Goal: Task Accomplishment & Management: Use online tool/utility

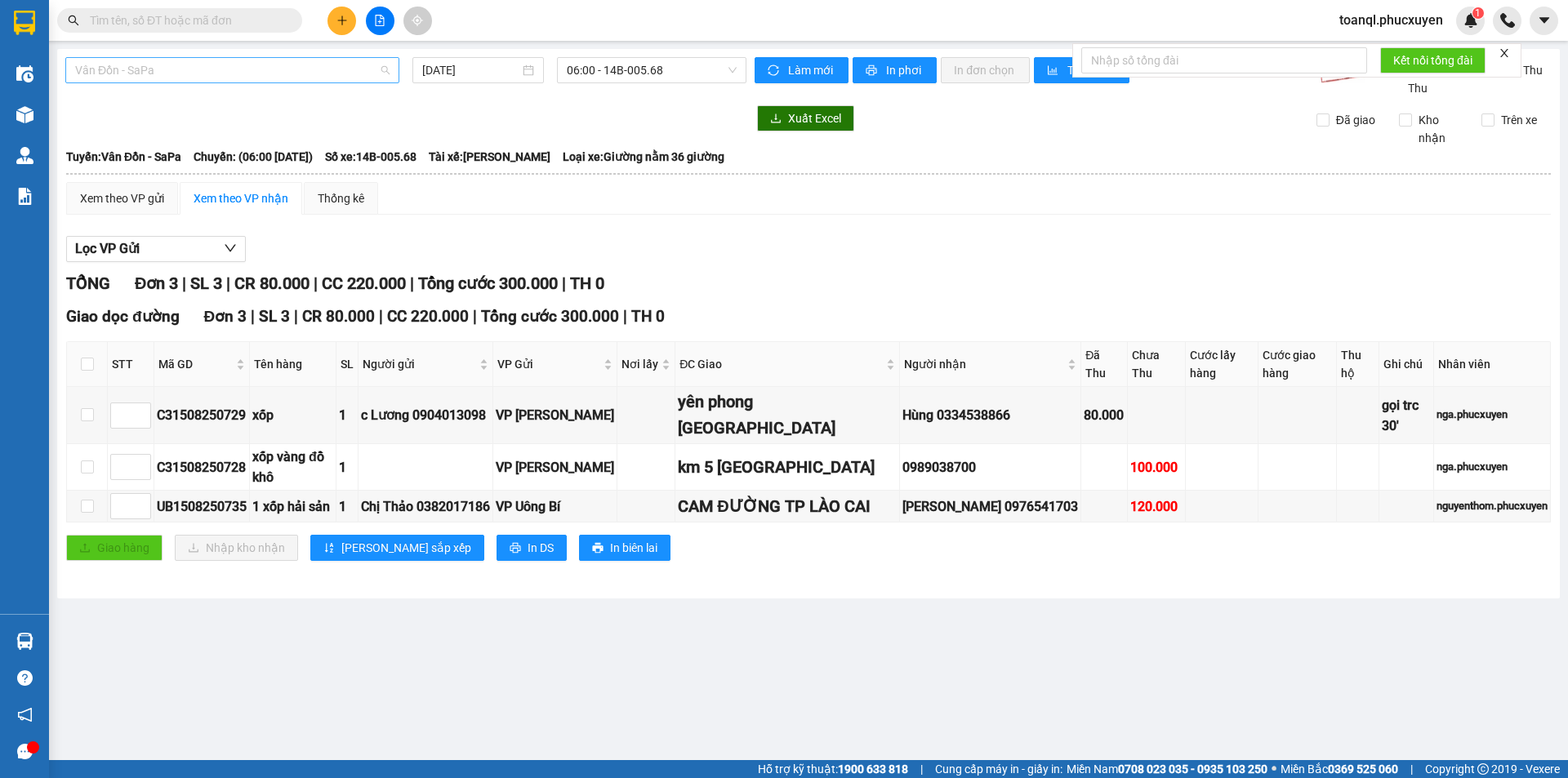
click at [212, 62] on span "Vân Đồn - SaPa" at bounding box center [233, 70] width 315 height 25
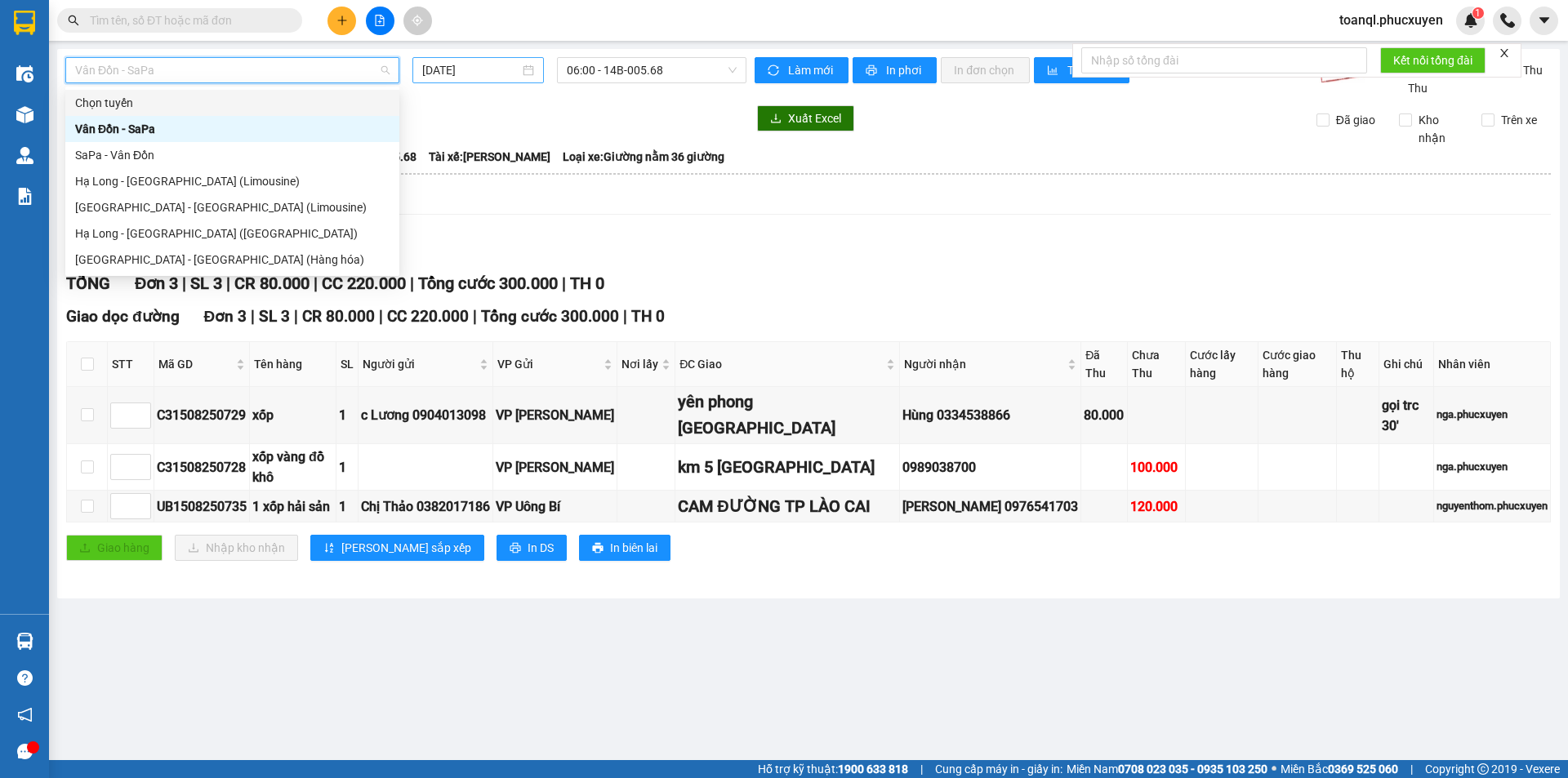
click at [500, 69] on input "[DATE]" at bounding box center [471, 70] width 98 height 18
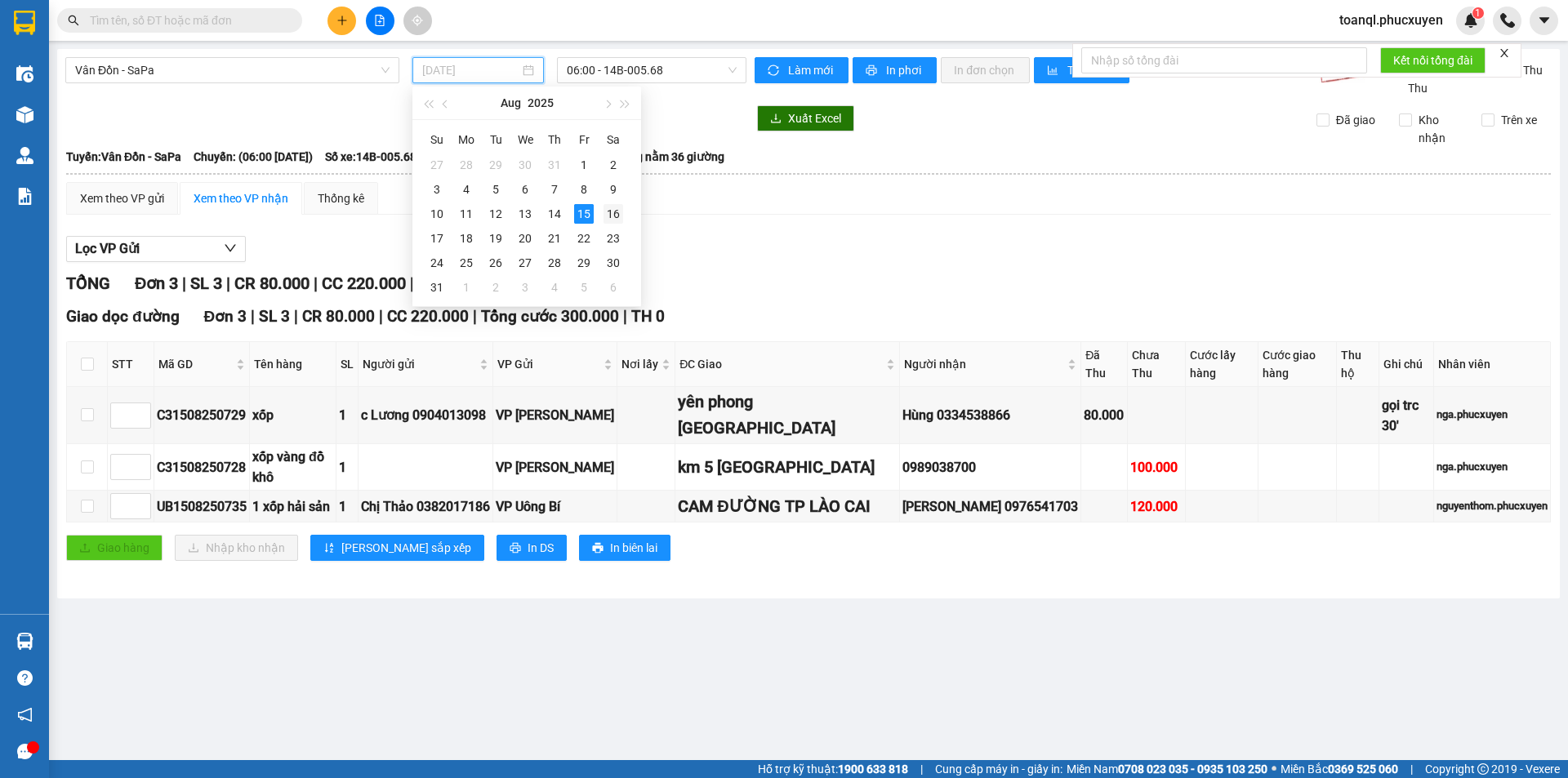
click at [606, 211] on div "16" at bounding box center [613, 214] width 20 height 20
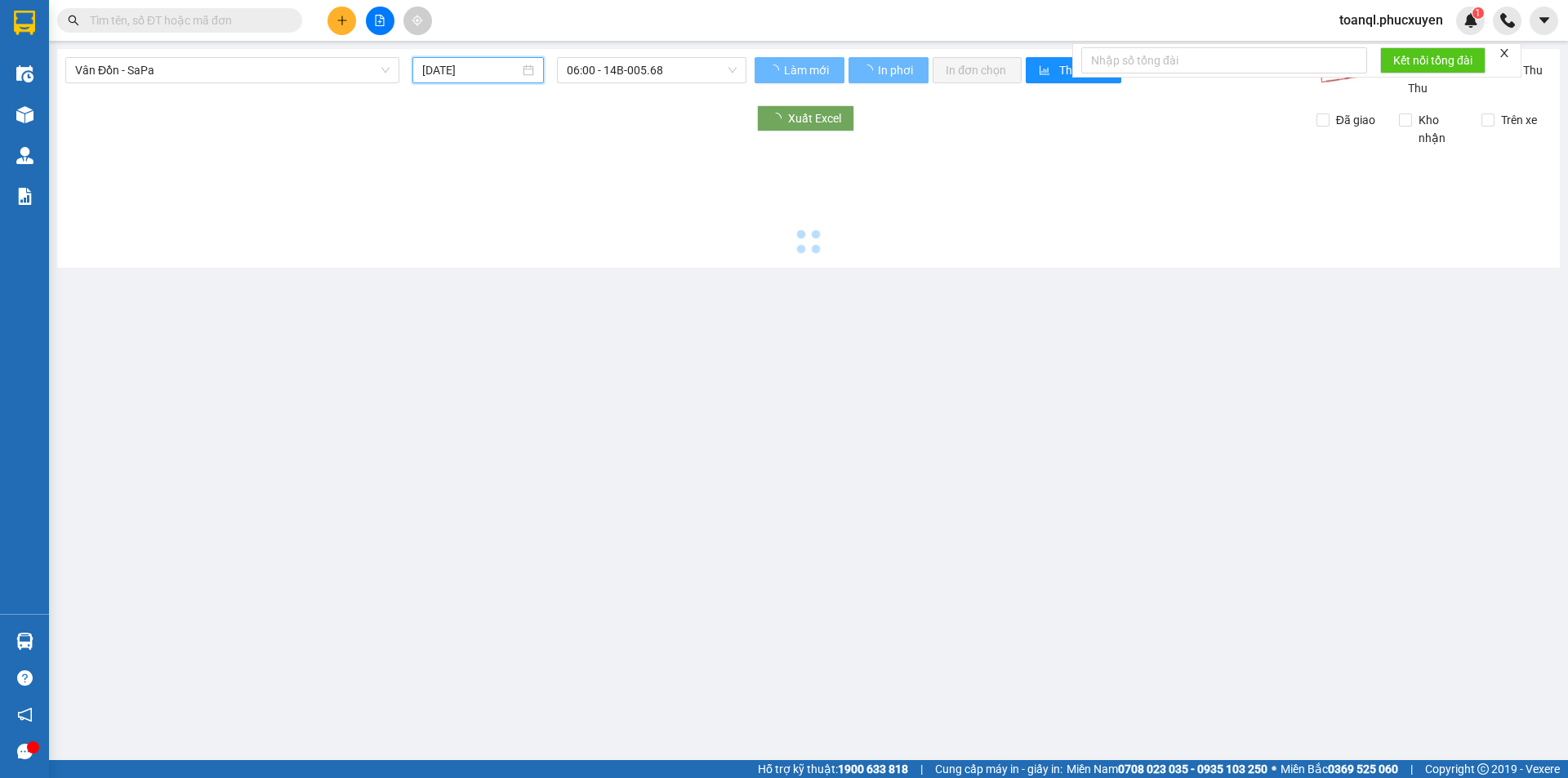
type input "[DATE]"
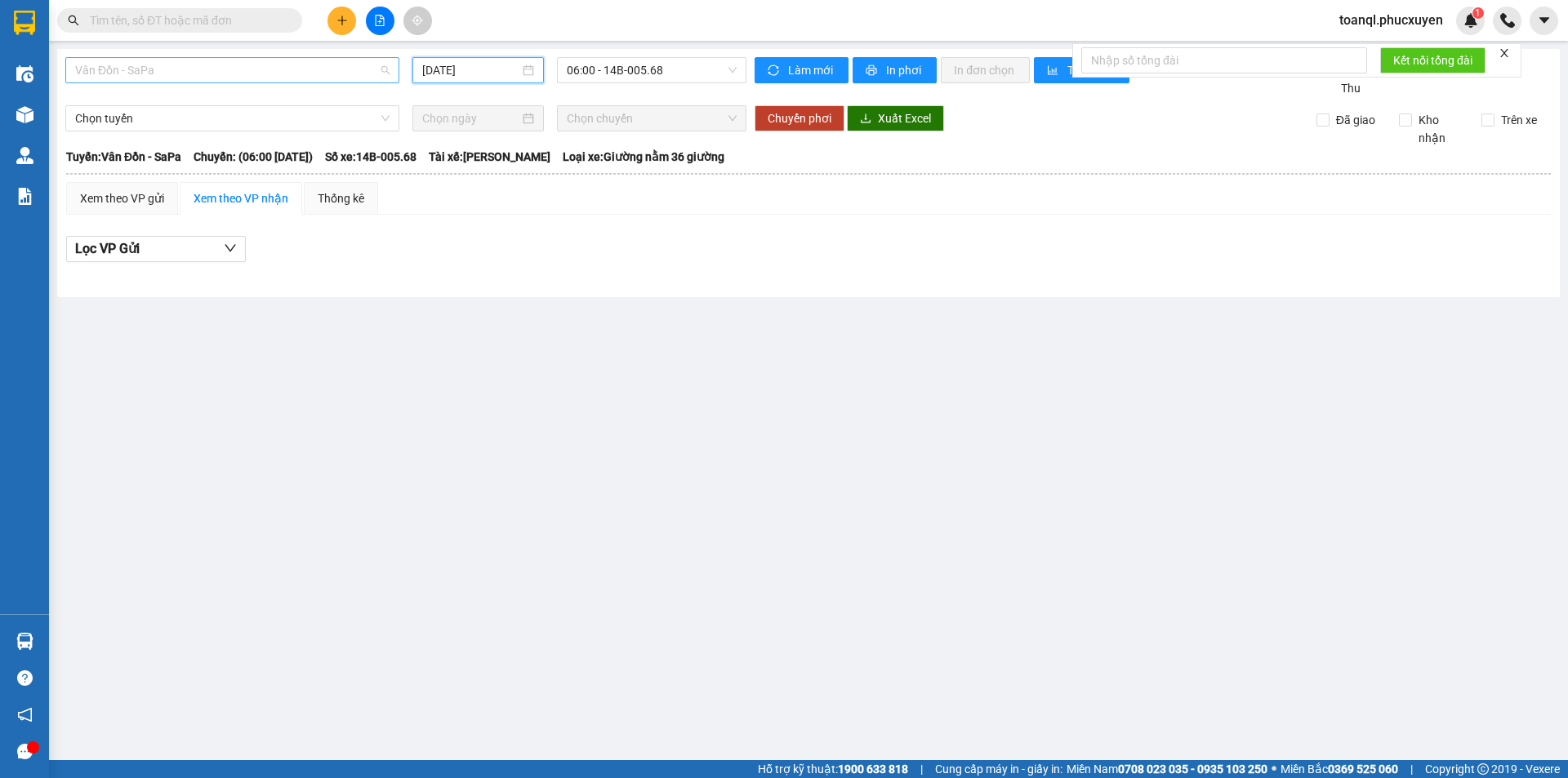
click at [158, 73] on span "Vân Đồn - SaPa" at bounding box center [233, 70] width 315 height 25
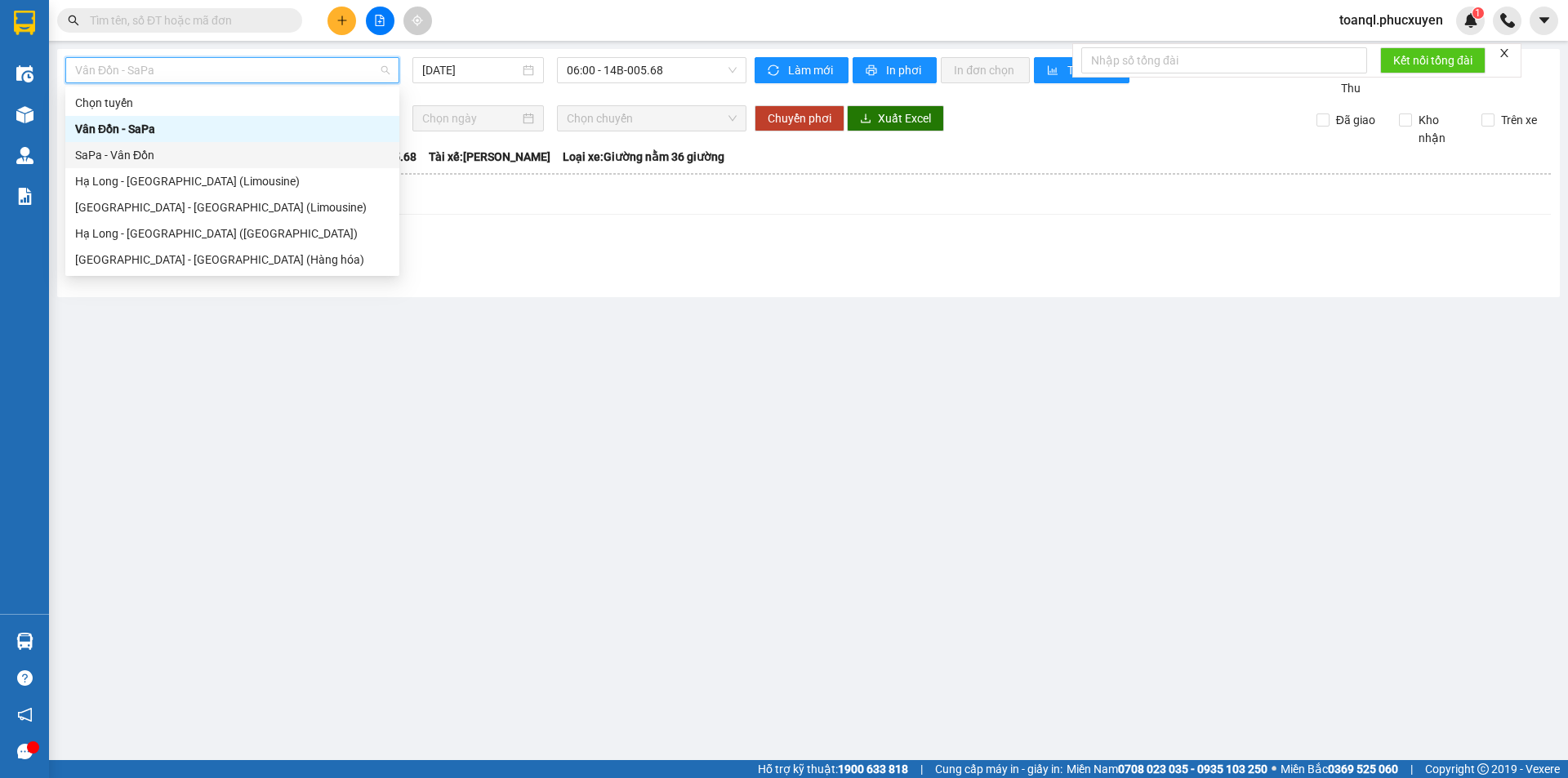
click at [124, 154] on div "SaPa - Vân Đồn" at bounding box center [233, 155] width 315 height 18
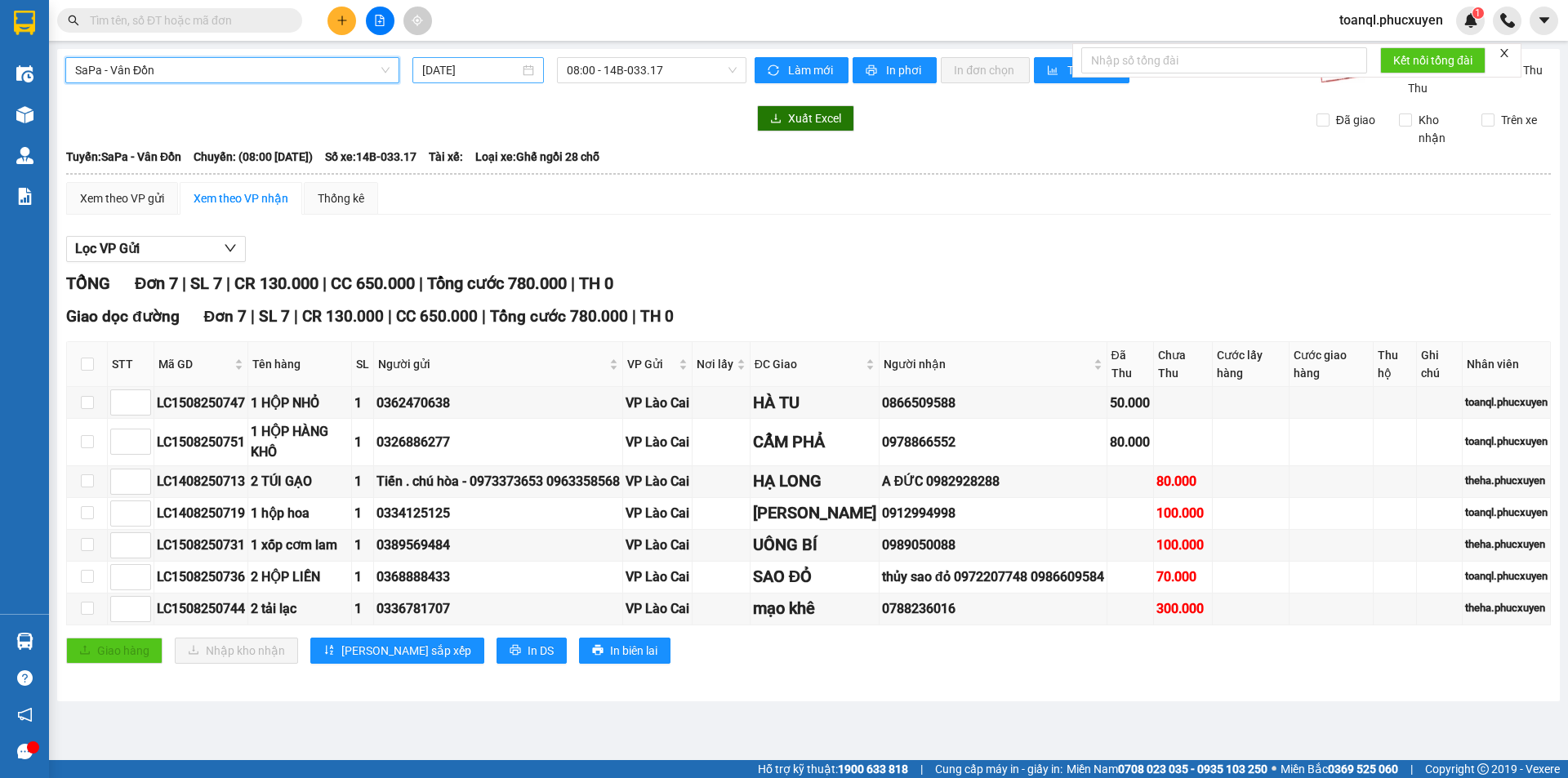
click at [484, 76] on input "[DATE]" at bounding box center [471, 70] width 98 height 18
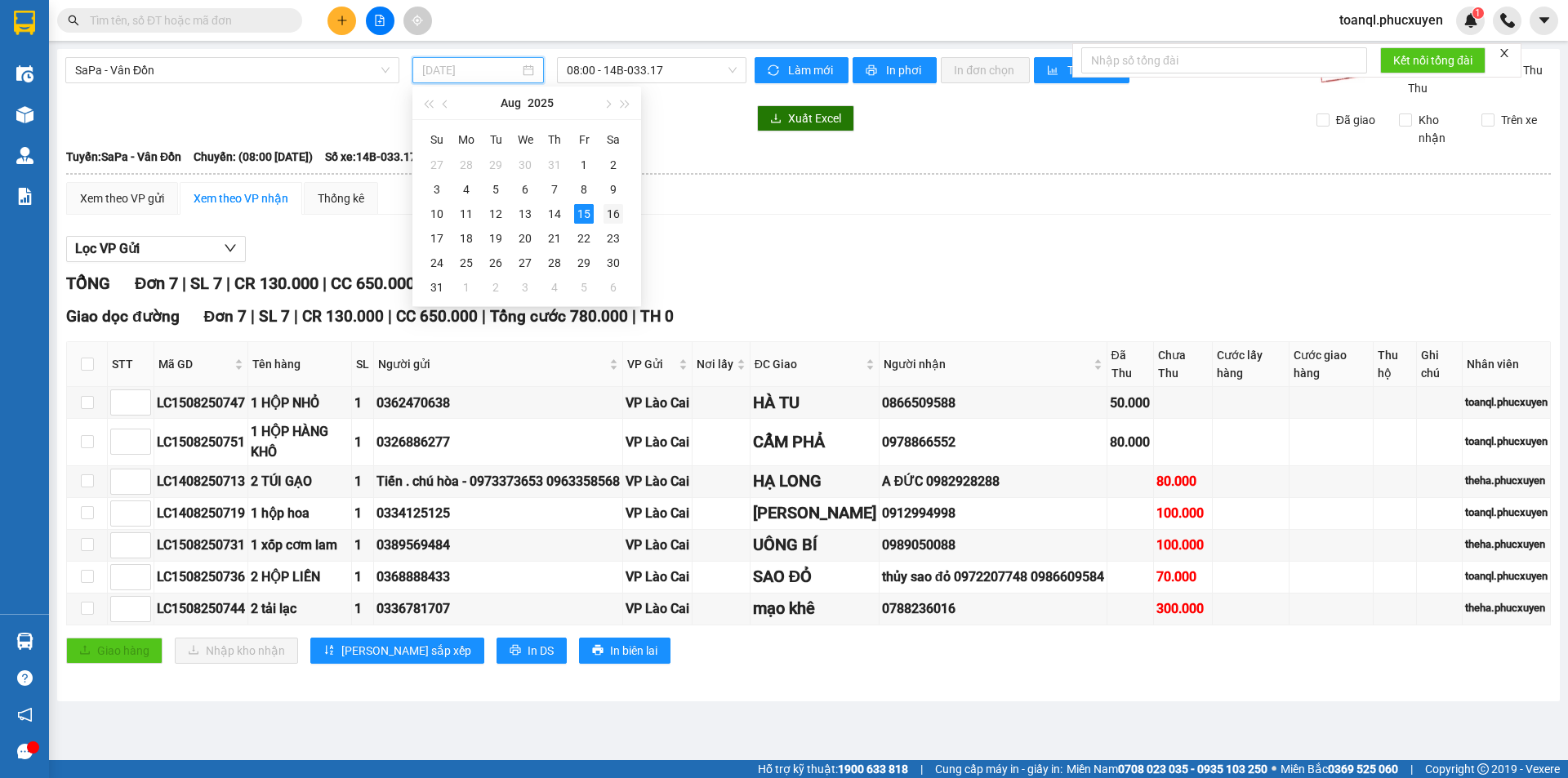
click at [612, 210] on div "16" at bounding box center [613, 214] width 20 height 20
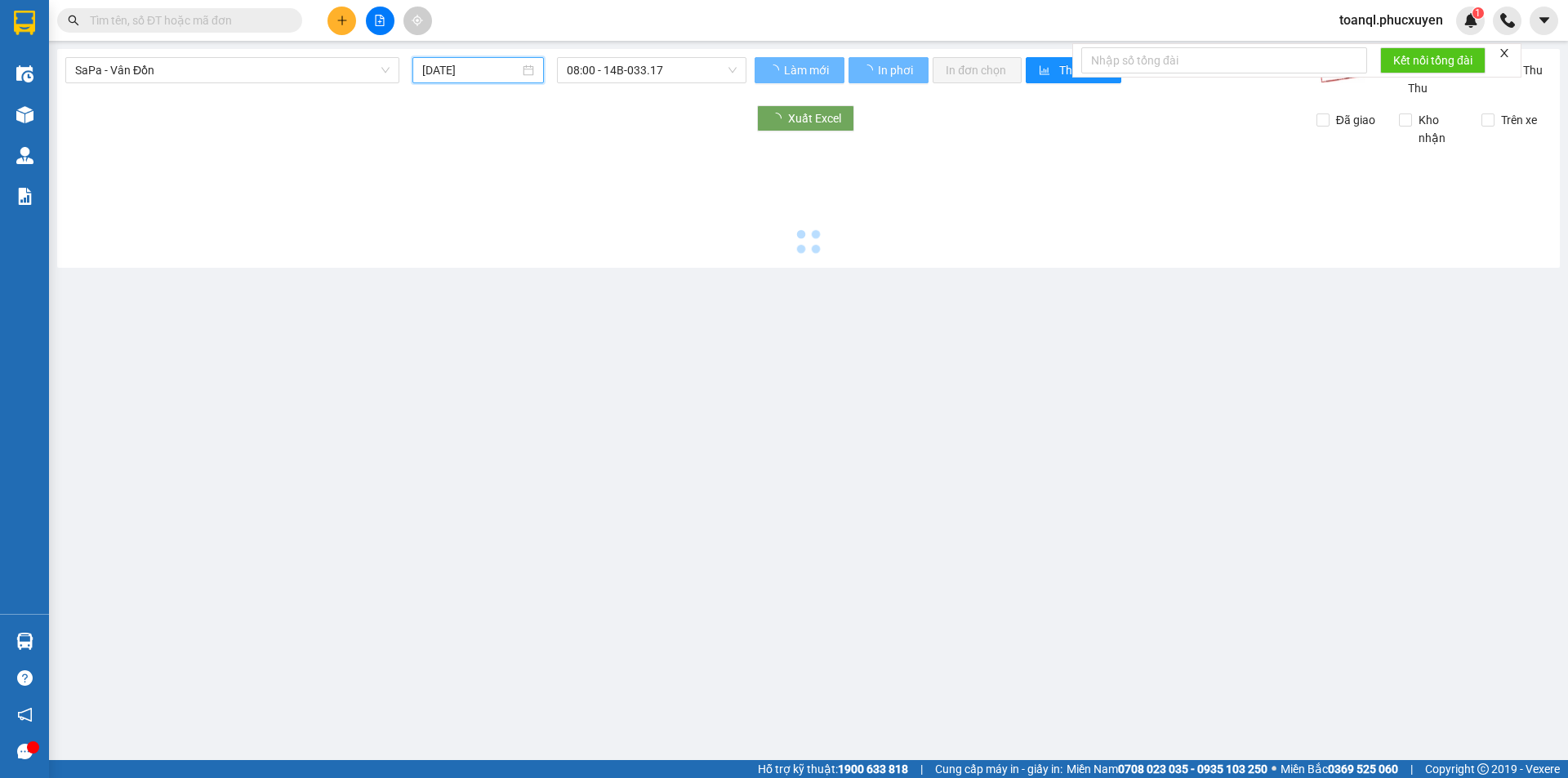
type input "[DATE]"
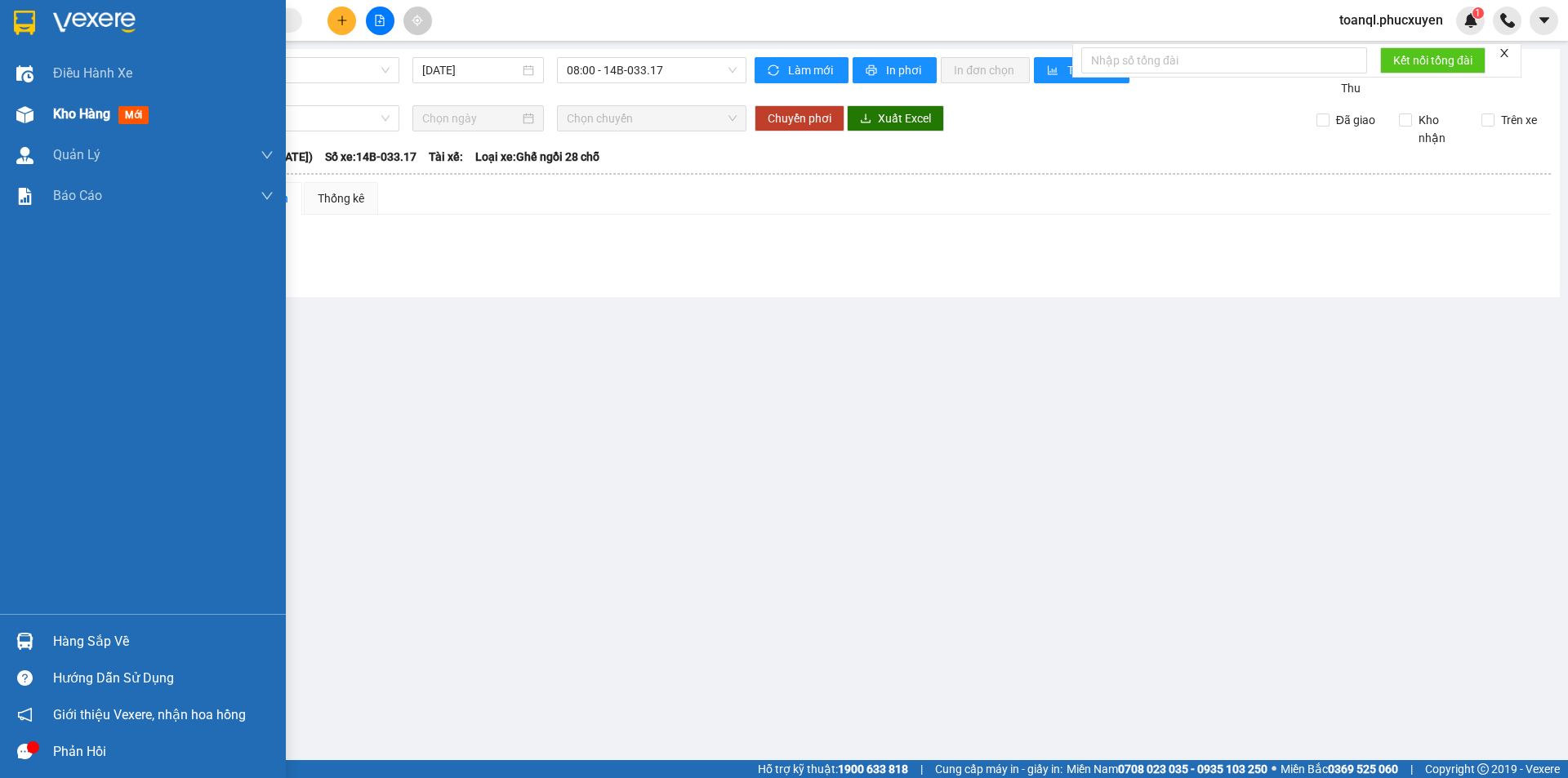
click at [43, 104] on div "Kho hàng mới" at bounding box center [143, 115] width 286 height 41
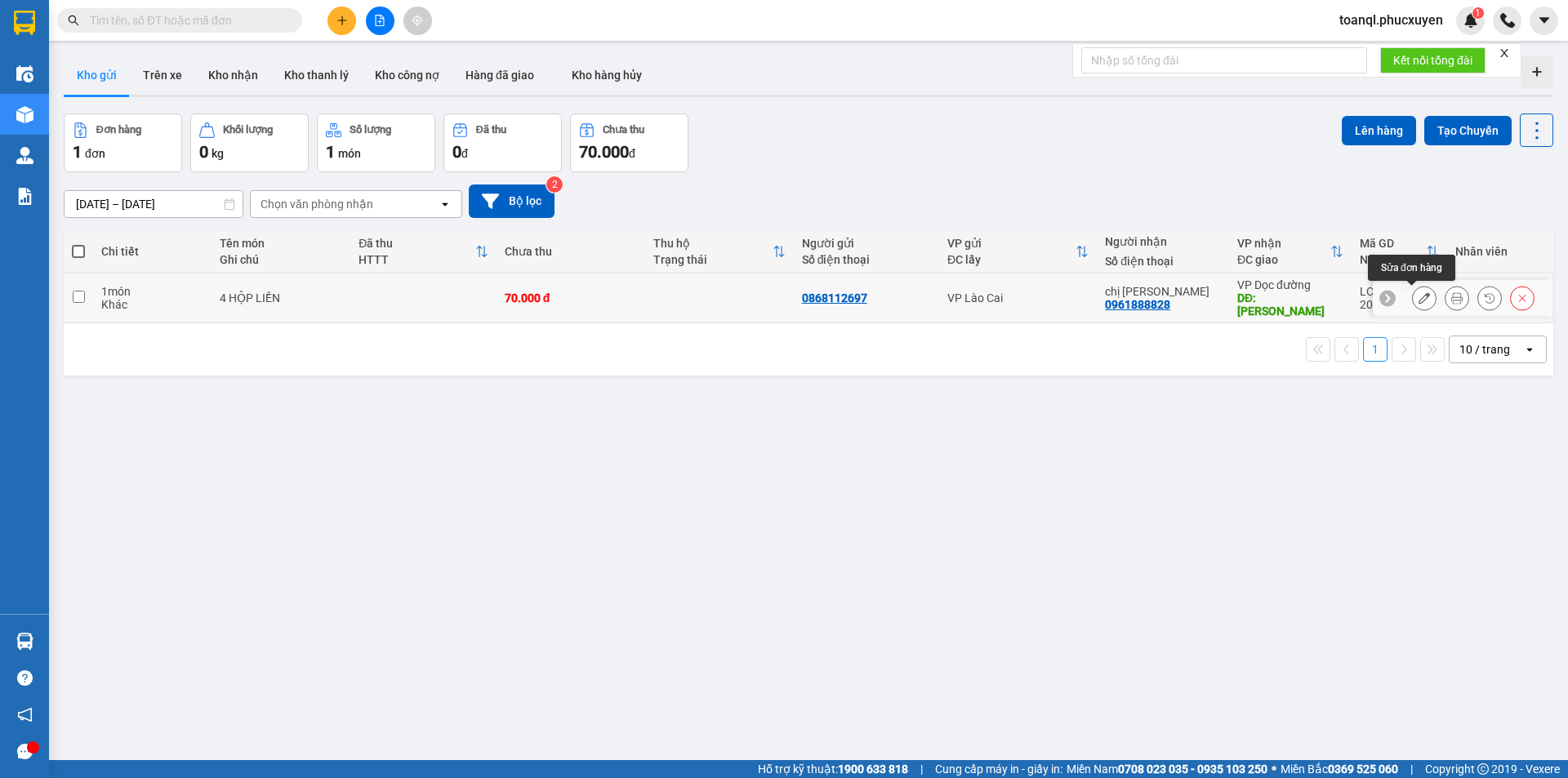
click at [1419, 301] on icon at bounding box center [1424, 298] width 11 height 11
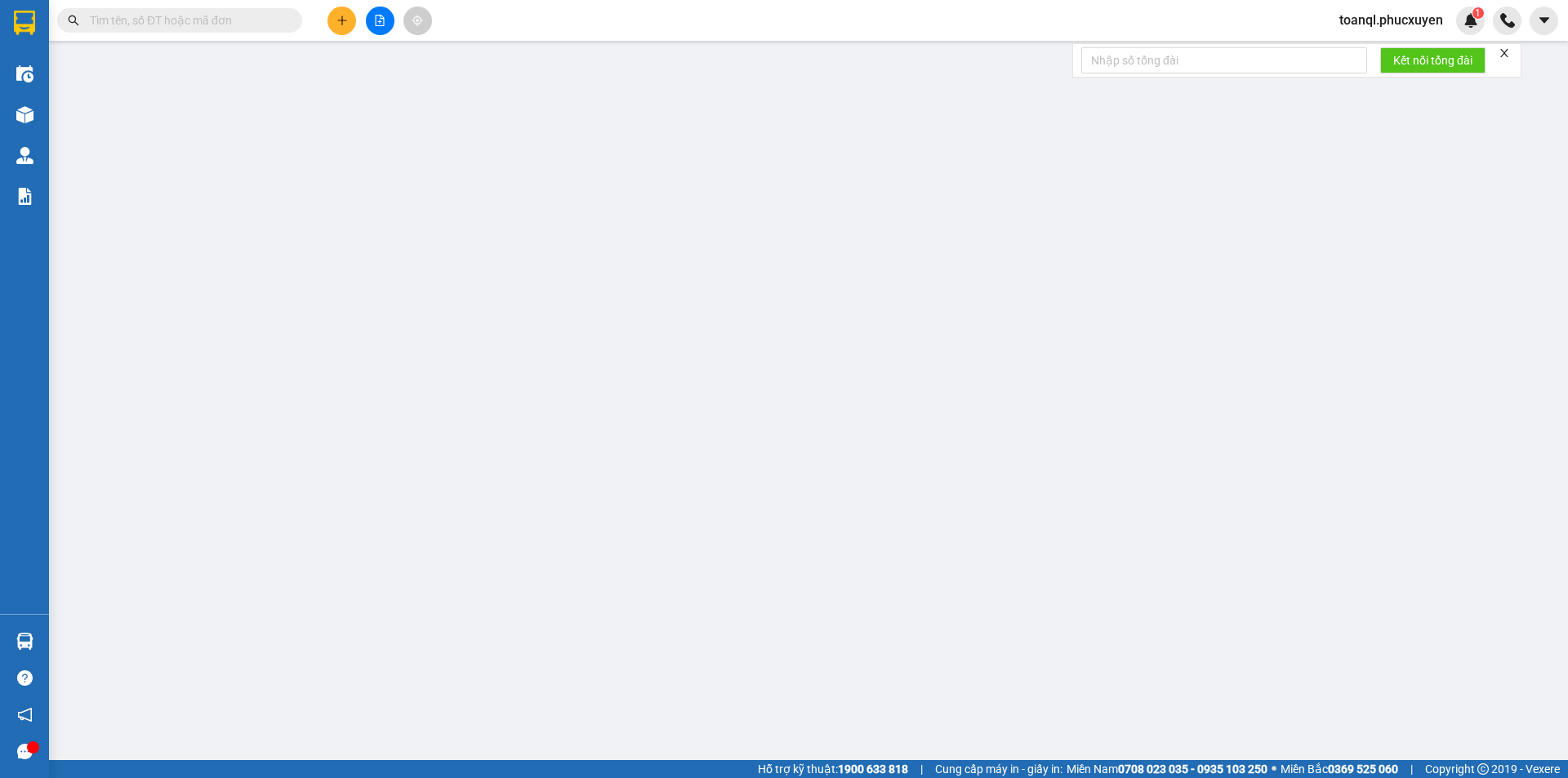
type input "0868112697"
type input "0961888828"
type input "chị [PERSON_NAME]"
type input "[PERSON_NAME]"
type input "70.000"
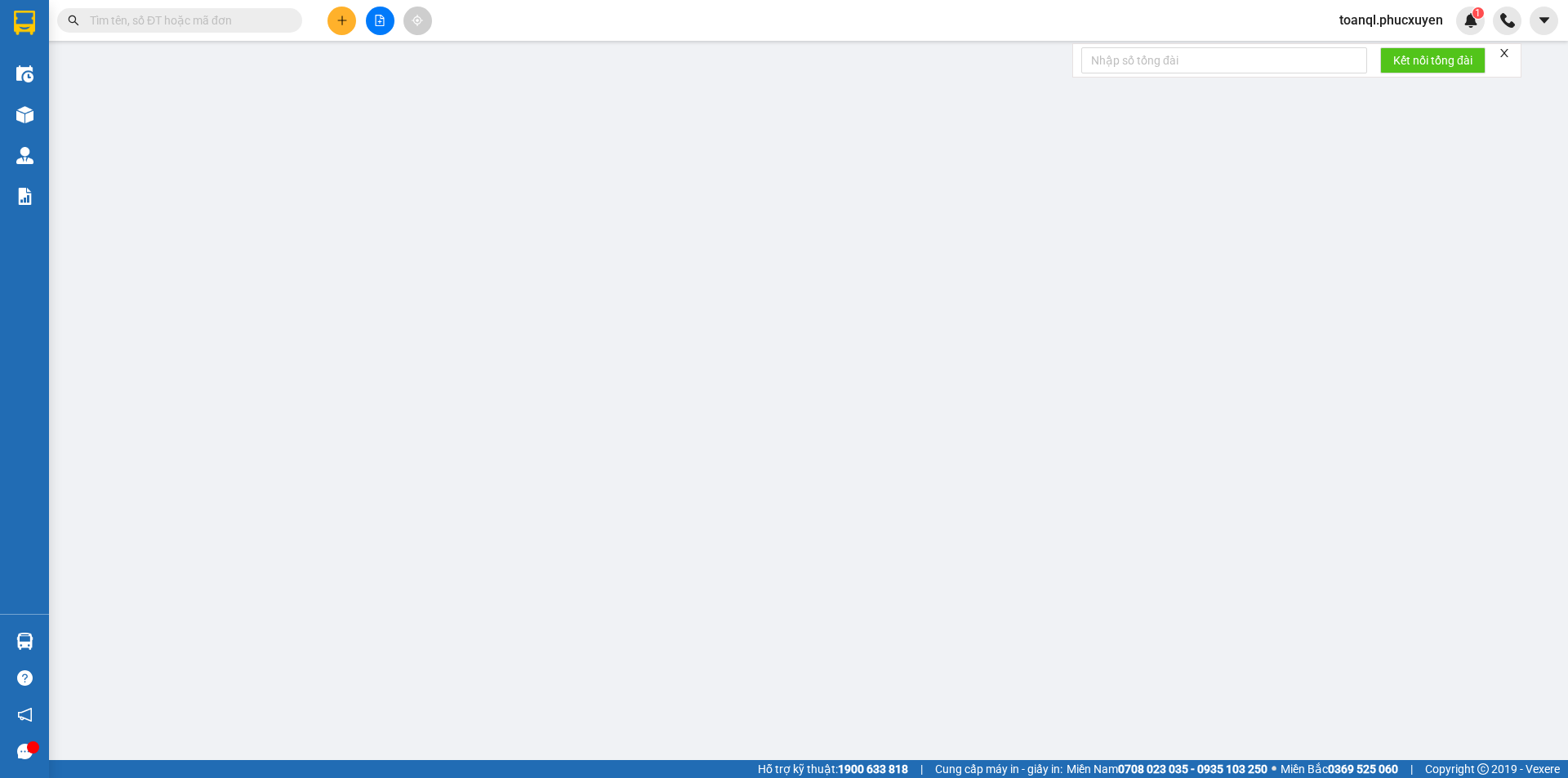
type input "70.000"
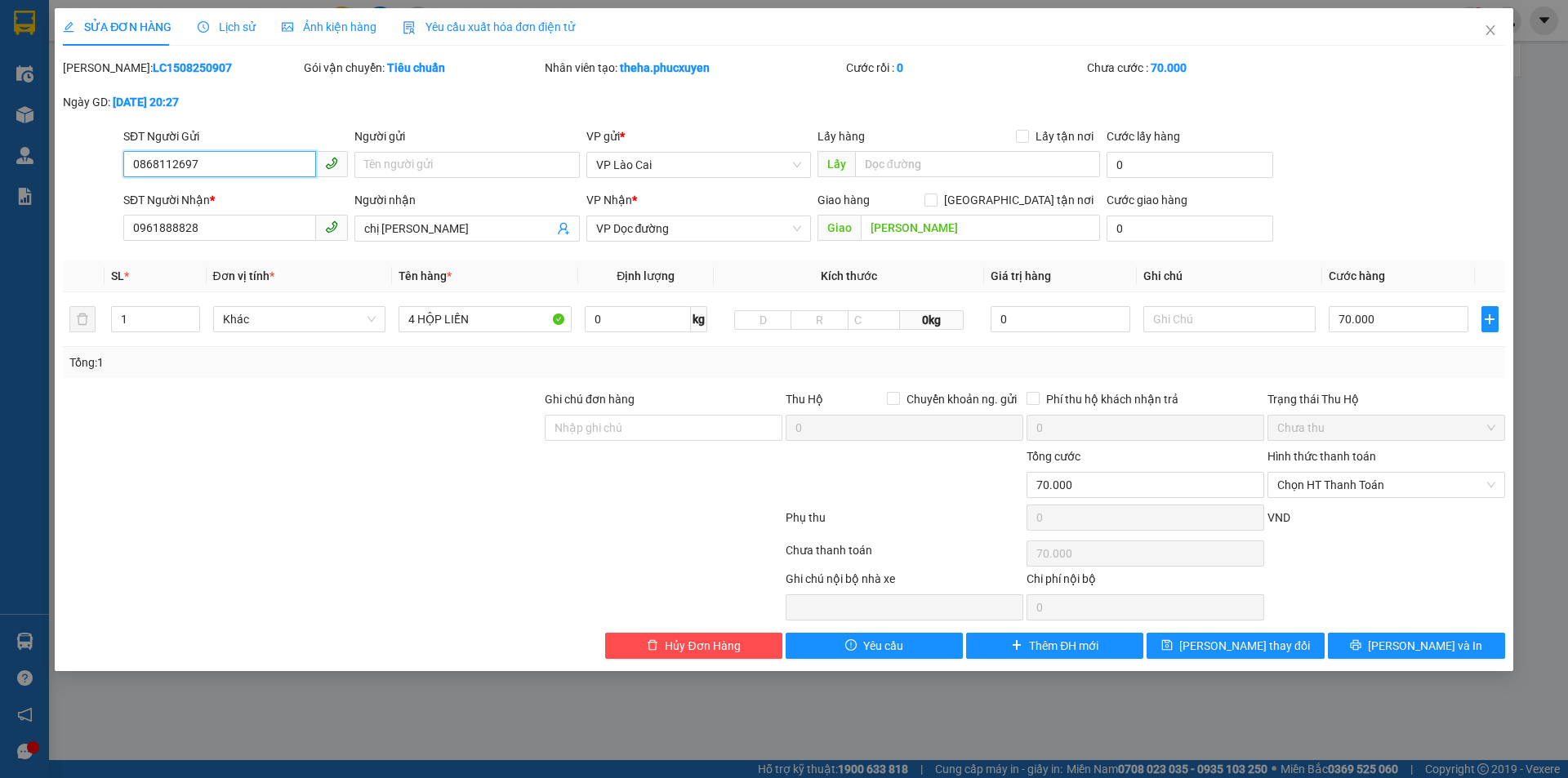
drag, startPoint x: 89, startPoint y: 174, endPoint x: 73, endPoint y: 179, distance: 16.8
click at [73, 179] on div "SĐT Người Gửi 0868112697 0868112697 Người gửi Tên người gửi VP gửi * VP Lào Cai…" at bounding box center [784, 156] width 1446 height 57
drag, startPoint x: 210, startPoint y: 229, endPoint x: 49, endPoint y: 261, distance: 164.1
click at [49, 261] on div "SỬA ĐƠN HÀNG Lịch sử Ảnh kiện hàng Yêu cầu xuất hóa đơn điện tử Total Paid Fee …" at bounding box center [784, 389] width 1568 height 778
click at [1495, 31] on icon "close" at bounding box center [1490, 30] width 13 height 13
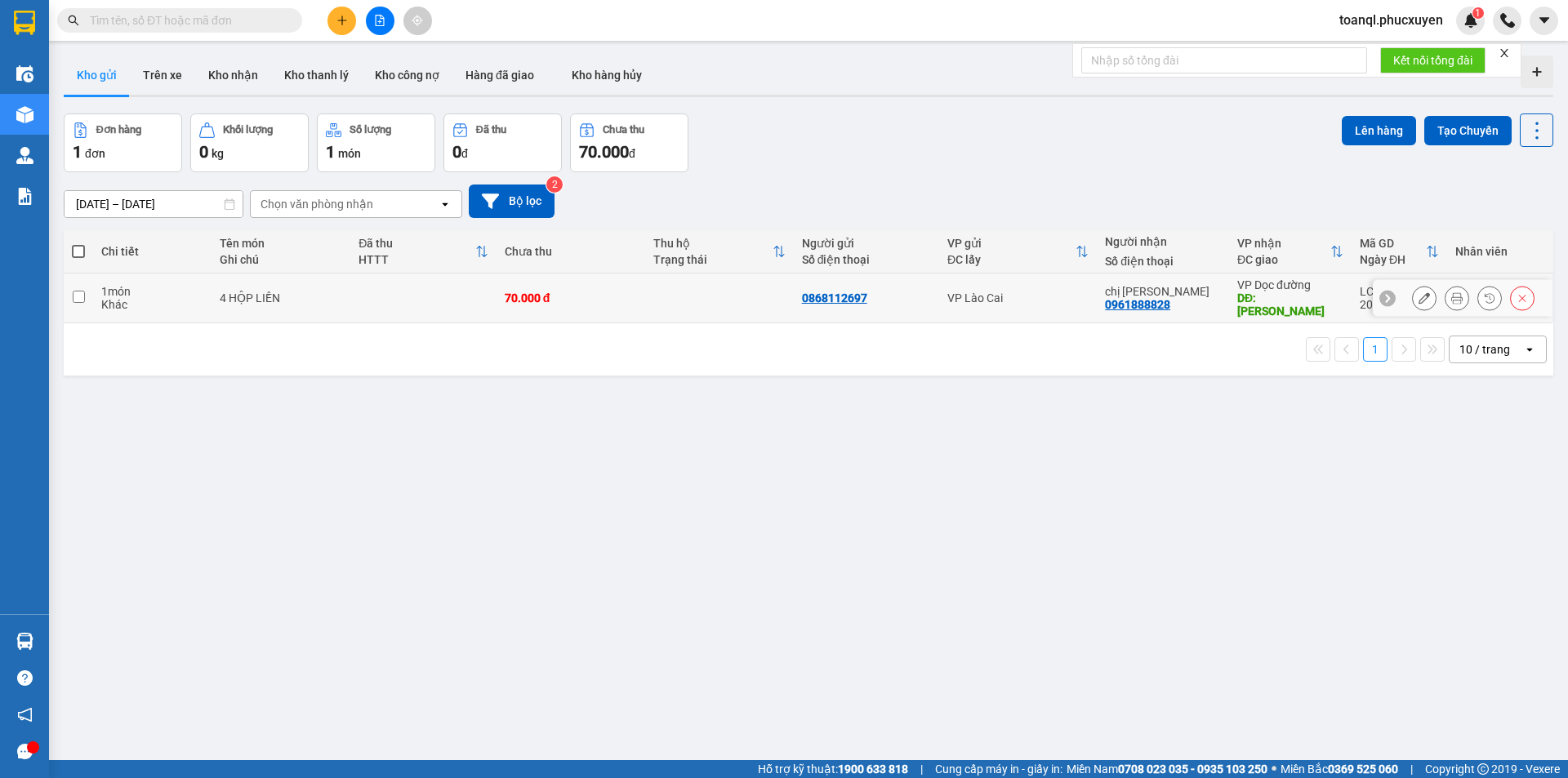
click at [353, 295] on td at bounding box center [423, 298] width 145 height 50
checkbox input "true"
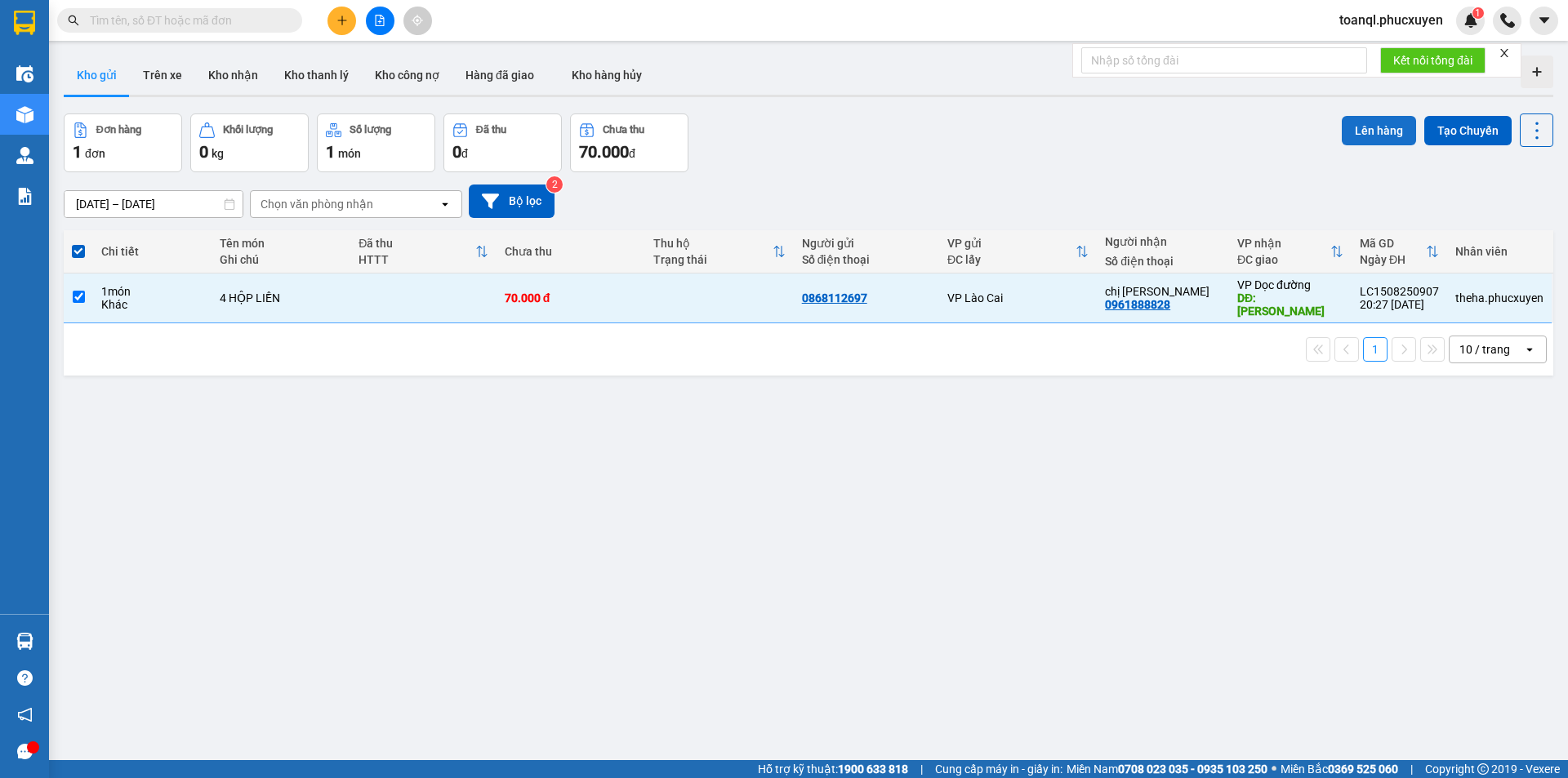
click at [1386, 136] on button "Lên hàng" at bounding box center [1379, 131] width 74 height 29
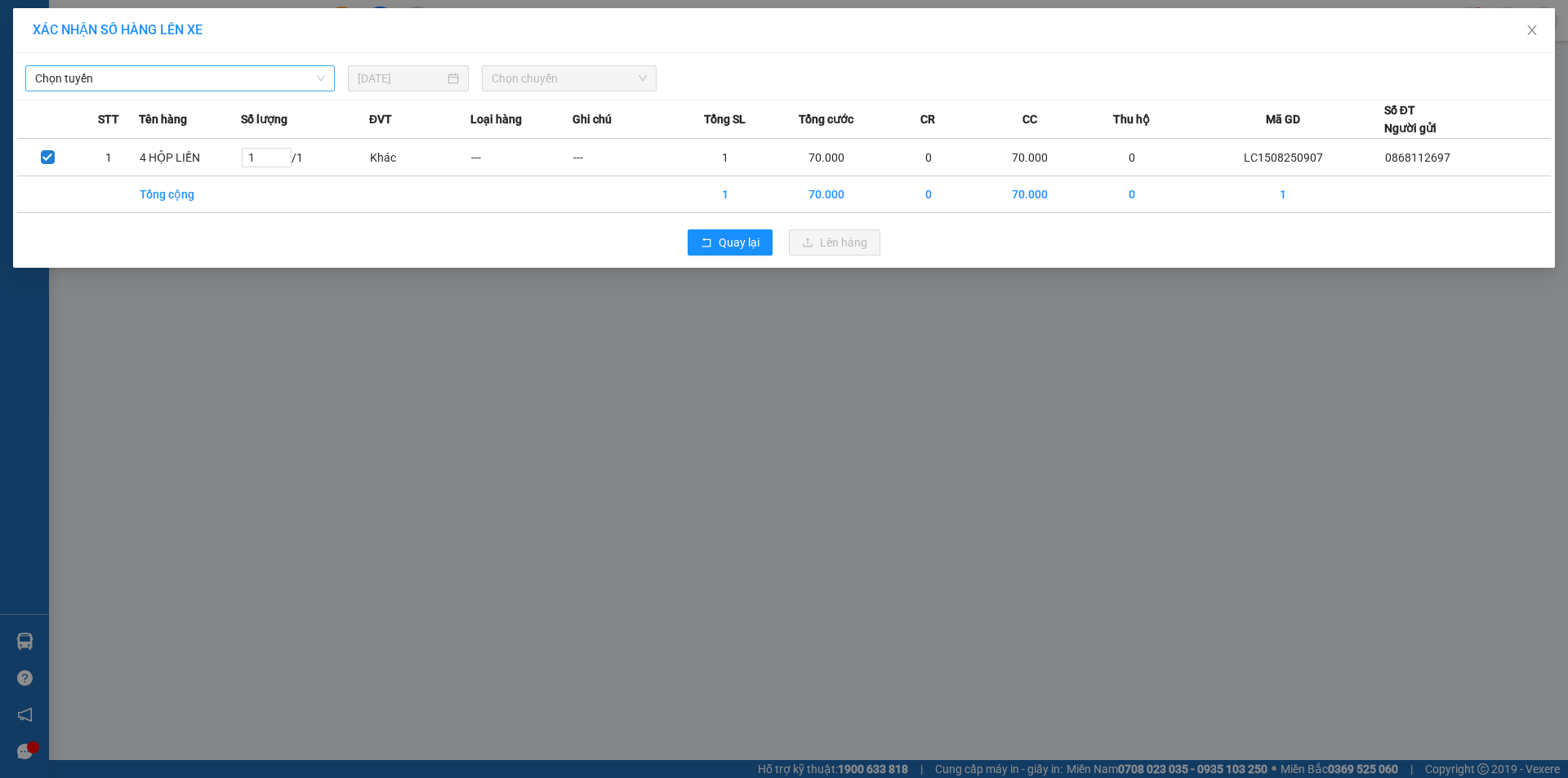
click at [227, 80] on span "Chọn tuyến" at bounding box center [180, 78] width 290 height 25
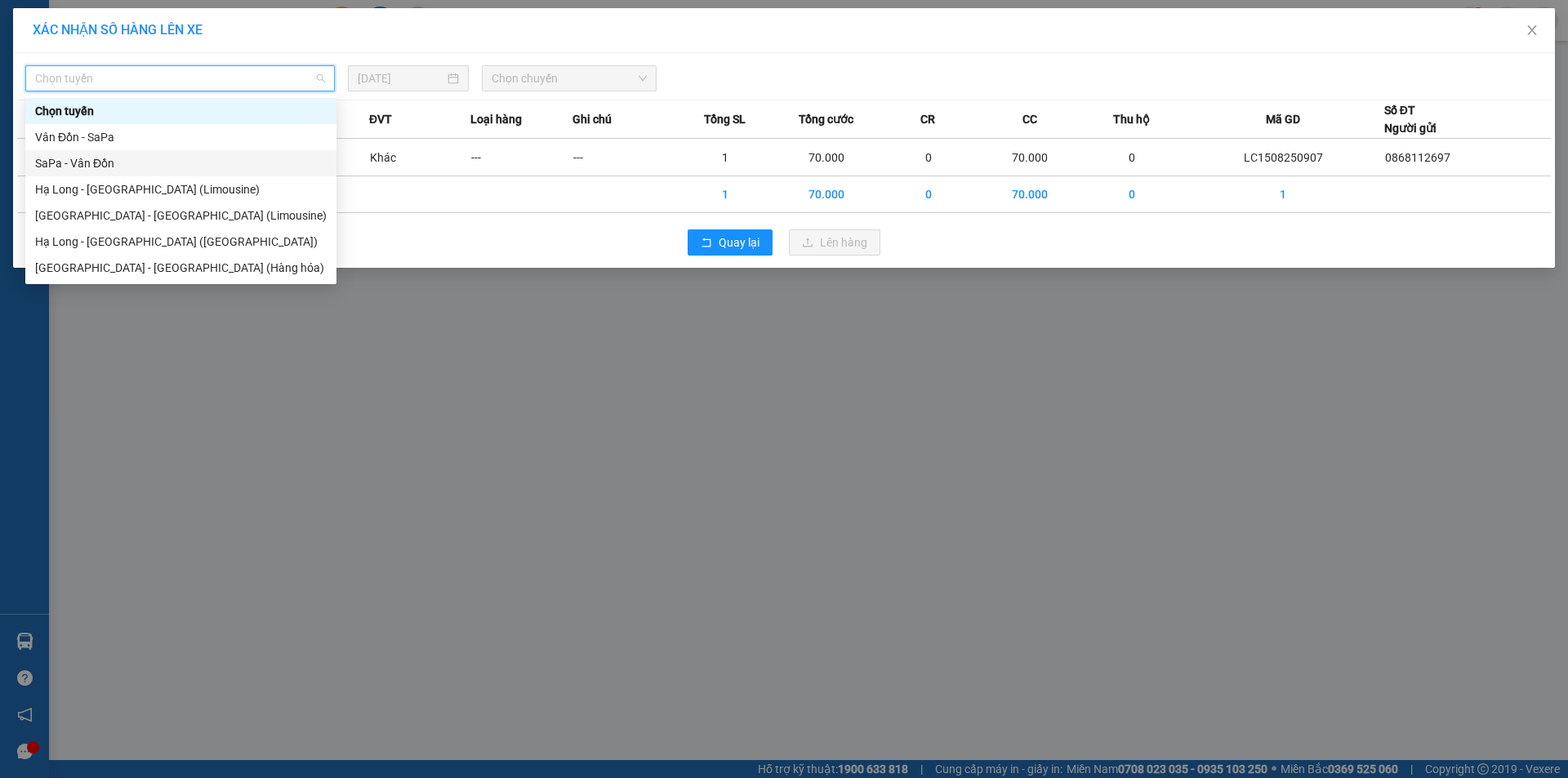
click at [136, 172] on div "SaPa - Vân Đồn" at bounding box center [181, 163] width 311 height 27
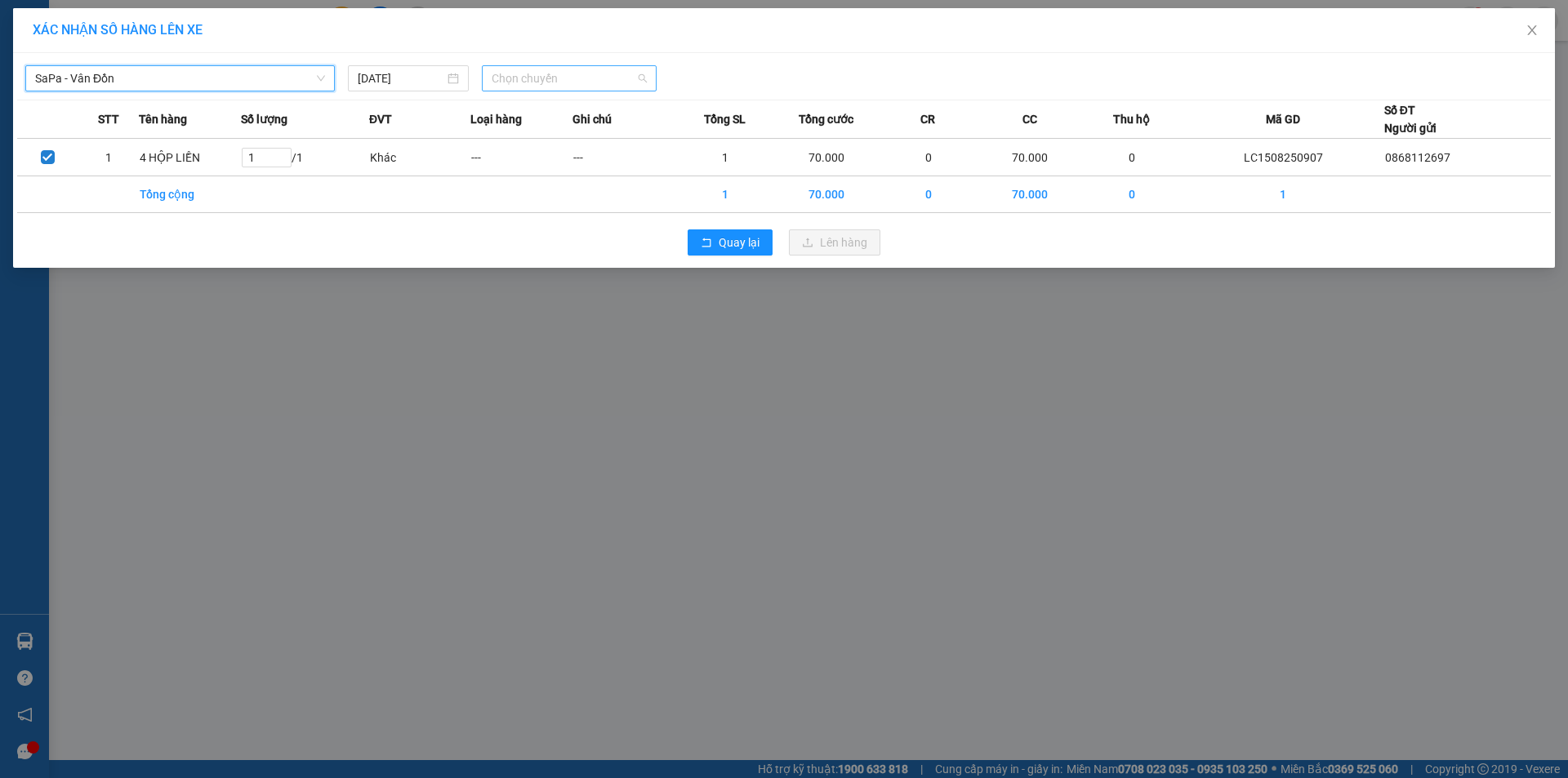
click at [589, 79] on span "Chọn chuyến" at bounding box center [569, 78] width 155 height 25
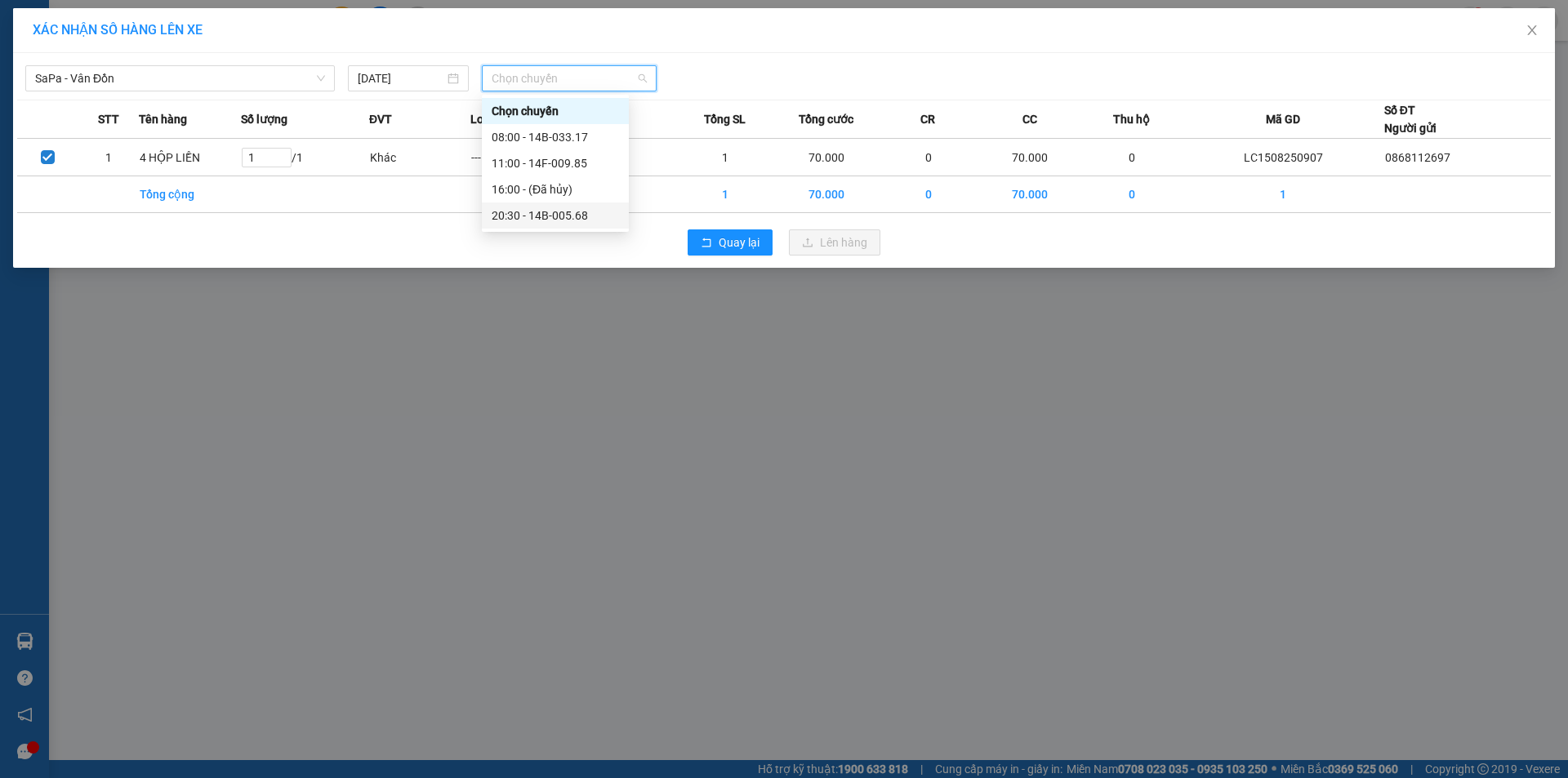
click at [566, 205] on div "20:30 - 14B-005.68" at bounding box center [555, 215] width 147 height 27
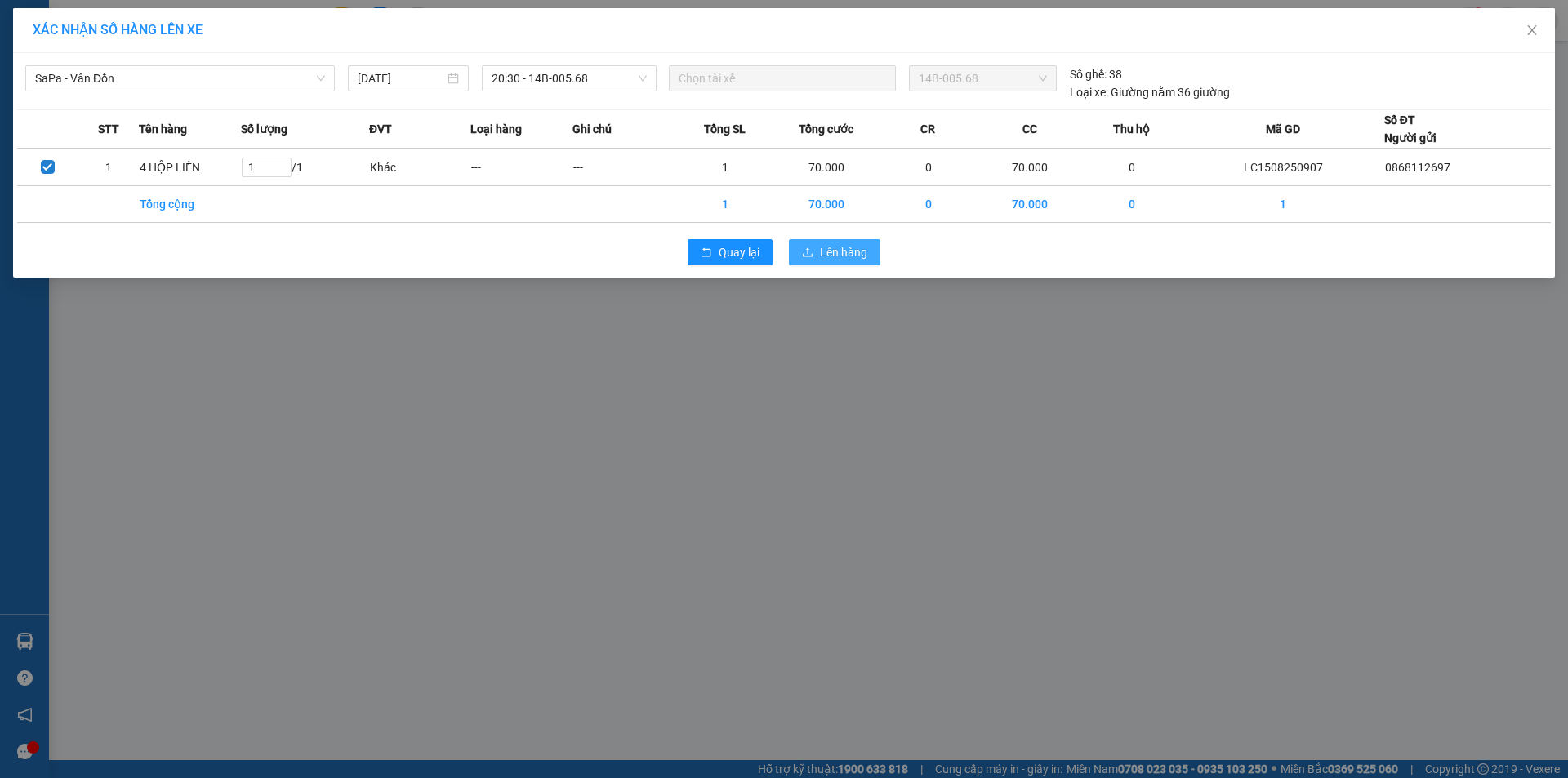
click at [851, 248] on span "Lên hàng" at bounding box center [843, 252] width 47 height 18
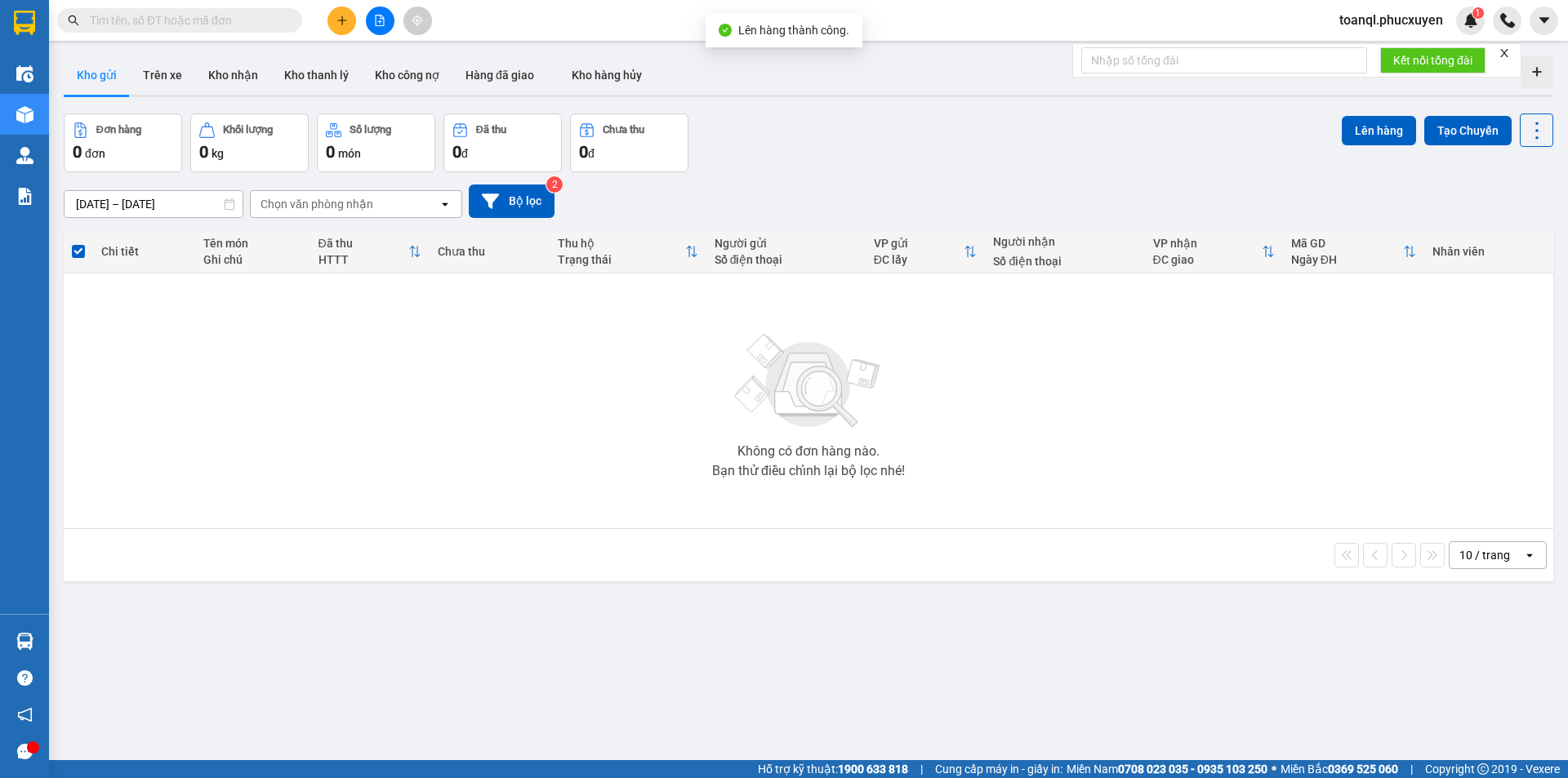
click at [393, 14] on div at bounding box center [379, 21] width 122 height 28
click at [387, 21] on button at bounding box center [380, 21] width 28 height 28
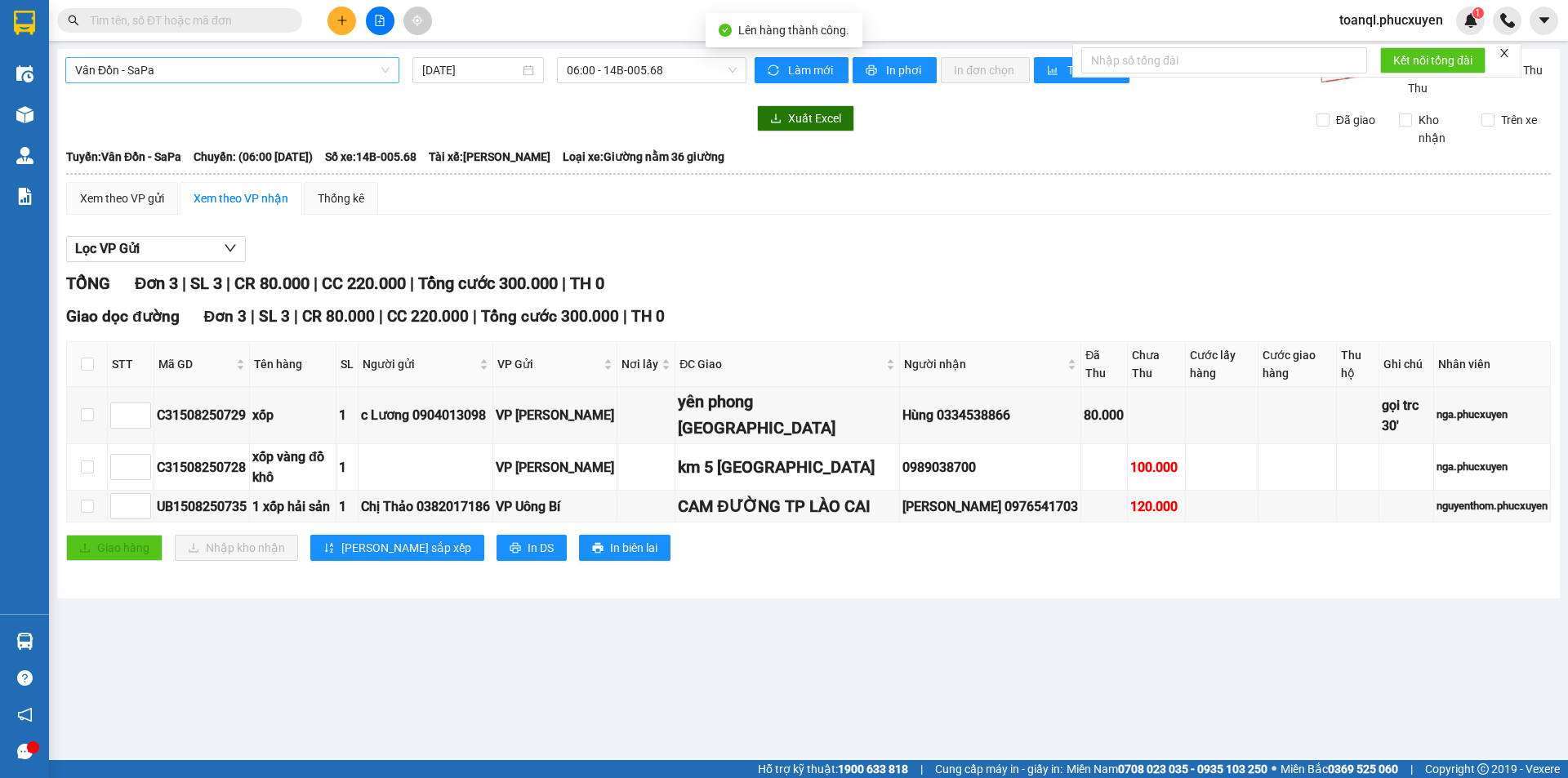
click at [239, 77] on span "Vân Đồn - SaPa" at bounding box center [233, 70] width 315 height 25
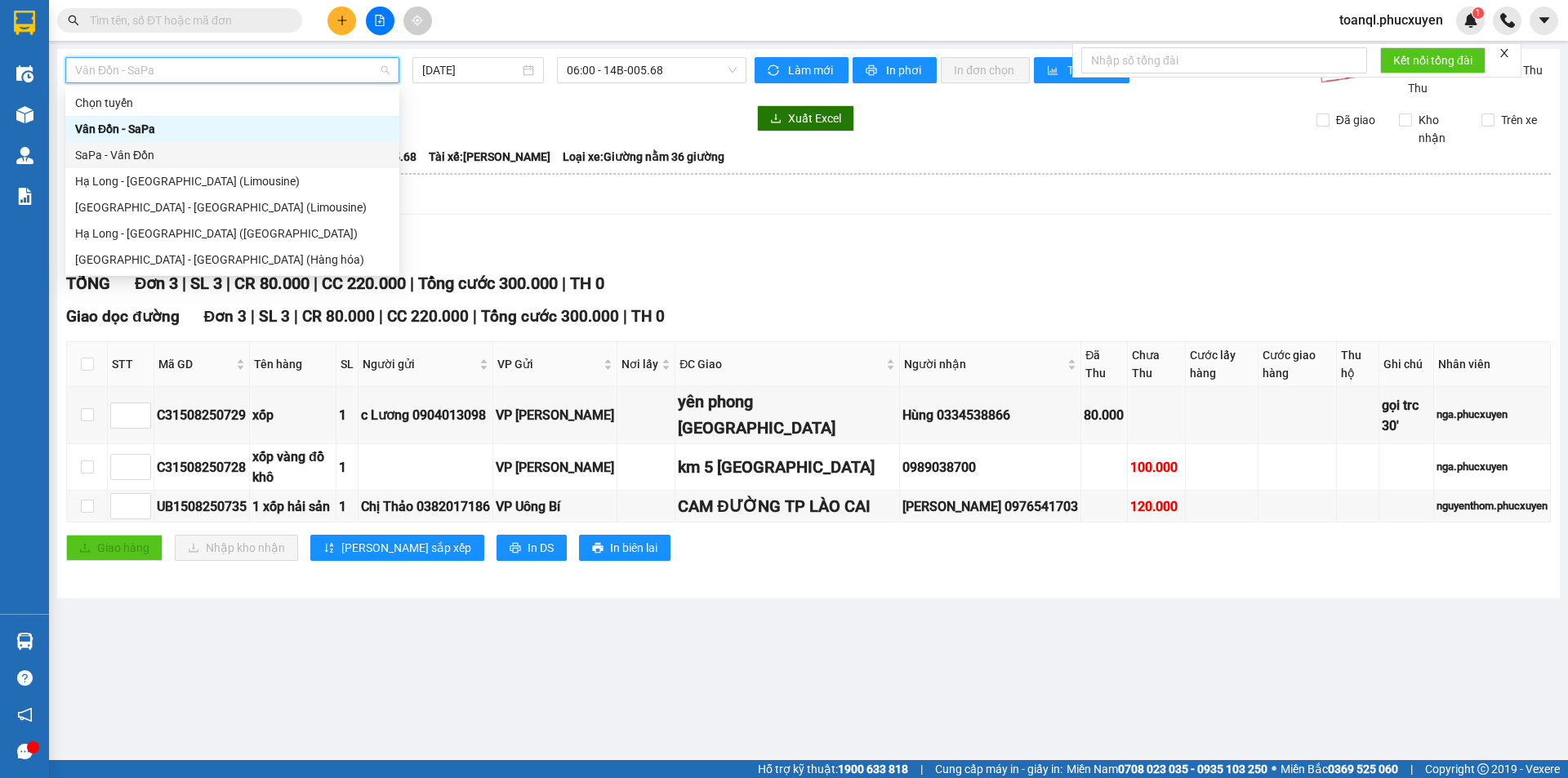
click at [147, 150] on div "SaPa - Vân Đồn" at bounding box center [233, 155] width 315 height 18
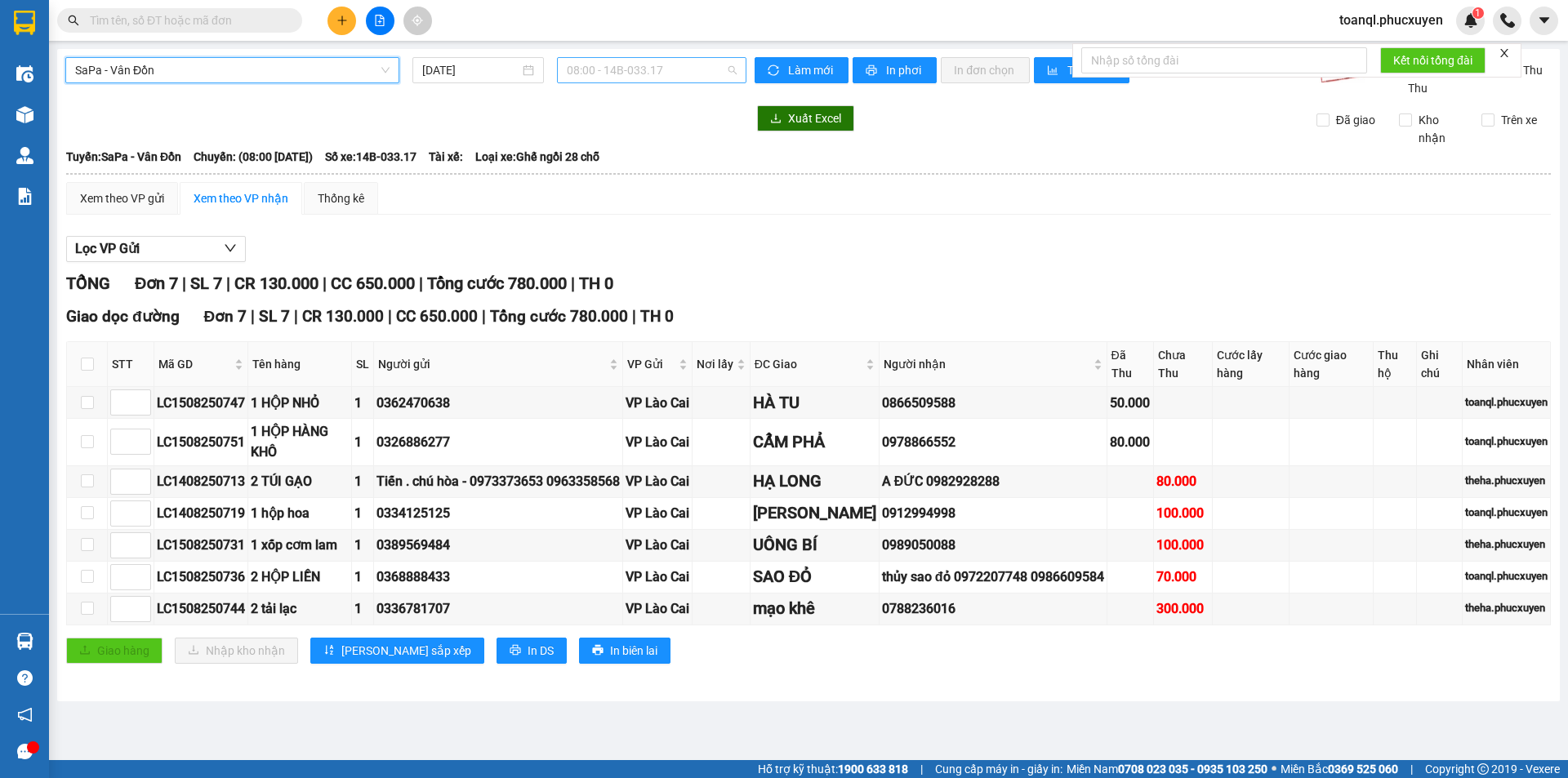
click at [692, 68] on span "08:00 - 14B-033.17" at bounding box center [652, 70] width 170 height 25
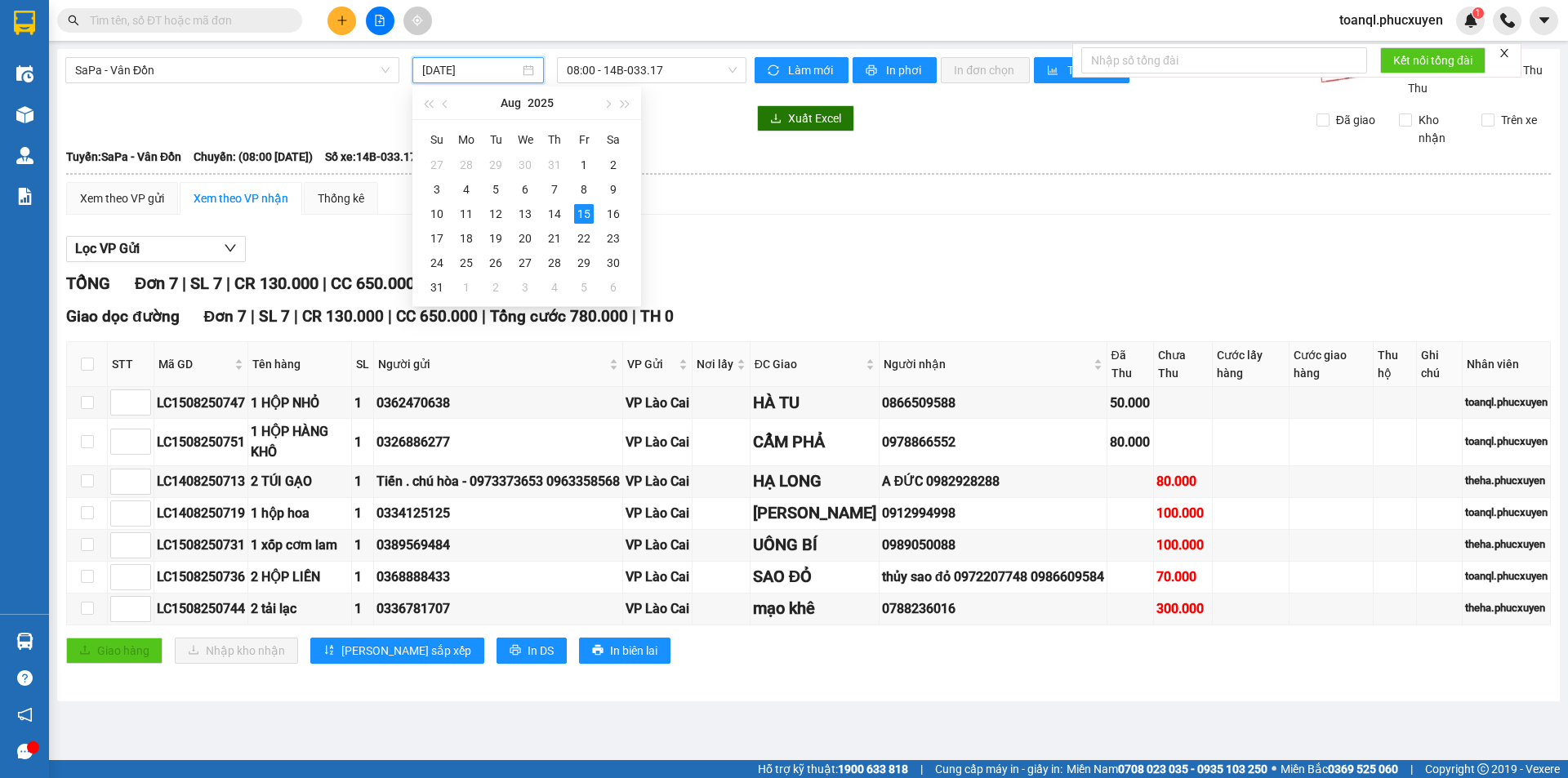
click at [483, 76] on input "[DATE]" at bounding box center [471, 70] width 98 height 18
click at [614, 216] on div "16" at bounding box center [613, 214] width 20 height 20
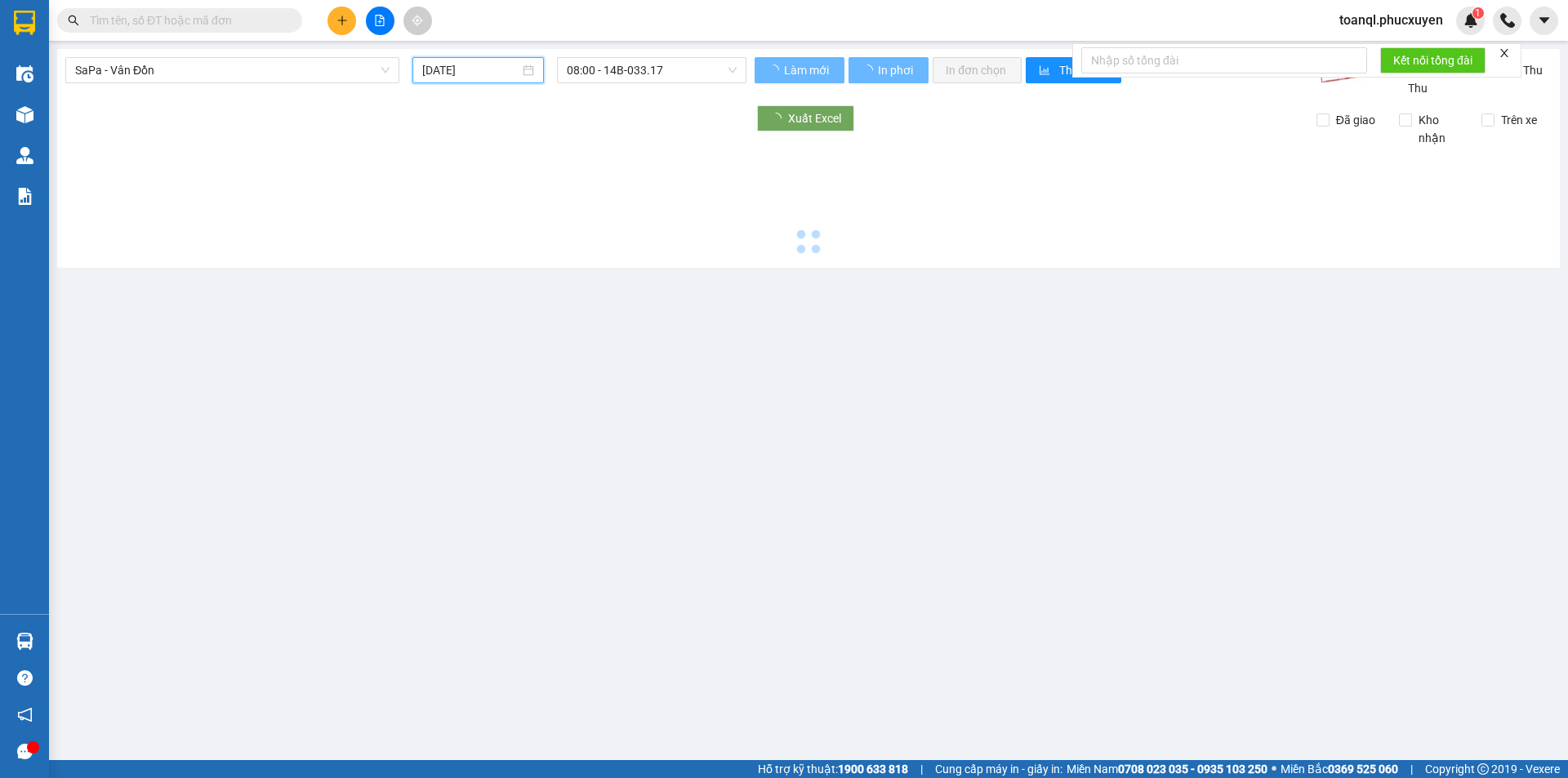
type input "[DATE]"
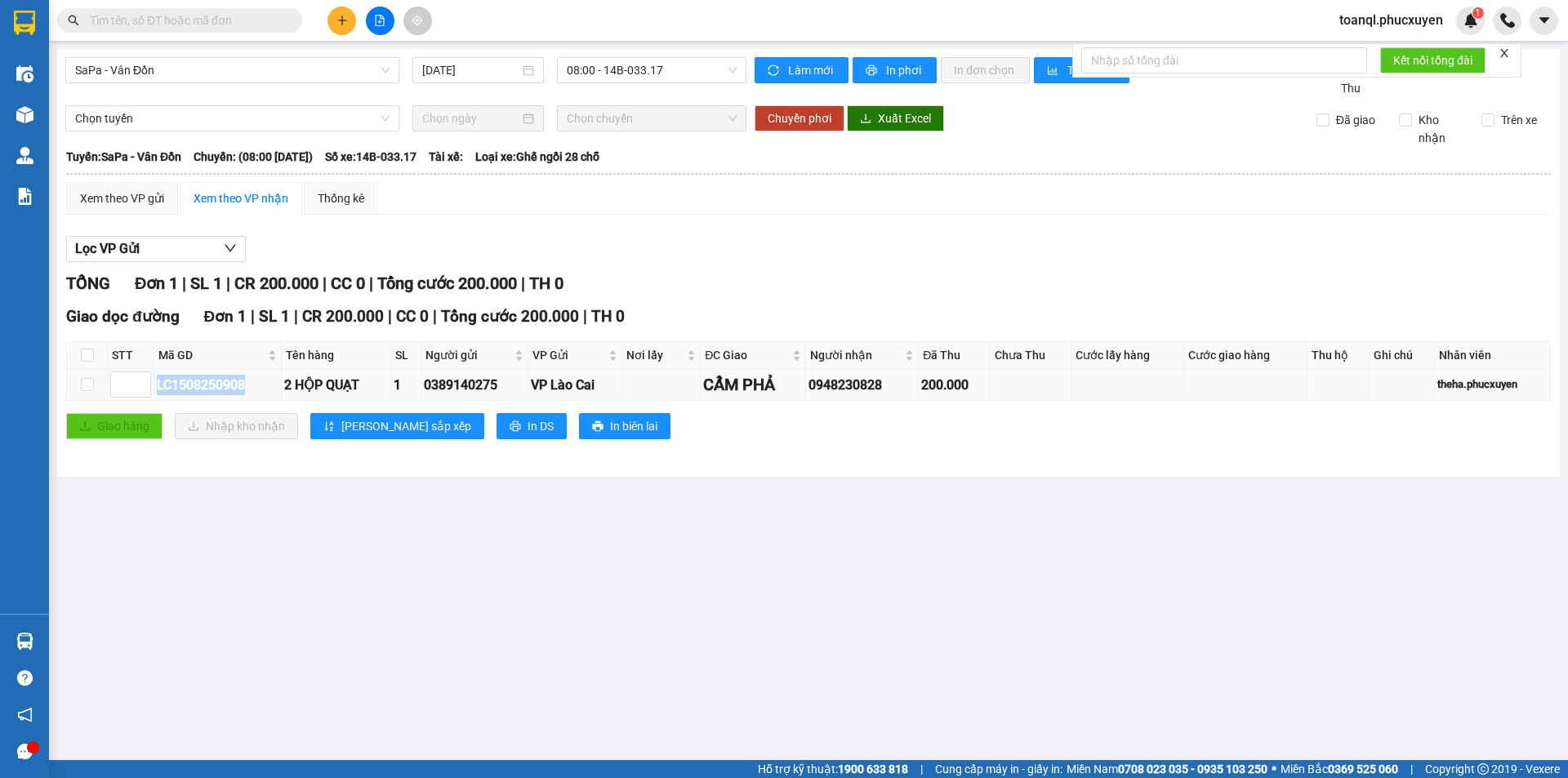
drag, startPoint x: 251, startPoint y: 380, endPoint x: 154, endPoint y: 392, distance: 97.7
click at [154, 392] on td "LC1508250908" at bounding box center [217, 385] width 127 height 32
copy div "LC1508250908"
click at [228, 33] on div "Kết quả tìm kiếm ( 0 ) Bộ lọc No Data" at bounding box center [159, 21] width 318 height 28
click at [235, 24] on input "text" at bounding box center [186, 20] width 192 height 18
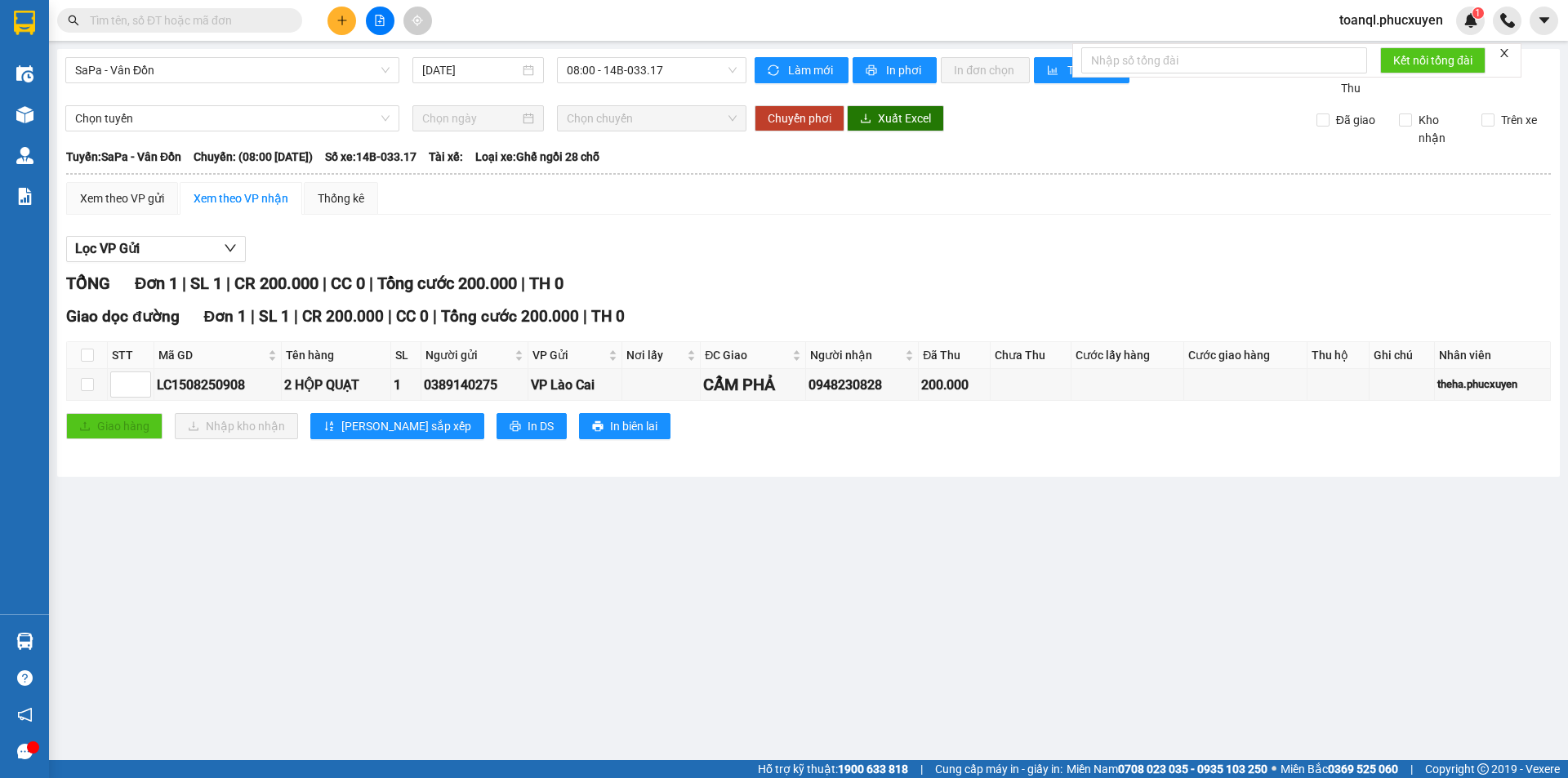
paste input "LC1508250908"
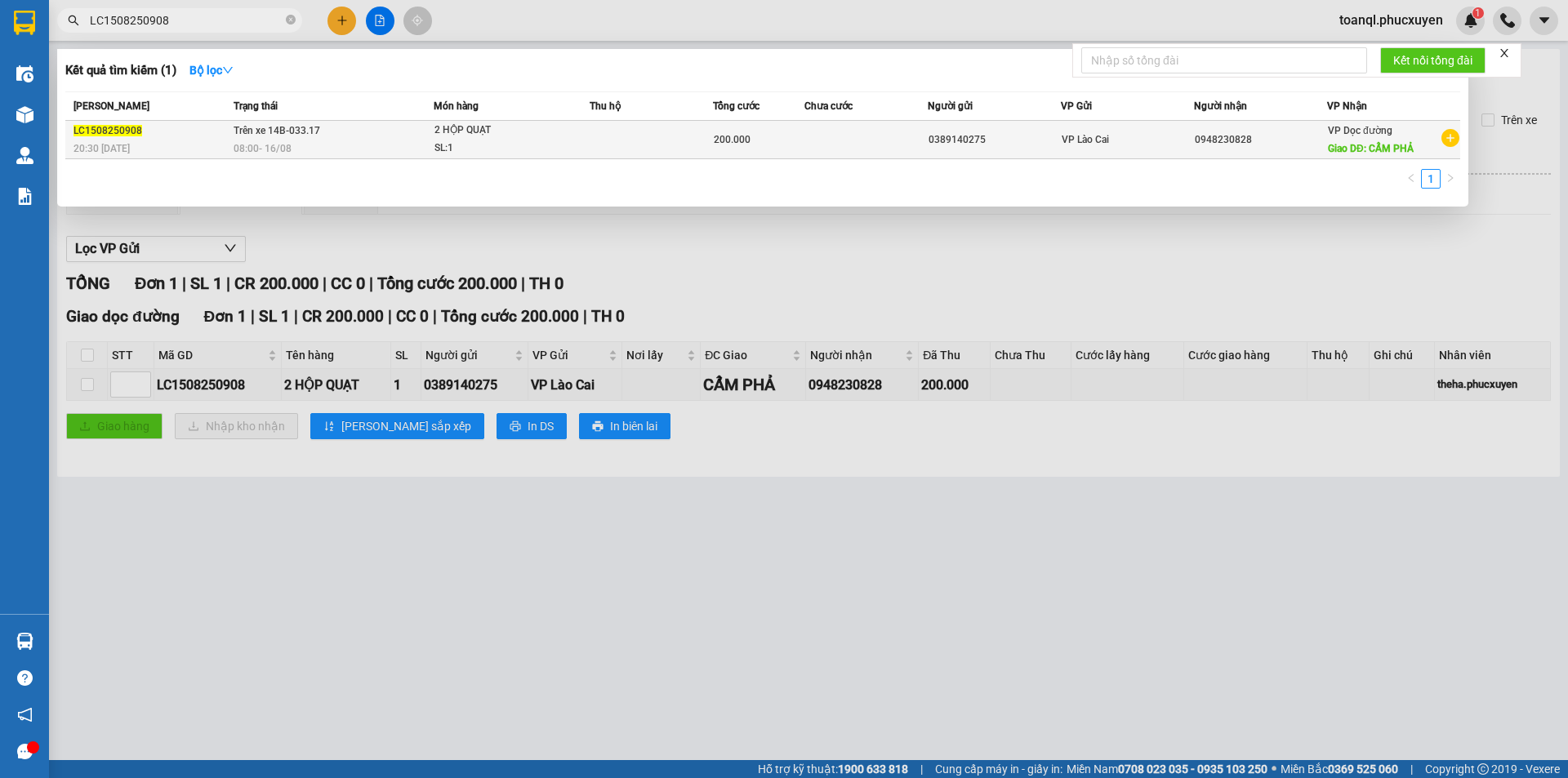
type input "LC1508250908"
click at [403, 131] on td "Trên xe 14B-033.17 08:00 [DATE]" at bounding box center [332, 139] width 205 height 38
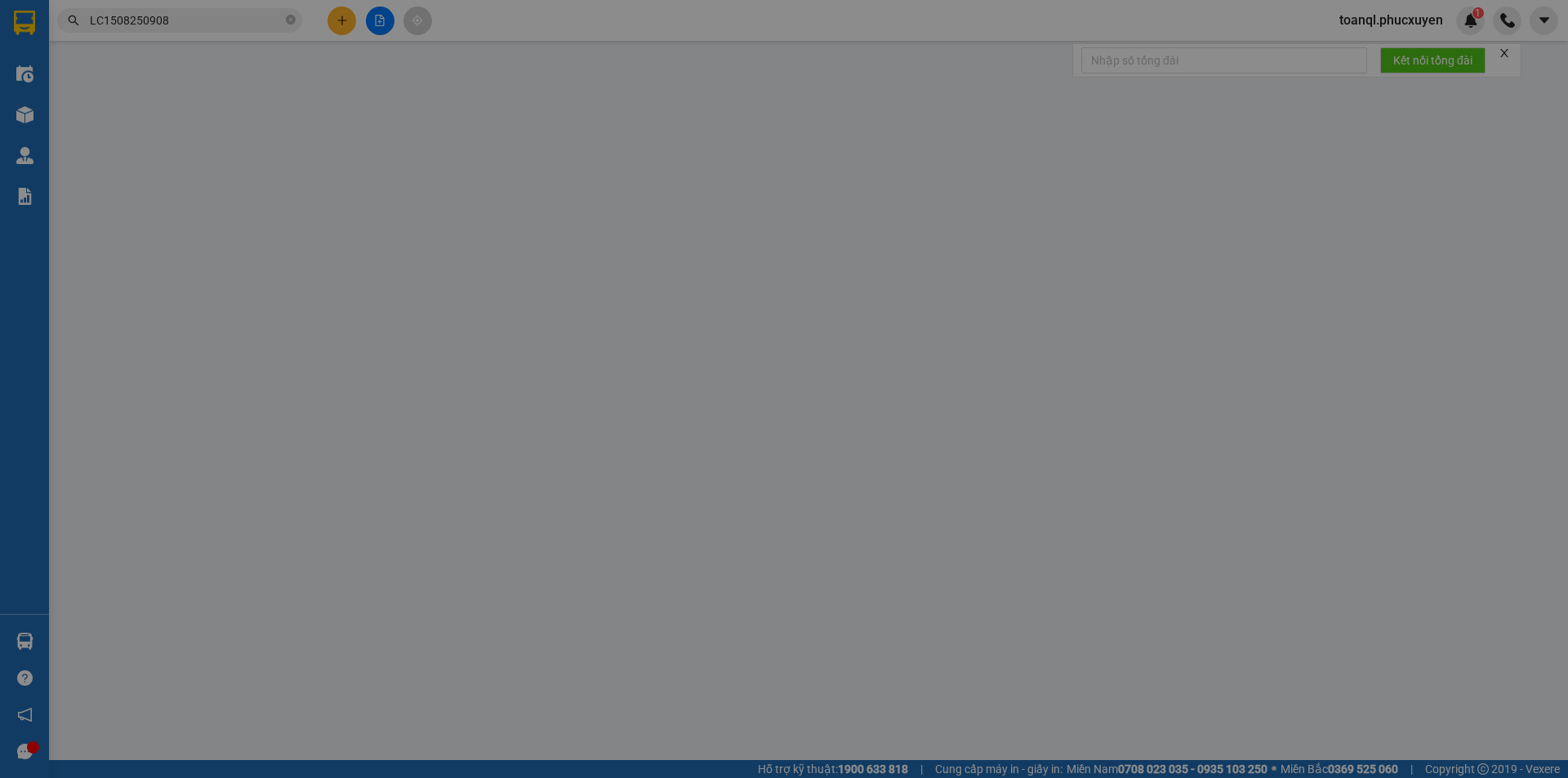
type input "0389140275"
type input "0948230828"
type input "CẨM PHẢ"
type input "200.000"
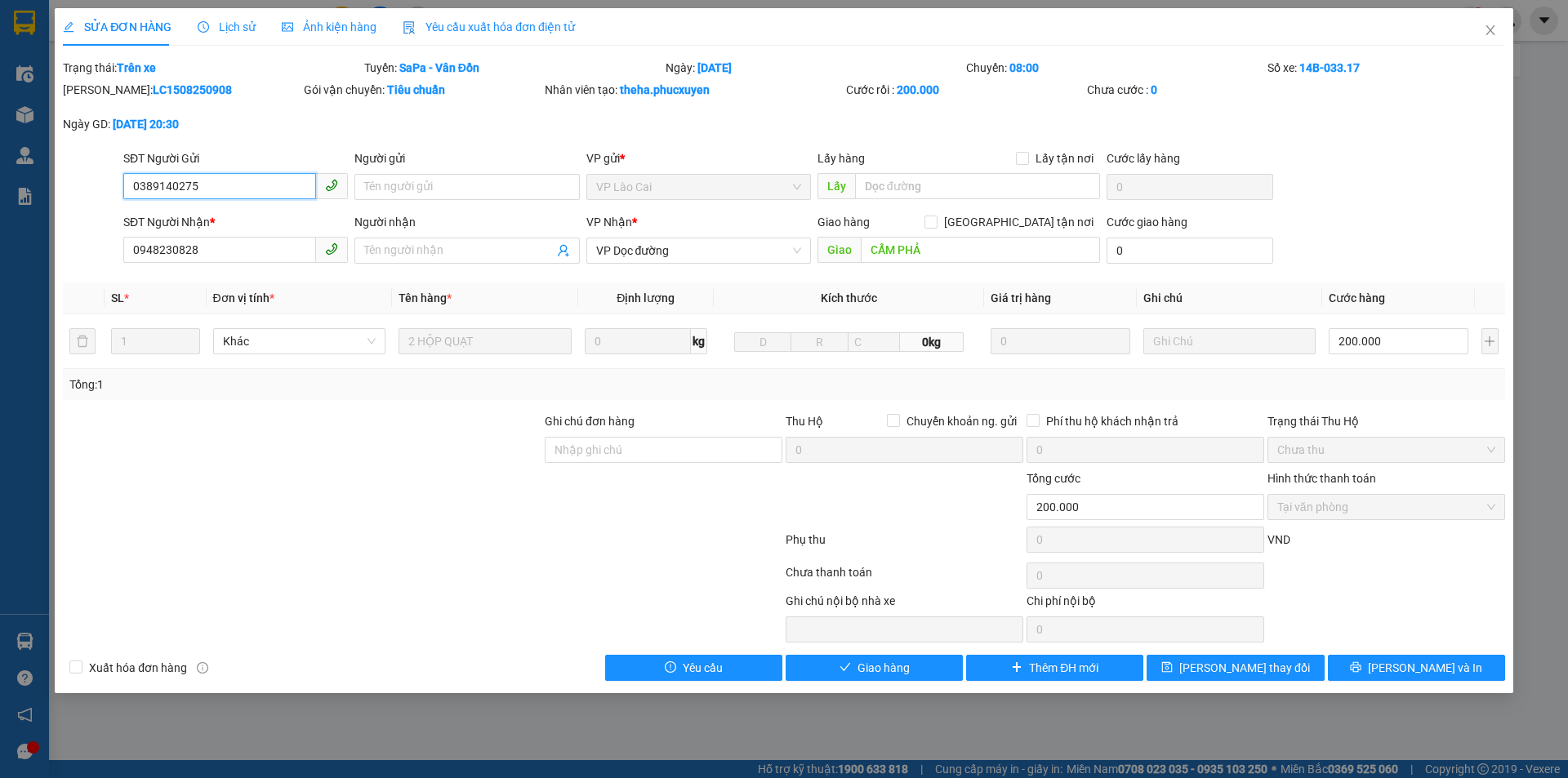
drag, startPoint x: 224, startPoint y: 187, endPoint x: 59, endPoint y: 209, distance: 166.5
click at [59, 209] on div "SỬA ĐƠN HÀNG Lịch sử Ảnh kiện hàng Yêu cầu xuất hóa đơn điện tử Total Paid Fee …" at bounding box center [784, 351] width 1459 height 685
drag, startPoint x: 229, startPoint y: 254, endPoint x: 115, endPoint y: 274, distance: 115.7
click at [101, 274] on div "Total Paid Fee 200.000 Total UnPaid Fee 0 Cash Collection Total Fee Trạng thái:…" at bounding box center [784, 370] width 1442 height 622
click at [1500, 30] on span "Close" at bounding box center [1490, 31] width 45 height 45
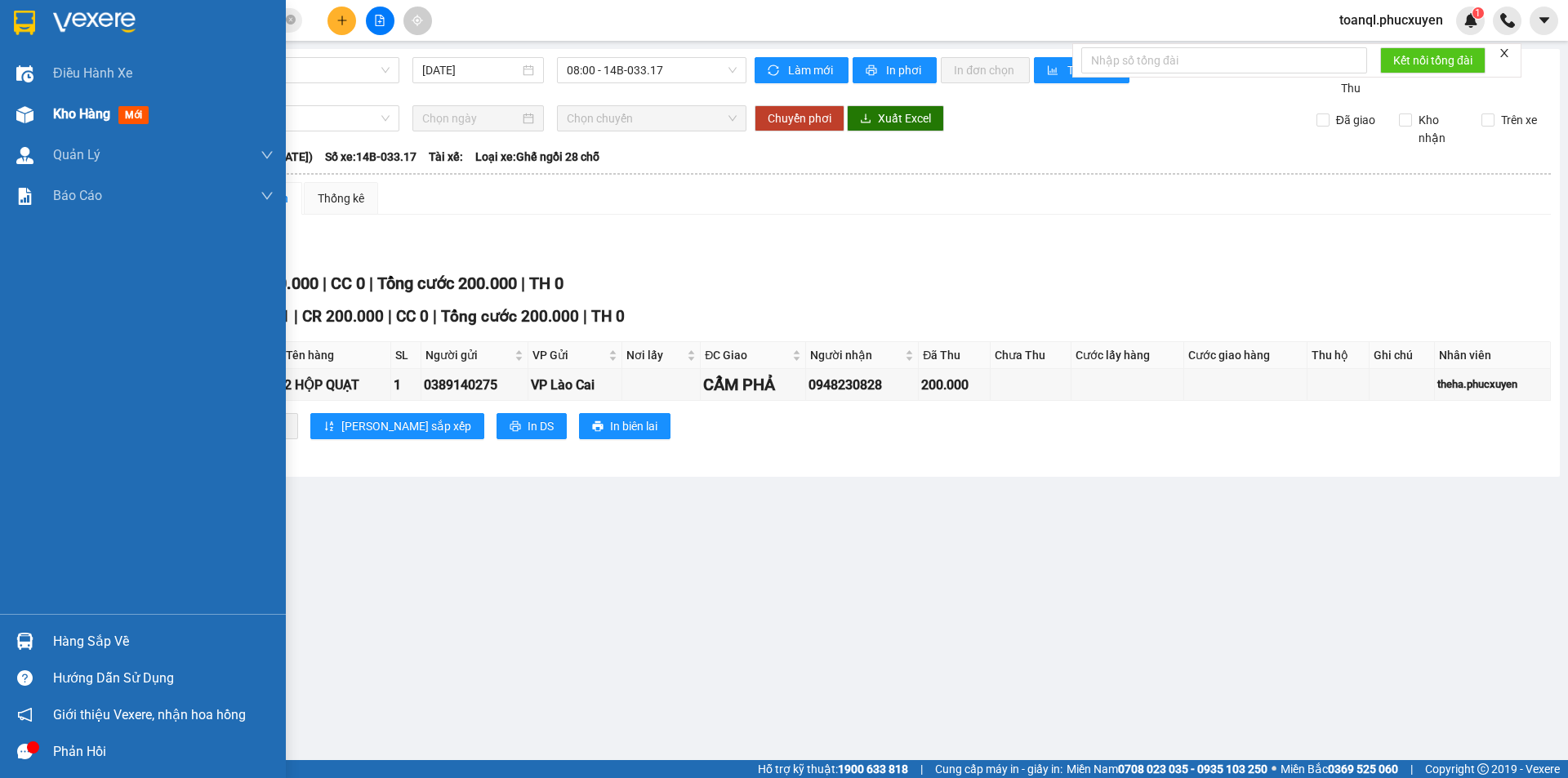
click at [38, 117] on div at bounding box center [24, 114] width 28 height 28
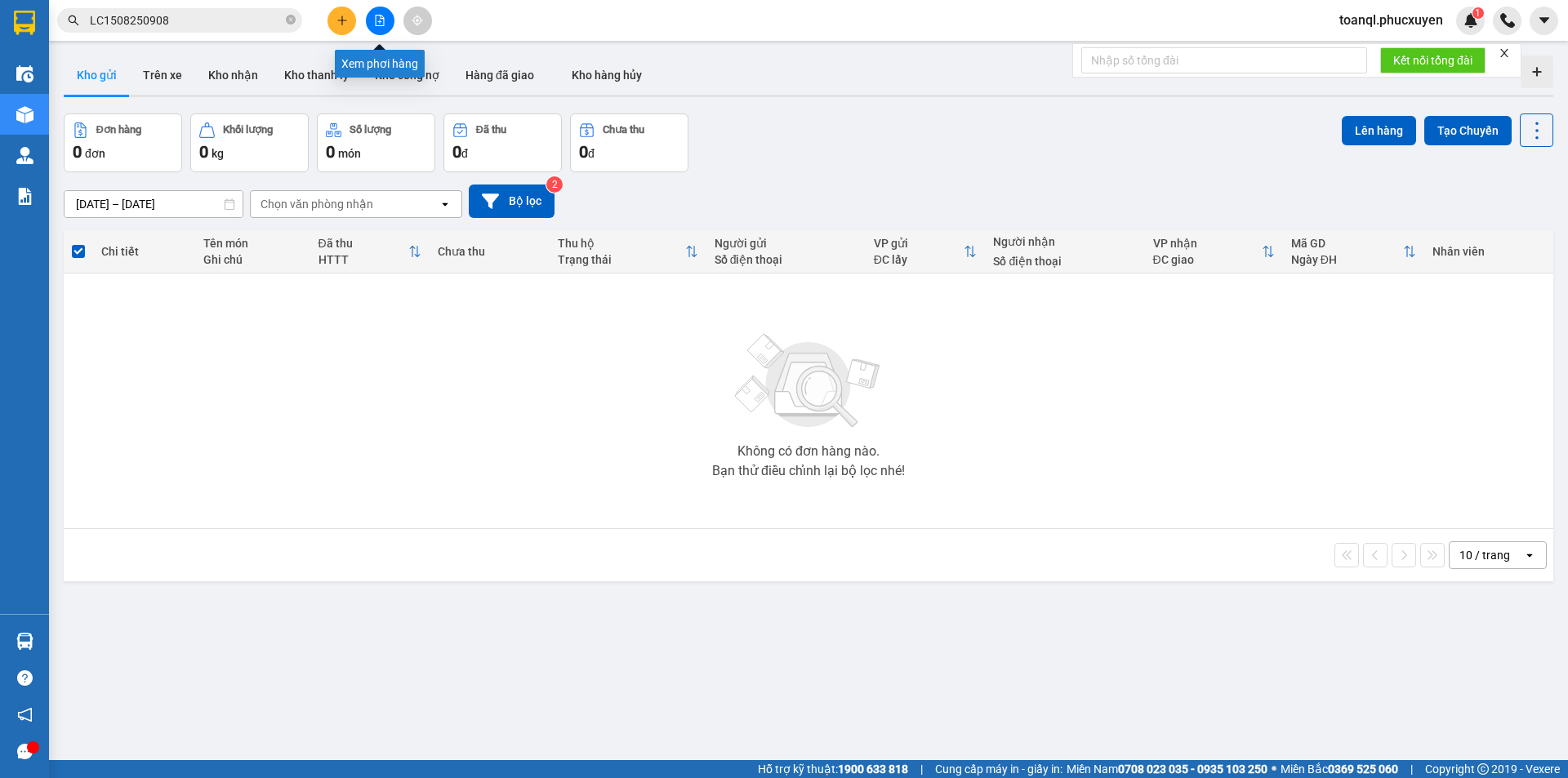
click at [382, 19] on icon "file-add" at bounding box center [380, 20] width 9 height 11
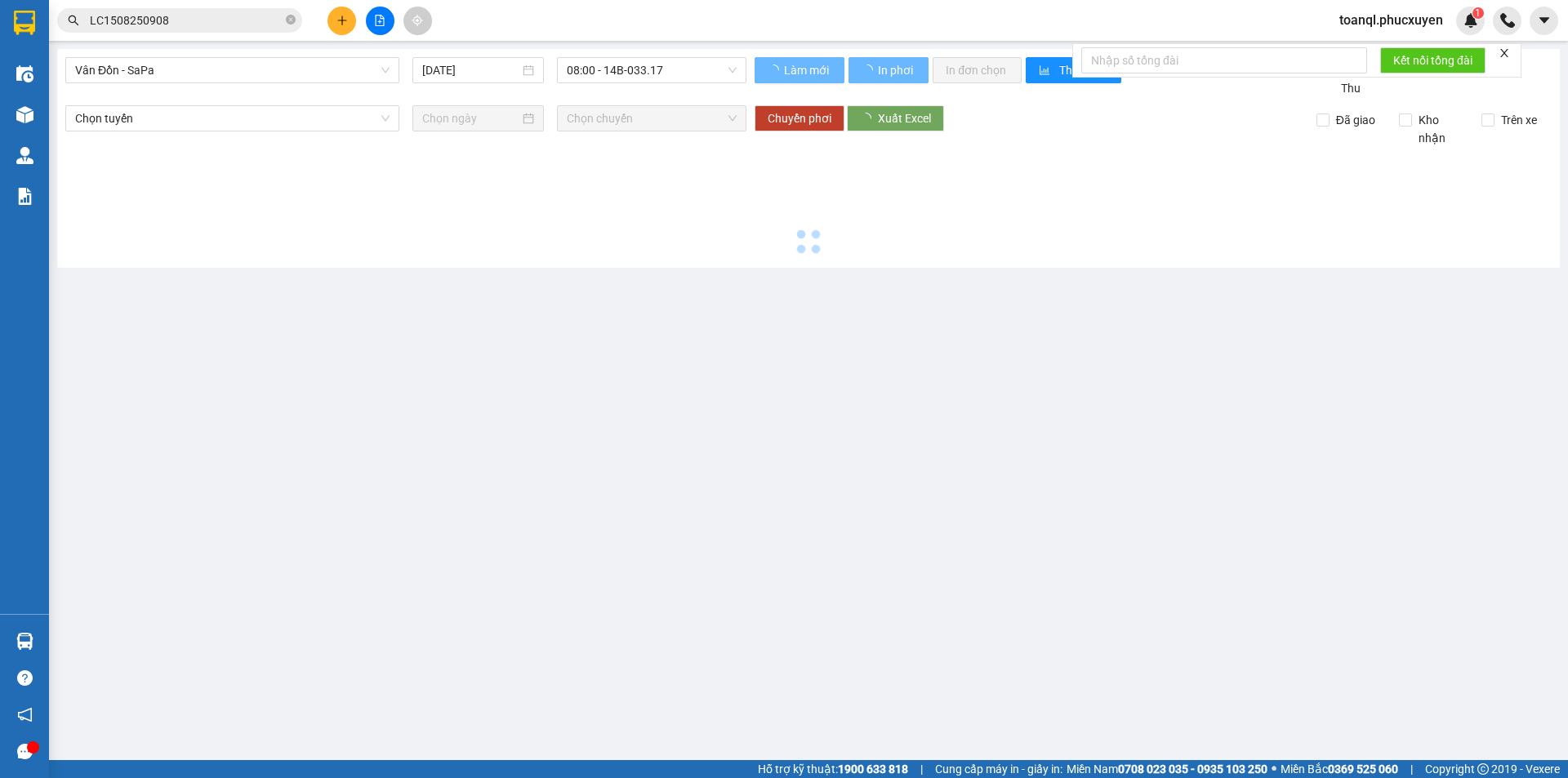
type input "[DATE]"
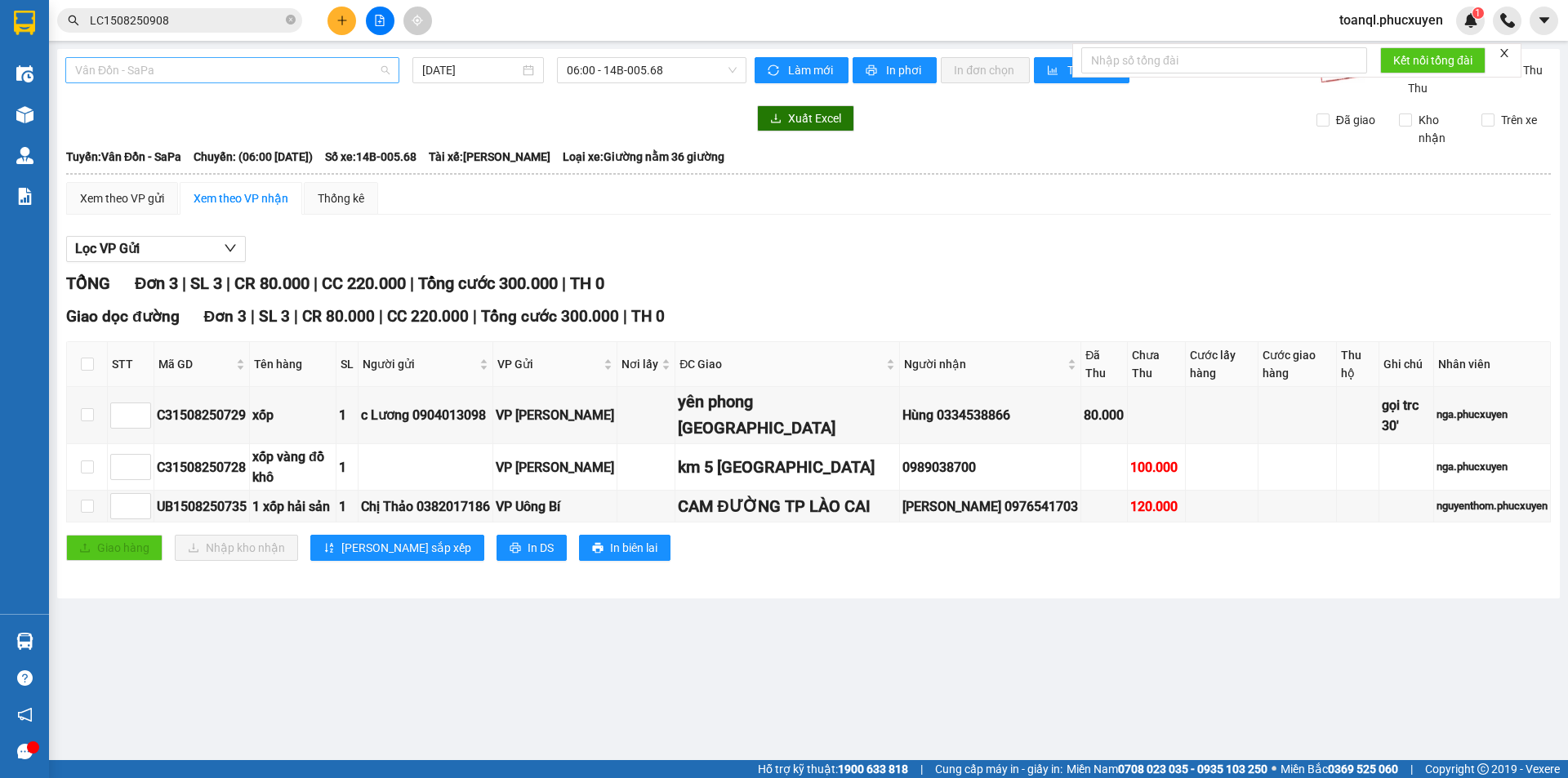
click at [332, 68] on span "Vân Đồn - SaPa" at bounding box center [233, 70] width 315 height 25
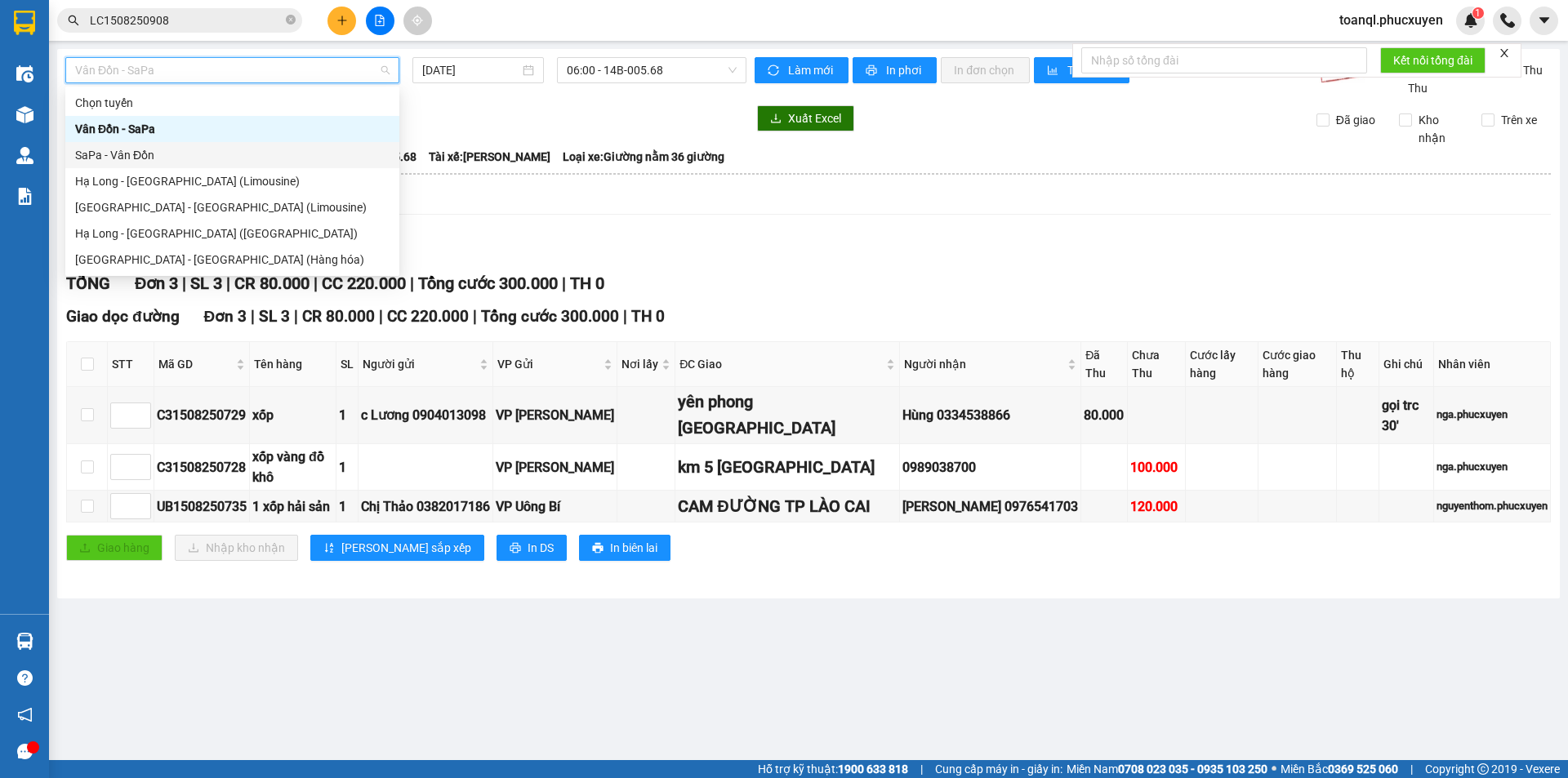
click at [279, 155] on div "SaPa - Vân Đồn" at bounding box center [233, 155] width 315 height 18
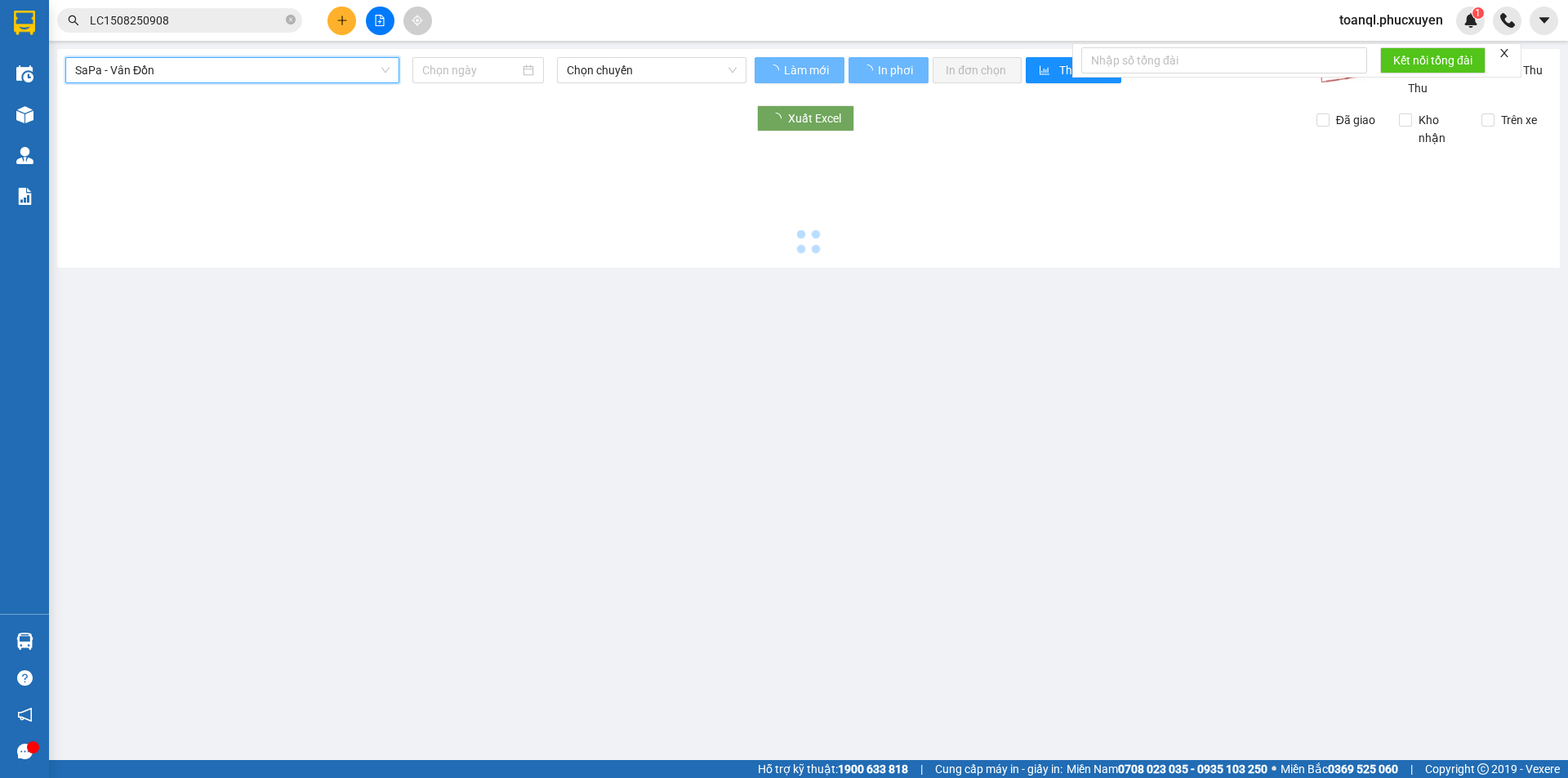
type input "[DATE]"
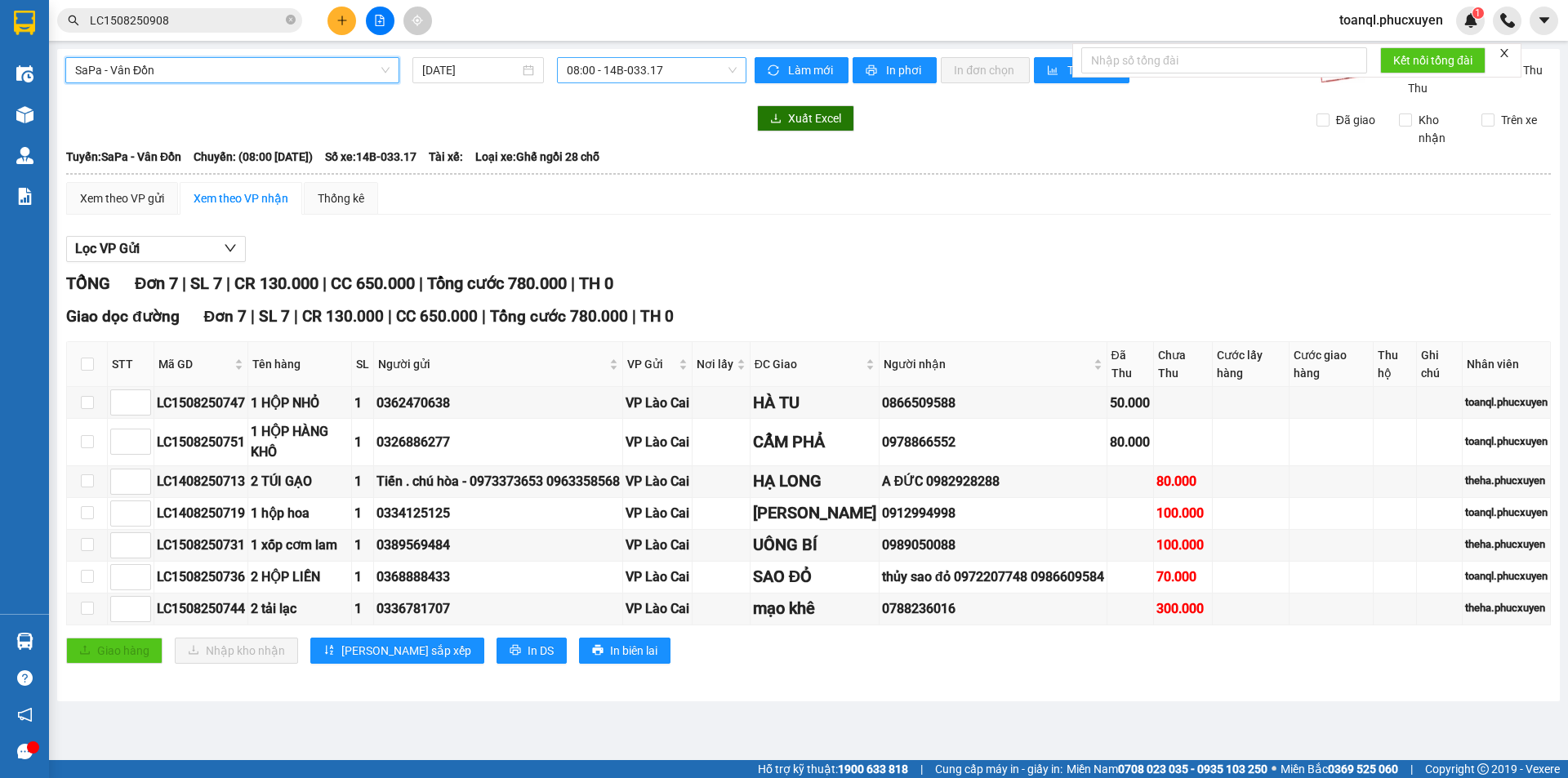
click at [630, 69] on span "08:00 - 14B-033.17" at bounding box center [652, 70] width 170 height 25
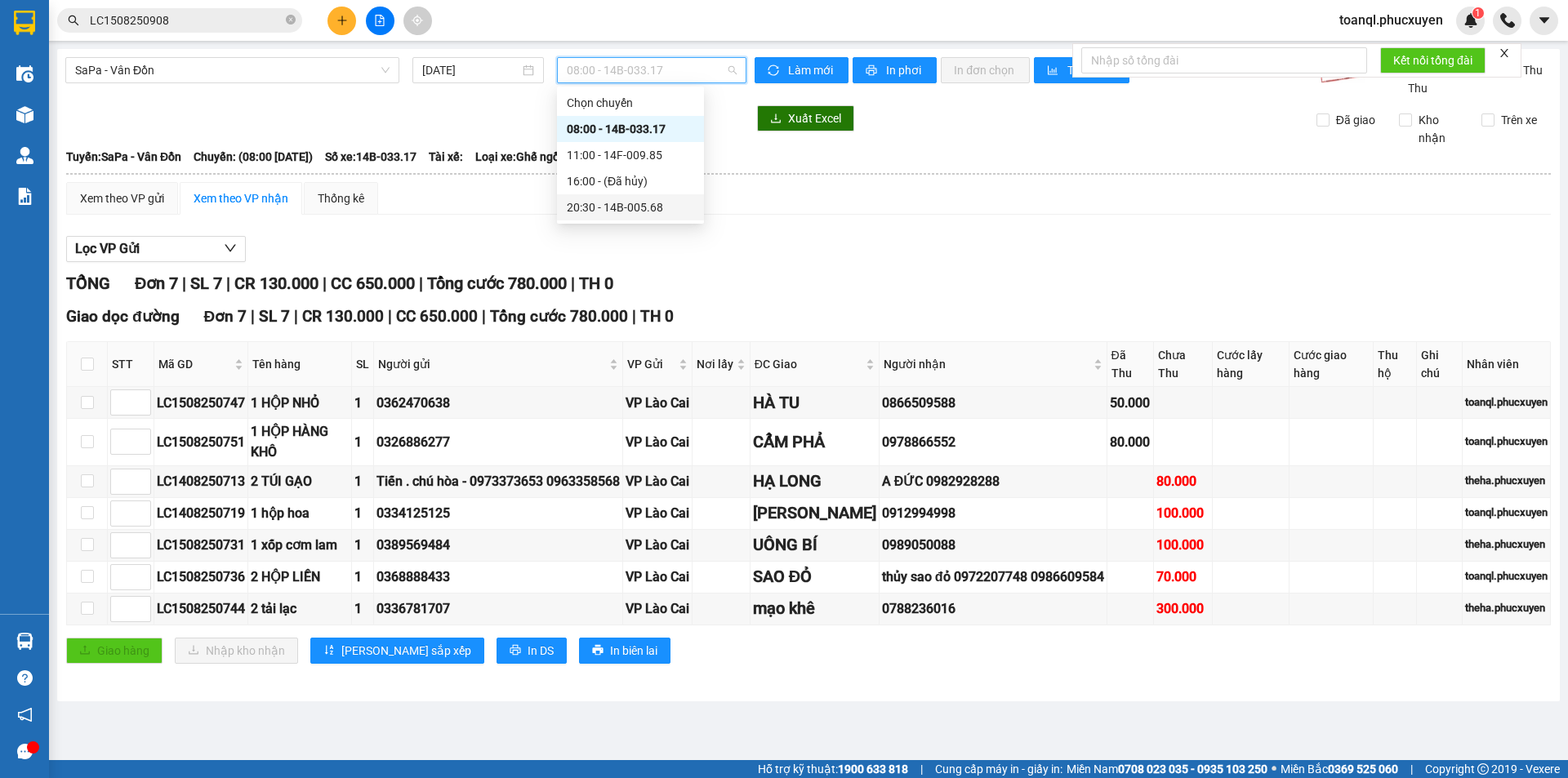
click at [624, 210] on div "20:30 - 14B-005.68" at bounding box center [630, 207] width 127 height 18
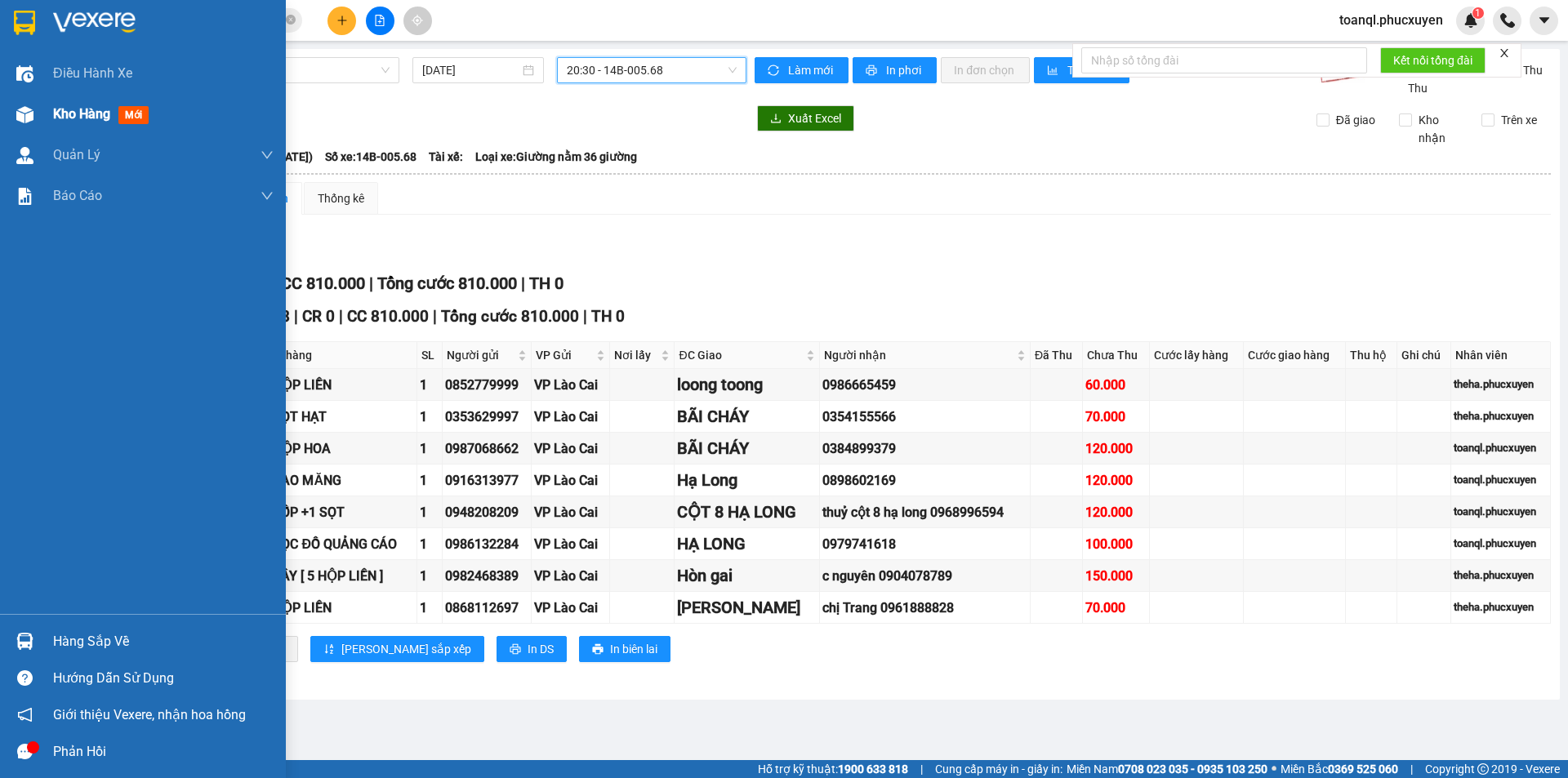
click at [35, 111] on div at bounding box center [24, 114] width 28 height 28
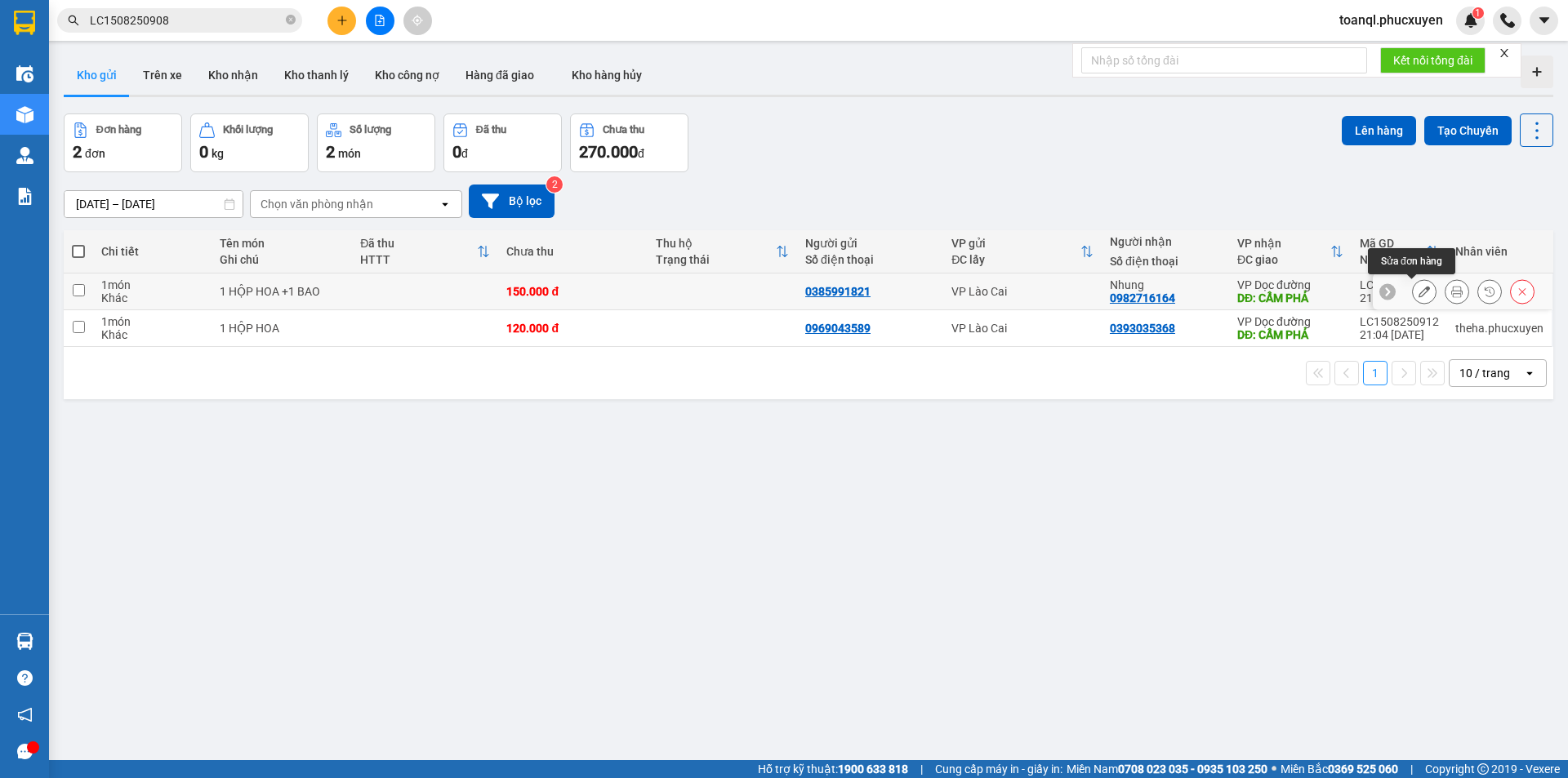
click at [1419, 294] on icon at bounding box center [1424, 291] width 11 height 11
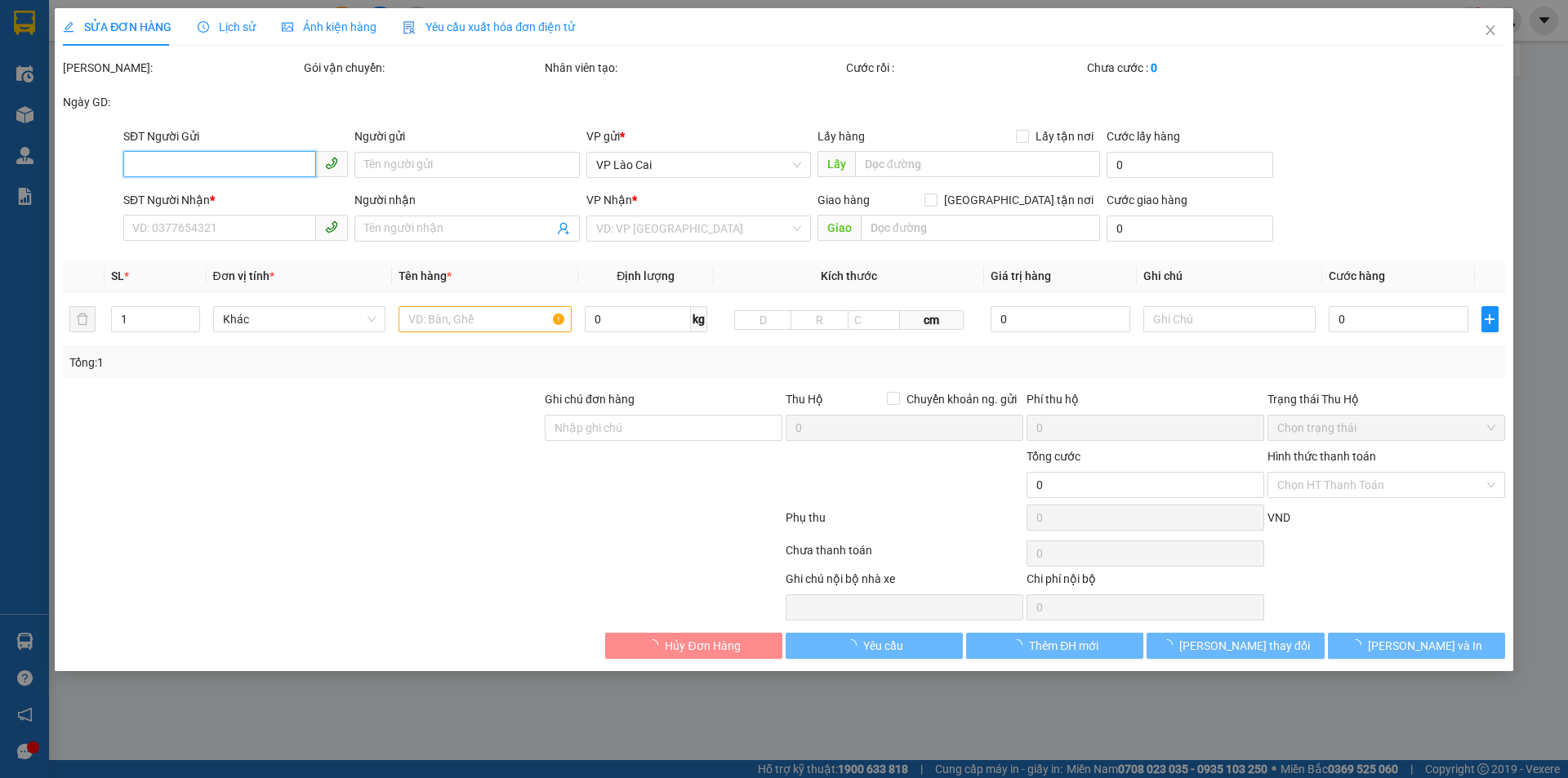
type input "0385991821"
type input "0982716164"
type input "Nhung"
type input "CẨM PHẢ"
type input "150.000"
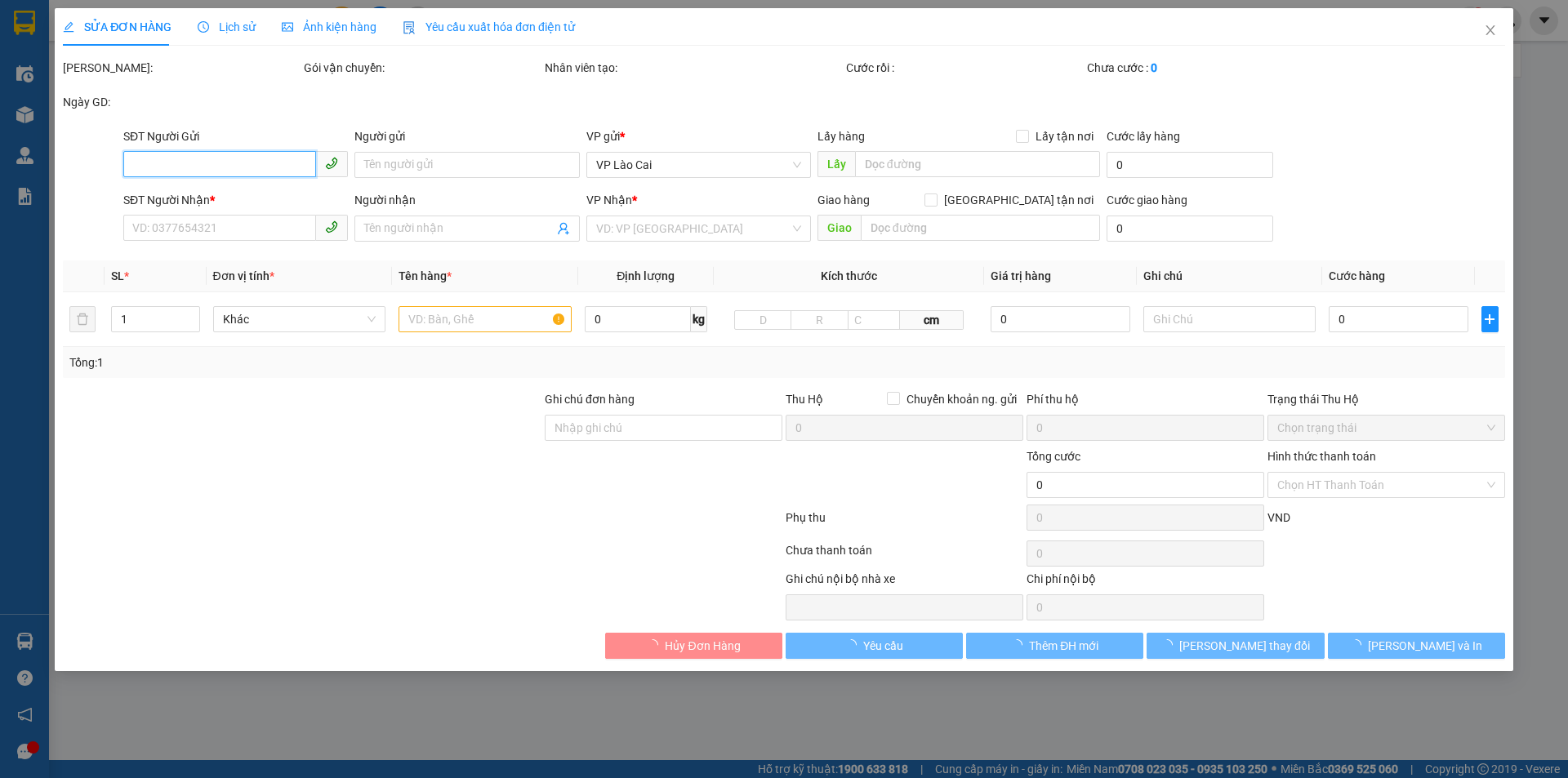
type input "150.000"
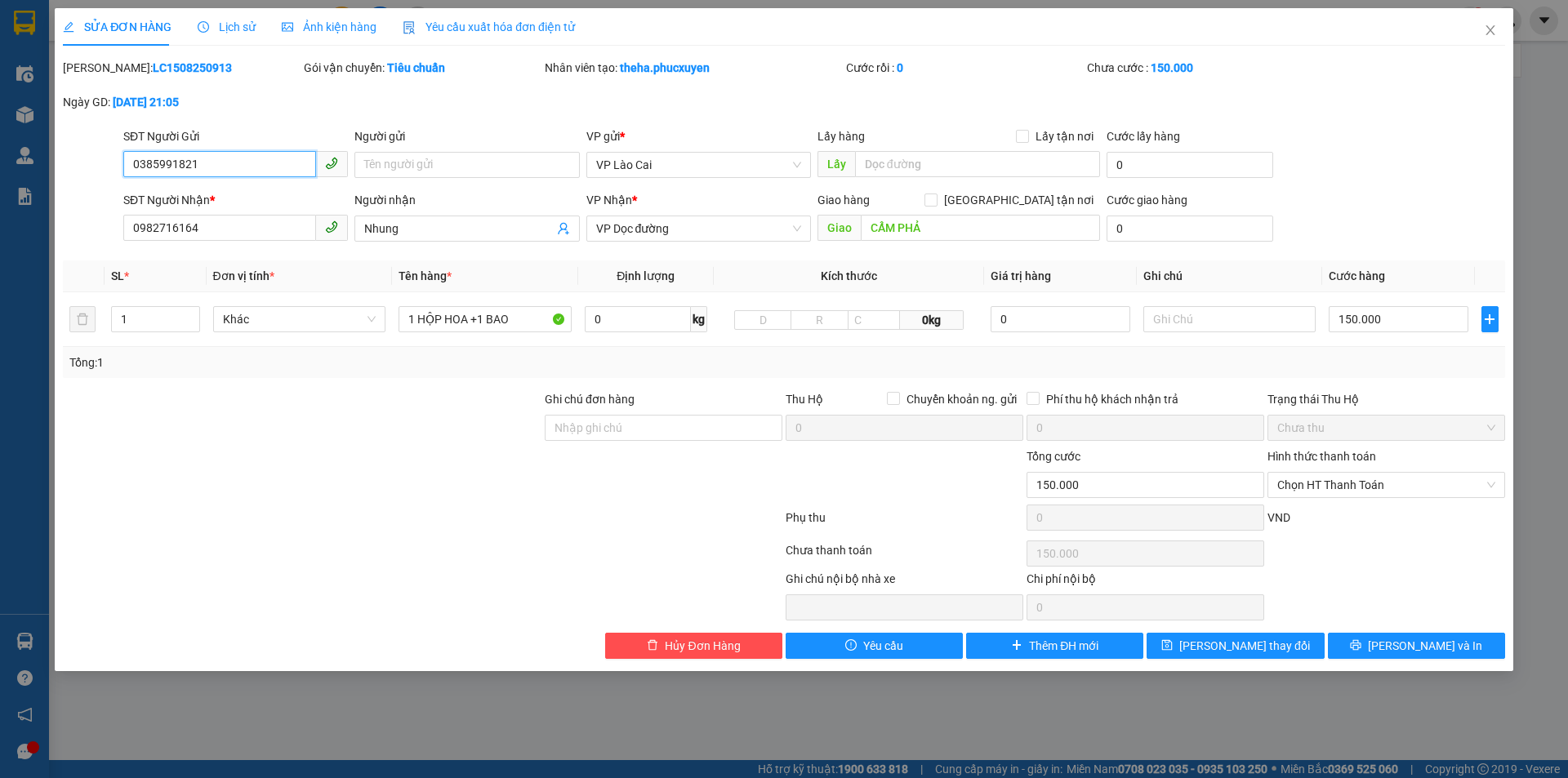
drag, startPoint x: 216, startPoint y: 168, endPoint x: 82, endPoint y: 172, distance: 134.1
click at [82, 172] on div "SĐT Người Gửi 0385991821 0385991821 Người gửi Tên người gửi VP gửi * VP Lào Cai…" at bounding box center [784, 156] width 1446 height 57
drag, startPoint x: 128, startPoint y: 237, endPoint x: 94, endPoint y: 242, distance: 34.4
click at [94, 242] on div "SĐT Người Nhận * 0982716164 0982716164 Người nhận Nhung VP Nhận * VP Dọc đường …" at bounding box center [784, 219] width 1446 height 57
click at [1487, 30] on icon "close" at bounding box center [1490, 30] width 13 height 13
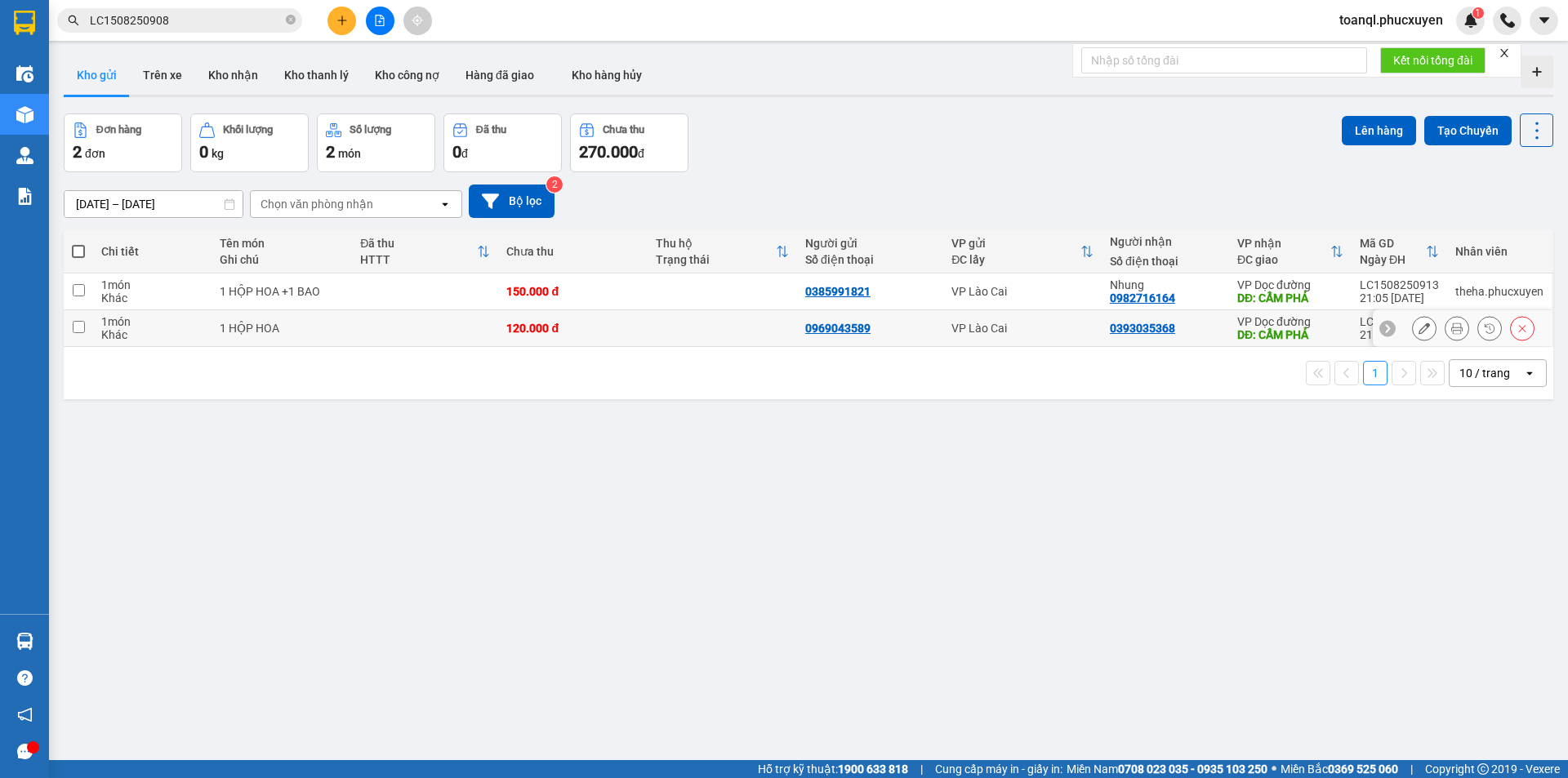
click at [1419, 323] on icon at bounding box center [1424, 327] width 11 height 11
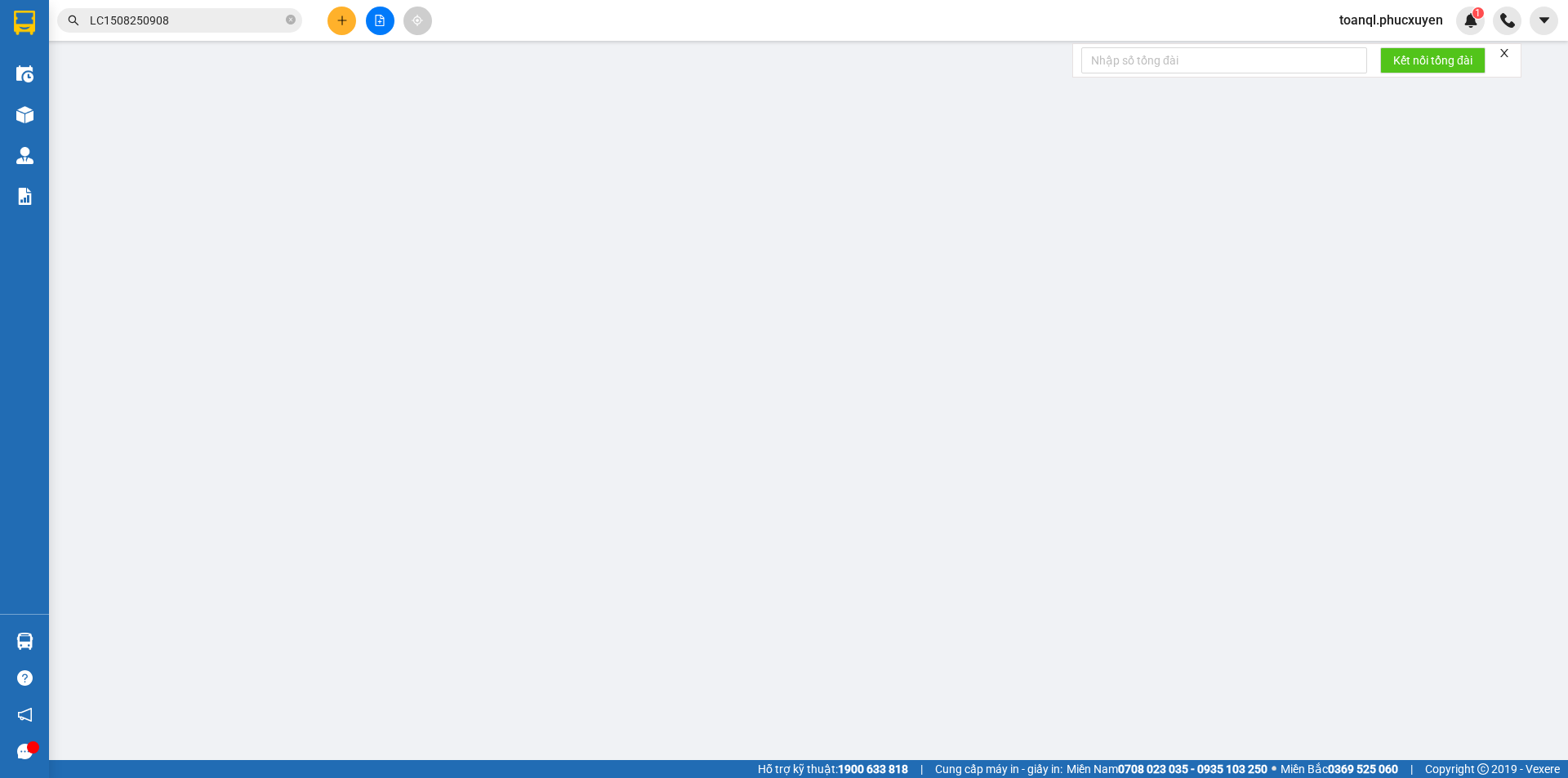
type input "0969043589"
type input "0393035368"
type input "CẨM PHẢ"
type input "120.000"
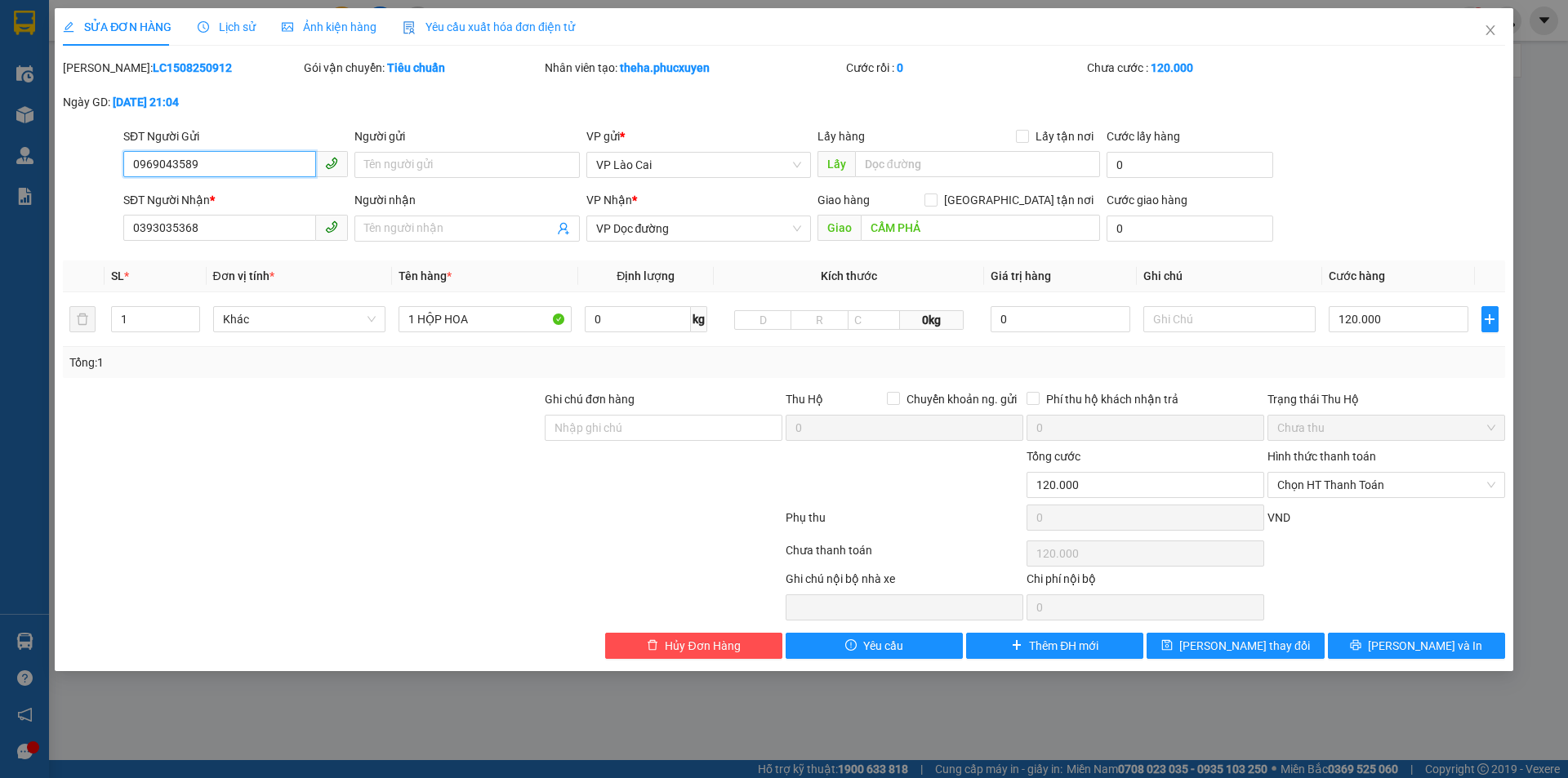
drag, startPoint x: 219, startPoint y: 166, endPoint x: 83, endPoint y: 206, distance: 141.8
click at [83, 206] on form "SĐT Người Gửi 0969043589 0969043589 Người gửi Tên người gửi VP gửi * VP Lào Cai…" at bounding box center [784, 187] width 1442 height 121
drag, startPoint x: 209, startPoint y: 231, endPoint x: 87, endPoint y: 250, distance: 123.5
click at [87, 250] on div "Total Paid Fee 0 Total UnPaid Fee 120.000 Cash Collection Total Fee Mã ĐH: LC15…" at bounding box center [784, 359] width 1442 height 600
click at [1493, 28] on icon "close" at bounding box center [1490, 30] width 9 height 9
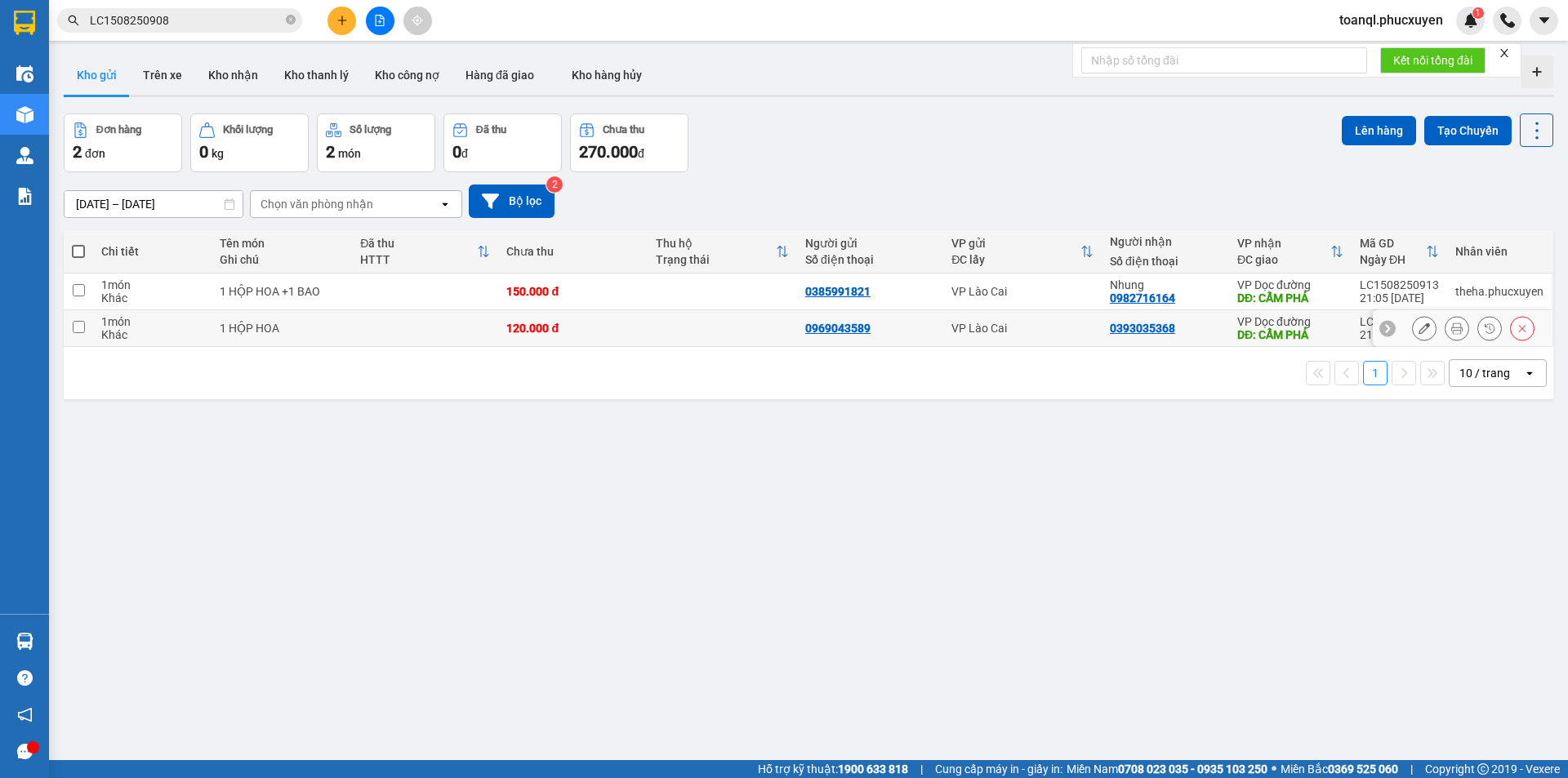
click at [500, 328] on td "120.000 đ" at bounding box center [572, 328] width 150 height 37
checkbox input "true"
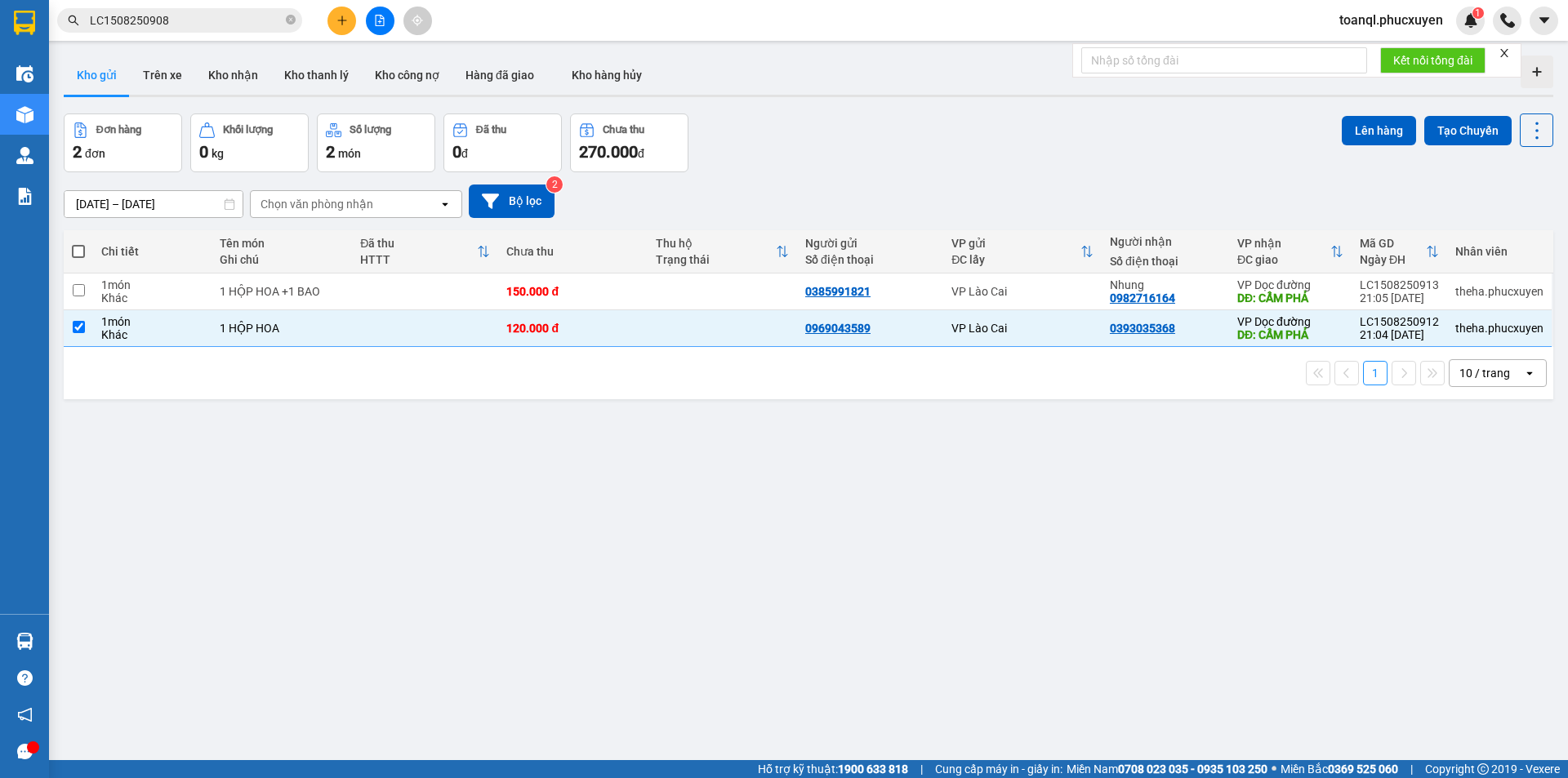
click at [566, 270] on th "Chưa thu" at bounding box center [572, 251] width 150 height 44
click at [546, 292] on div "150.000 đ" at bounding box center [573, 291] width 133 height 13
checkbox input "true"
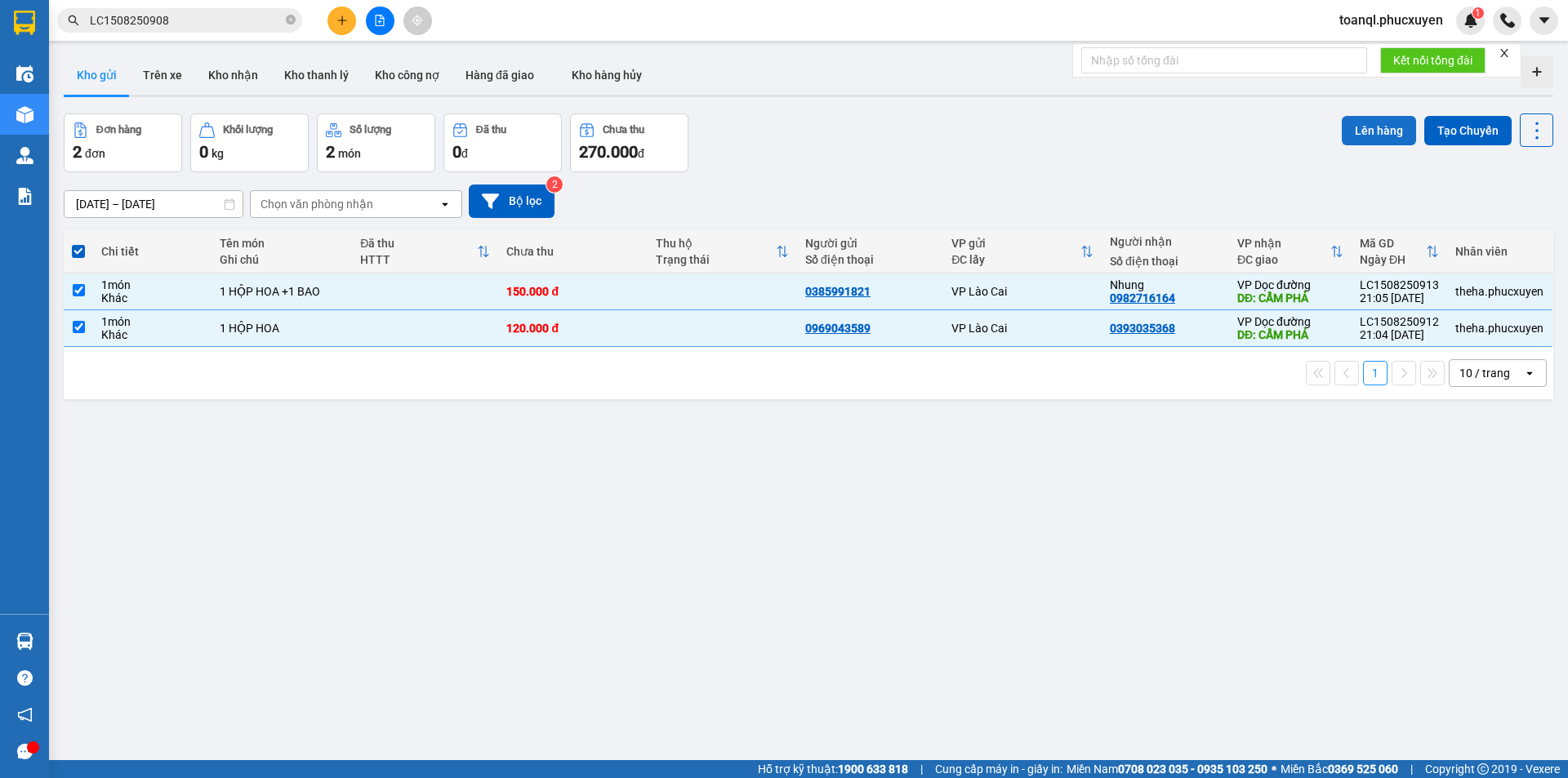
click at [1364, 128] on button "Lên hàng" at bounding box center [1379, 131] width 74 height 29
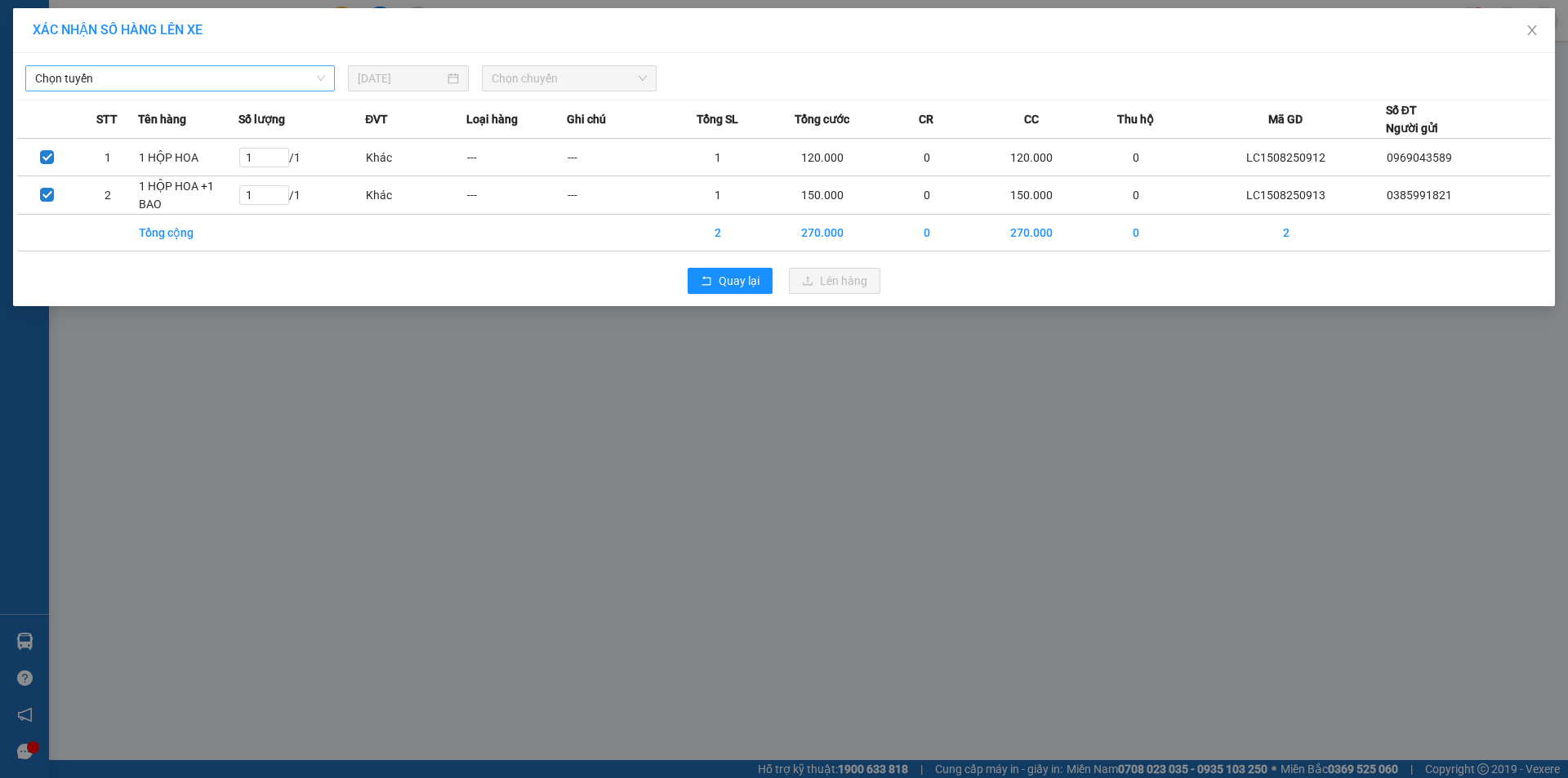
click at [195, 81] on span "Chọn tuyến" at bounding box center [180, 78] width 290 height 25
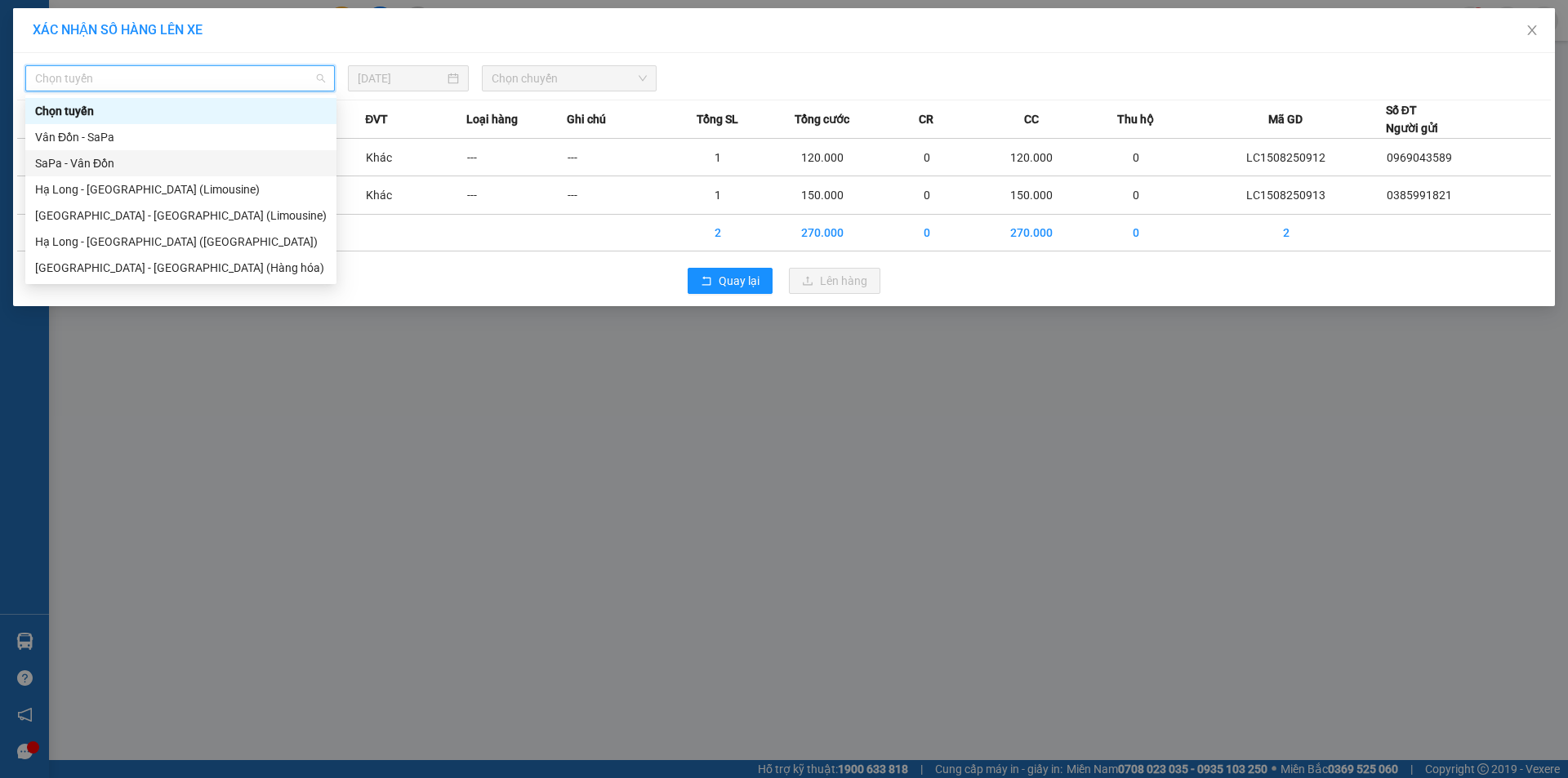
drag, startPoint x: 75, startPoint y: 155, endPoint x: 364, endPoint y: 97, distance: 294.8
click at [76, 155] on div "SaPa - Vân Đồn" at bounding box center [180, 162] width 292 height 18
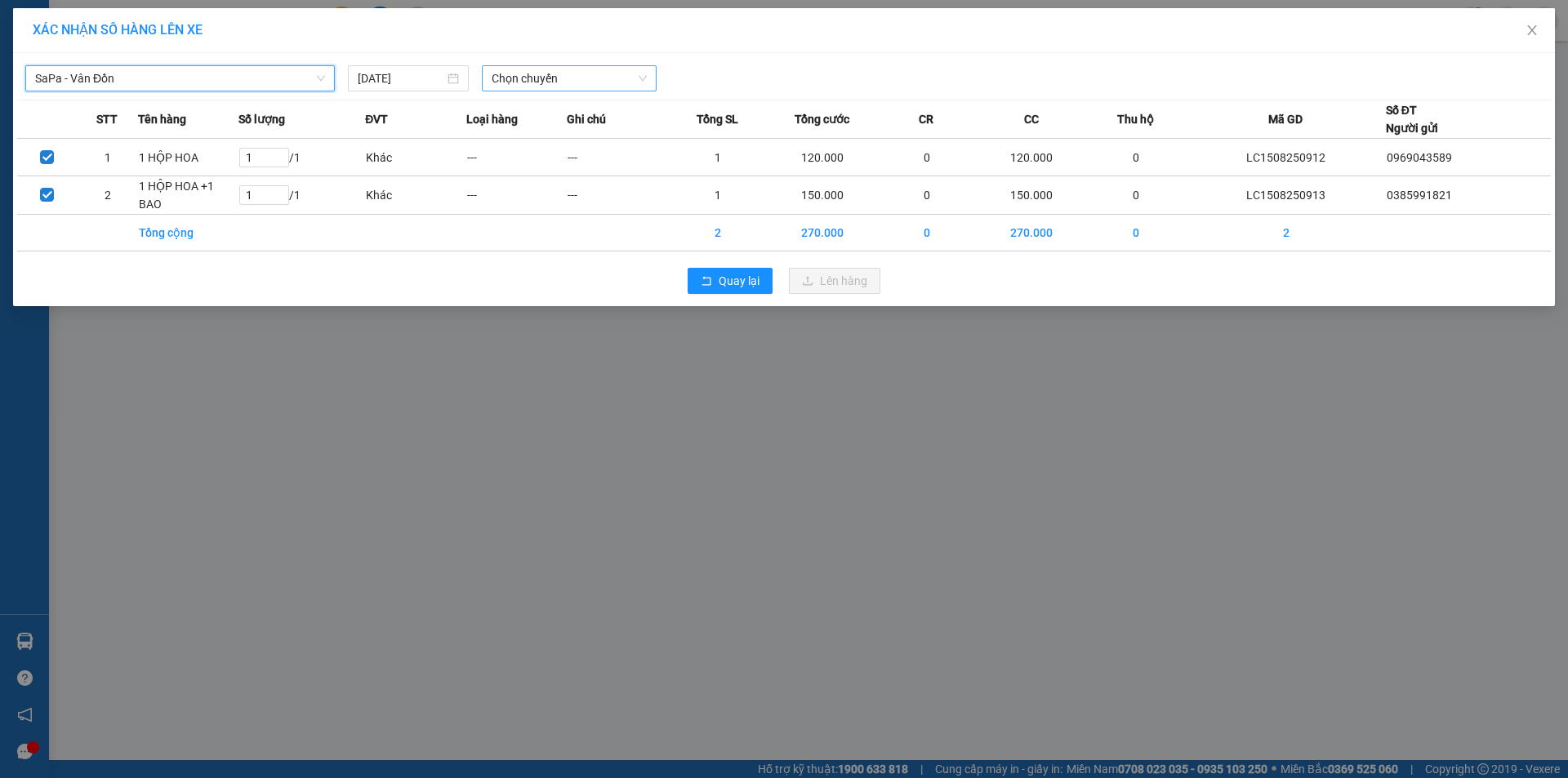
click at [530, 69] on span "Chọn chuyến" at bounding box center [569, 78] width 155 height 25
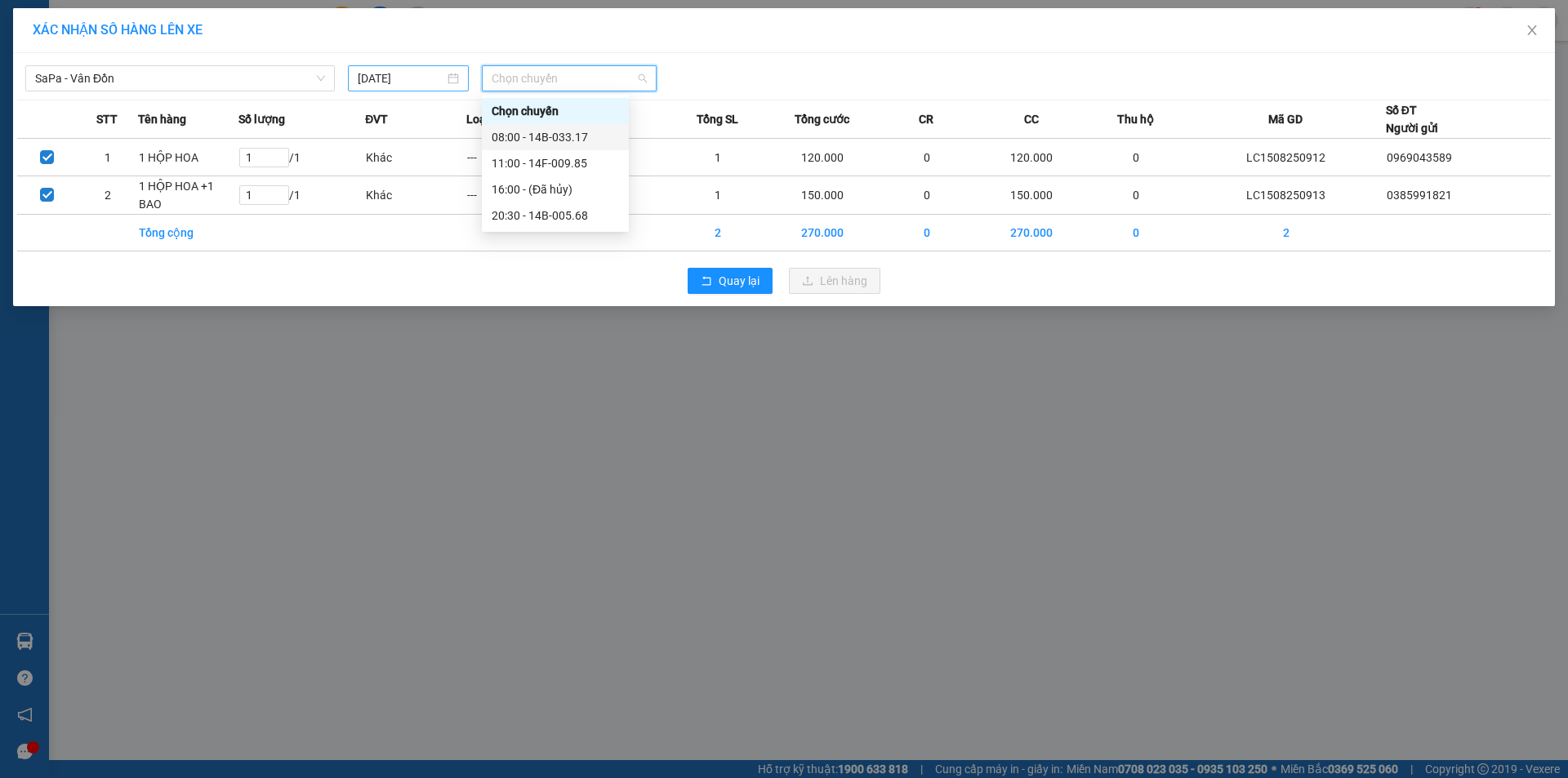
click at [424, 78] on input "[DATE]" at bounding box center [400, 78] width 86 height 18
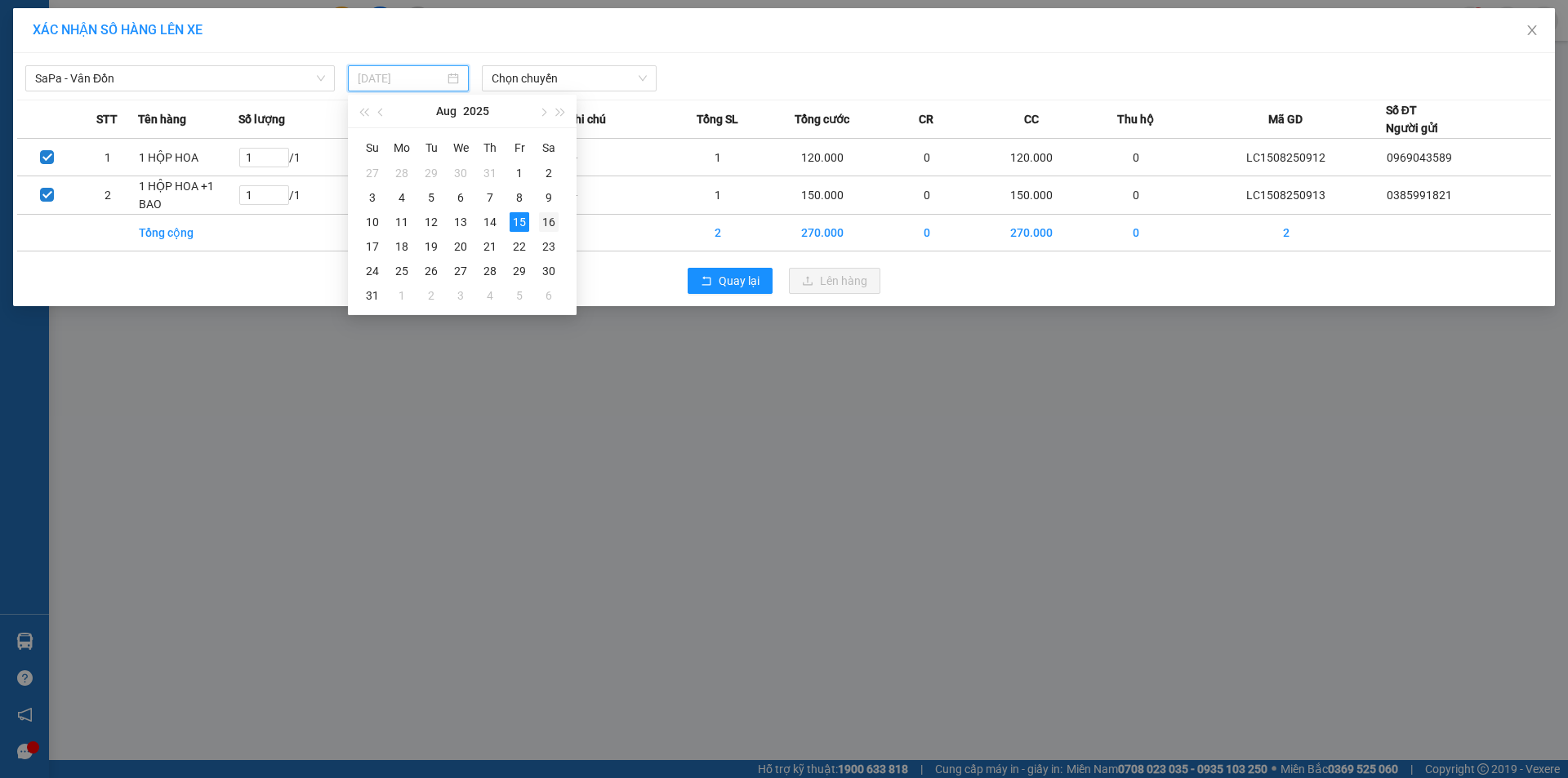
click at [547, 217] on div "16" at bounding box center [548, 221] width 20 height 20
type input "[DATE]"
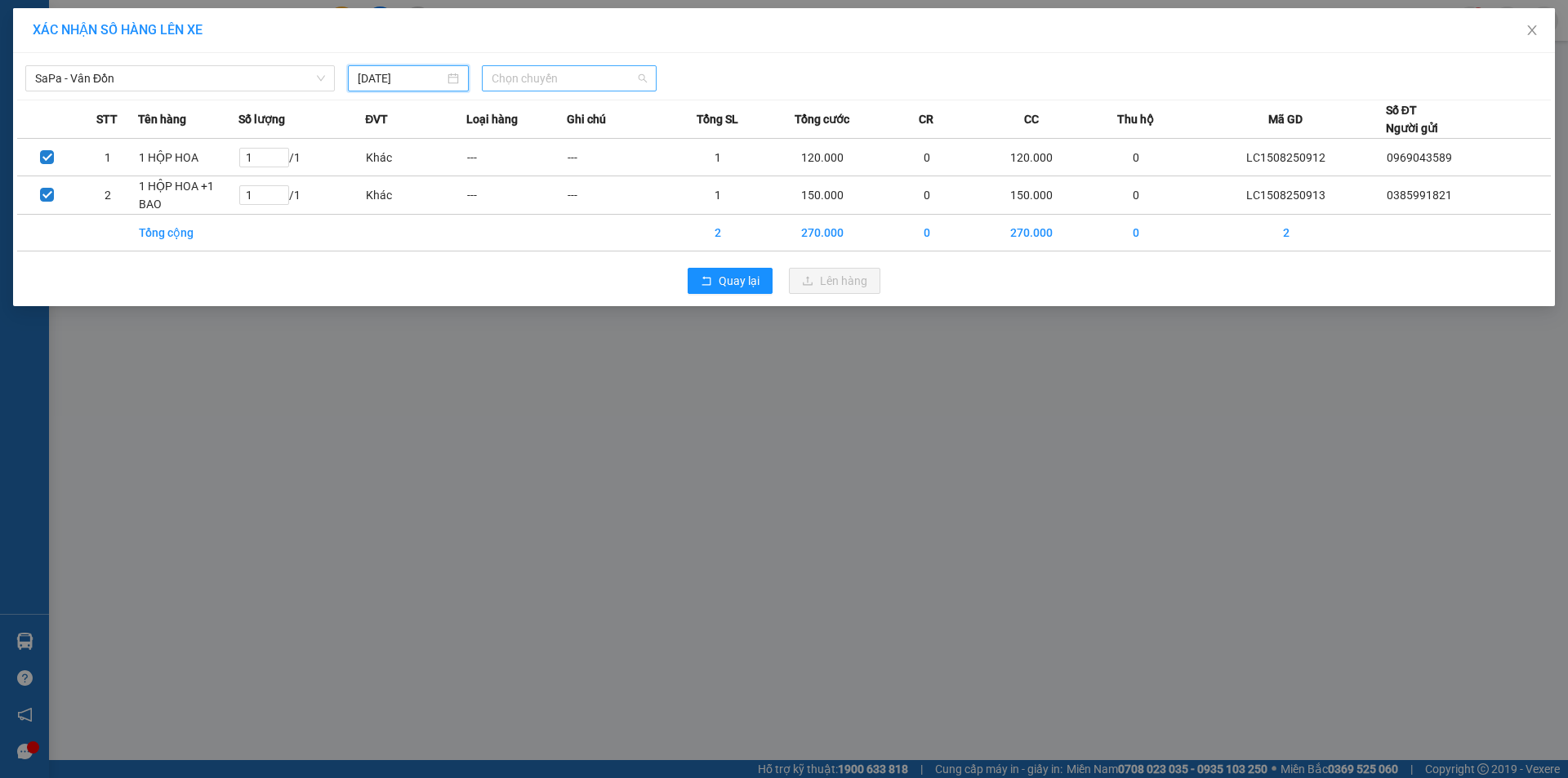
click at [553, 80] on span "Chọn chuyến" at bounding box center [569, 78] width 155 height 25
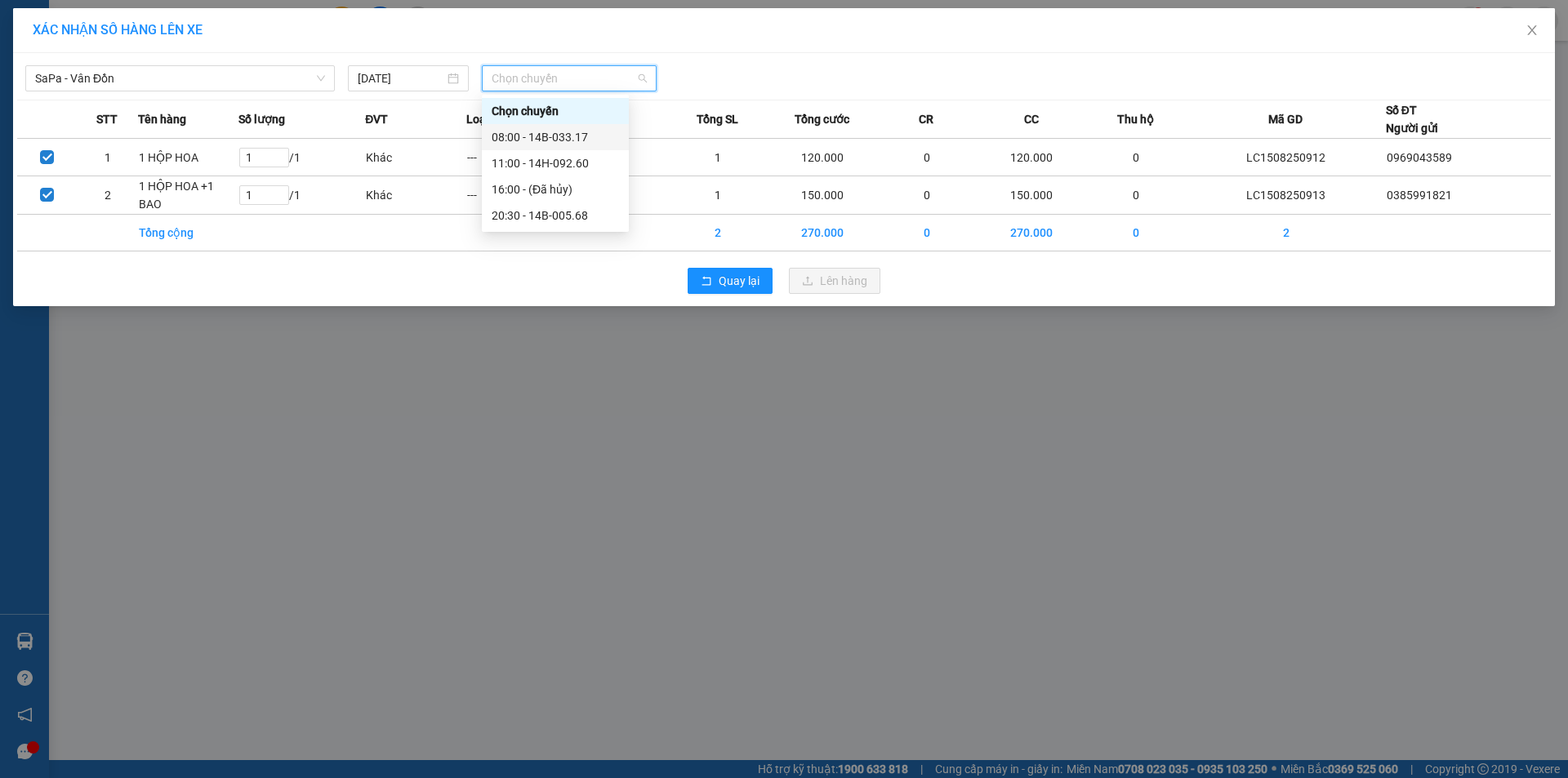
drag, startPoint x: 587, startPoint y: 136, endPoint x: 820, endPoint y: 239, distance: 254.8
click at [611, 150] on div "Chọn chuyến 08:00 - 14B-033.17 11:00 - 14H-092.60 16:00 - (Đã hủy) 20:30 - 14B-…" at bounding box center [555, 163] width 147 height 131
click at [552, 135] on div "08:00 - 14B-033.17" at bounding box center [555, 137] width 127 height 18
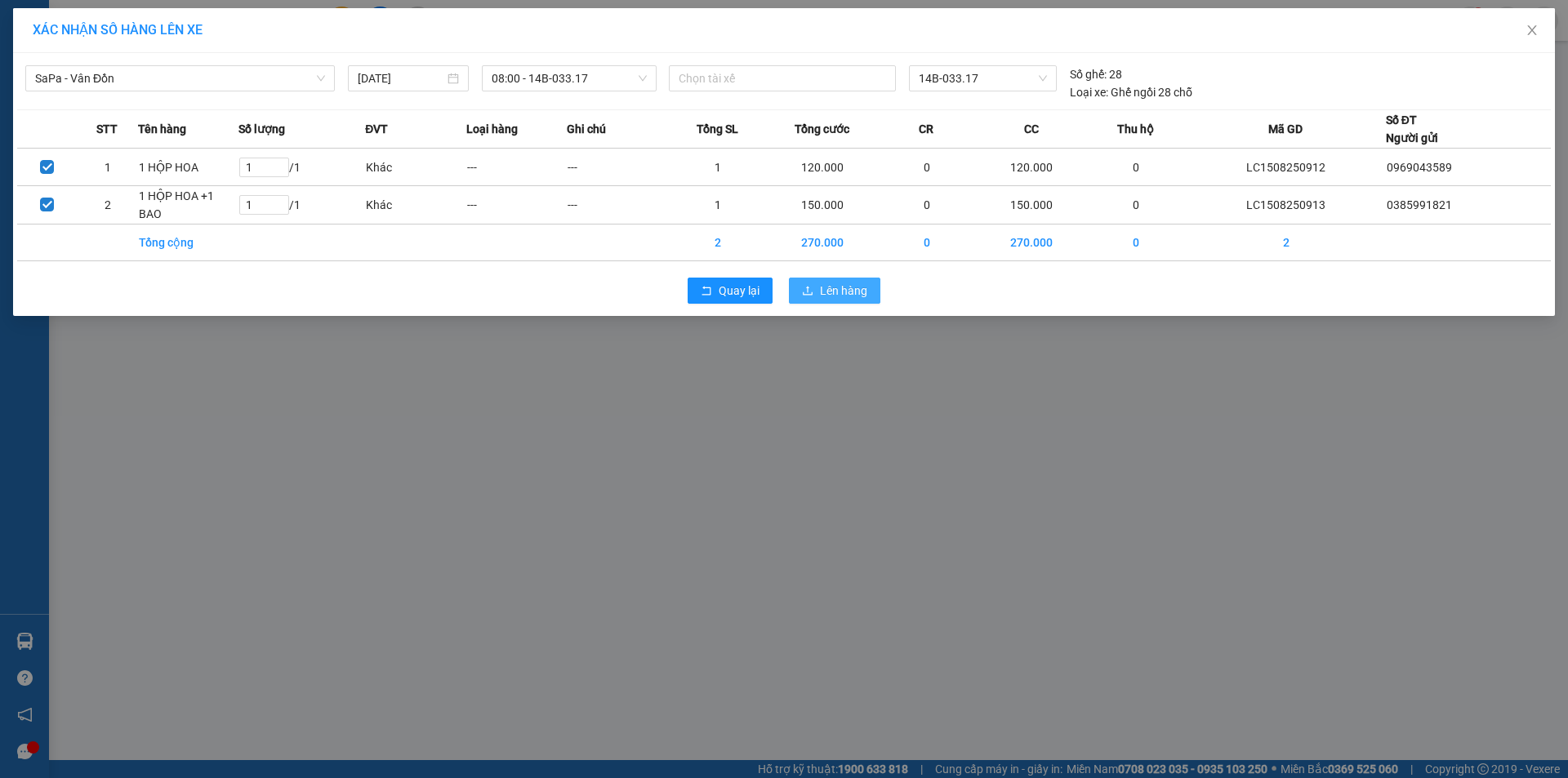
click at [837, 291] on span "Lên hàng" at bounding box center [843, 290] width 47 height 18
